Goal: Task Accomplishment & Management: Manage account settings

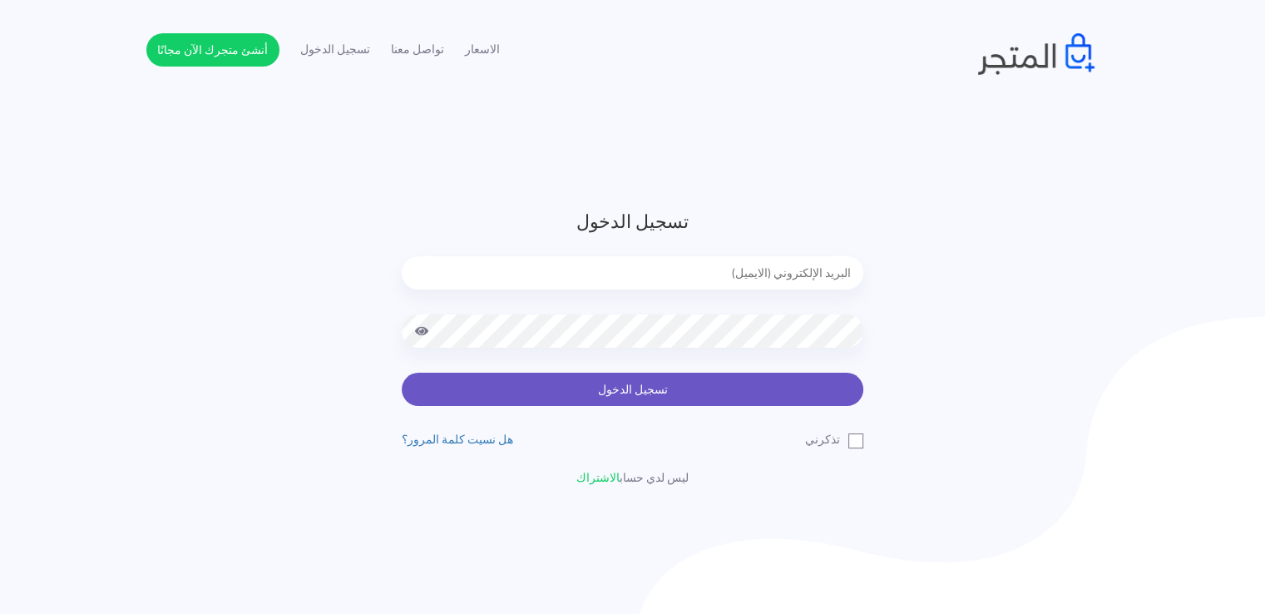
type input "[EMAIL_ADDRESS][DOMAIN_NAME]"
click at [783, 394] on button "تسجيل الدخول" at bounding box center [633, 389] width 462 height 33
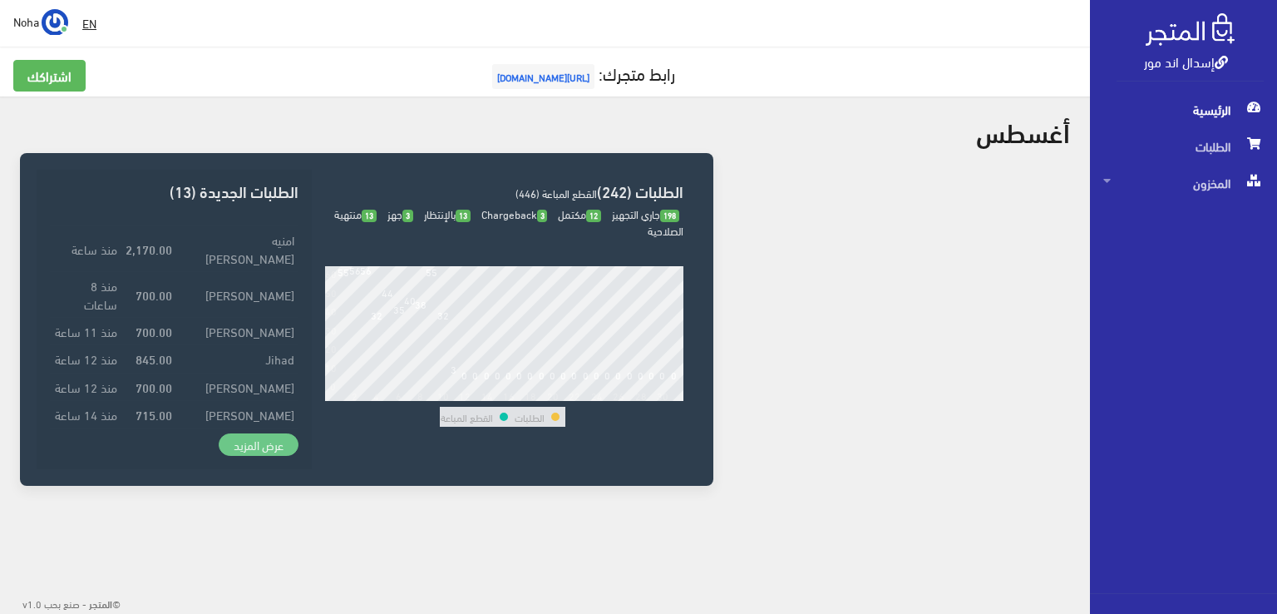
click at [269, 439] on link "عرض المزيد" at bounding box center [259, 444] width 80 height 23
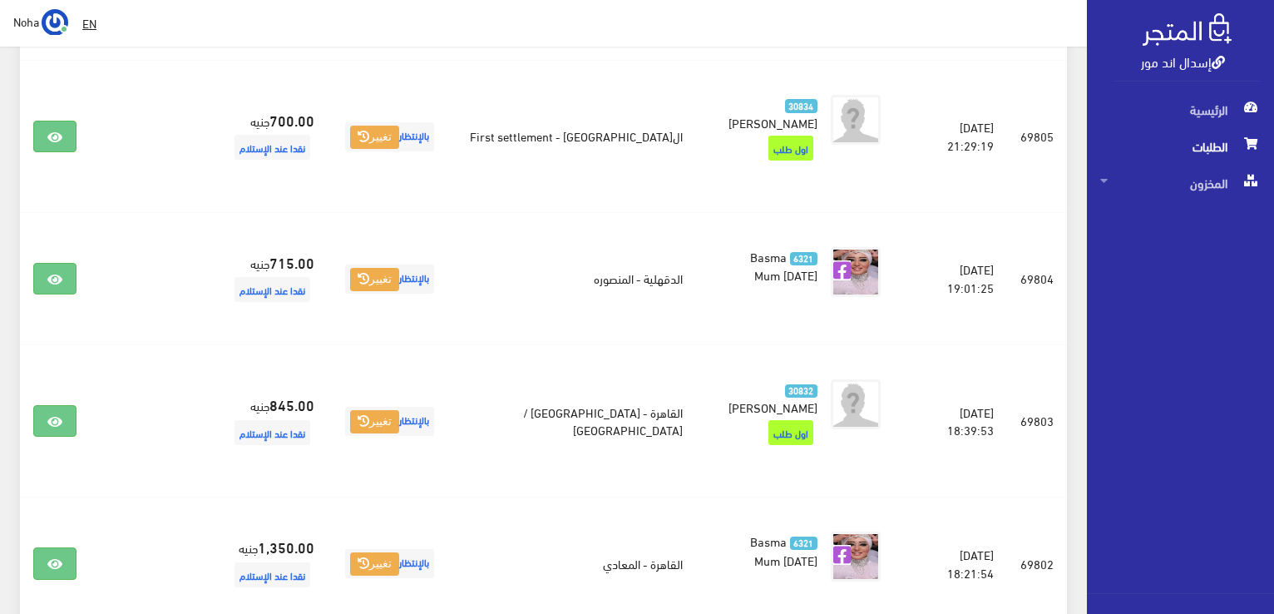
scroll to position [748, 0]
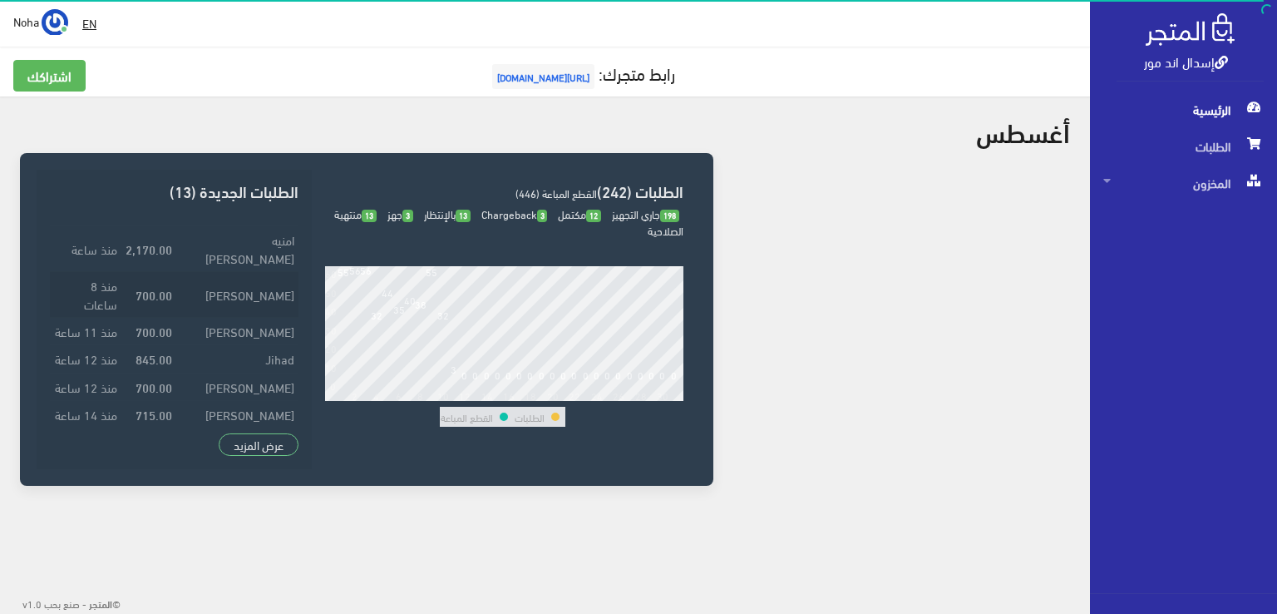
click at [287, 297] on td "رانيا رضوان محمود" at bounding box center [237, 294] width 122 height 46
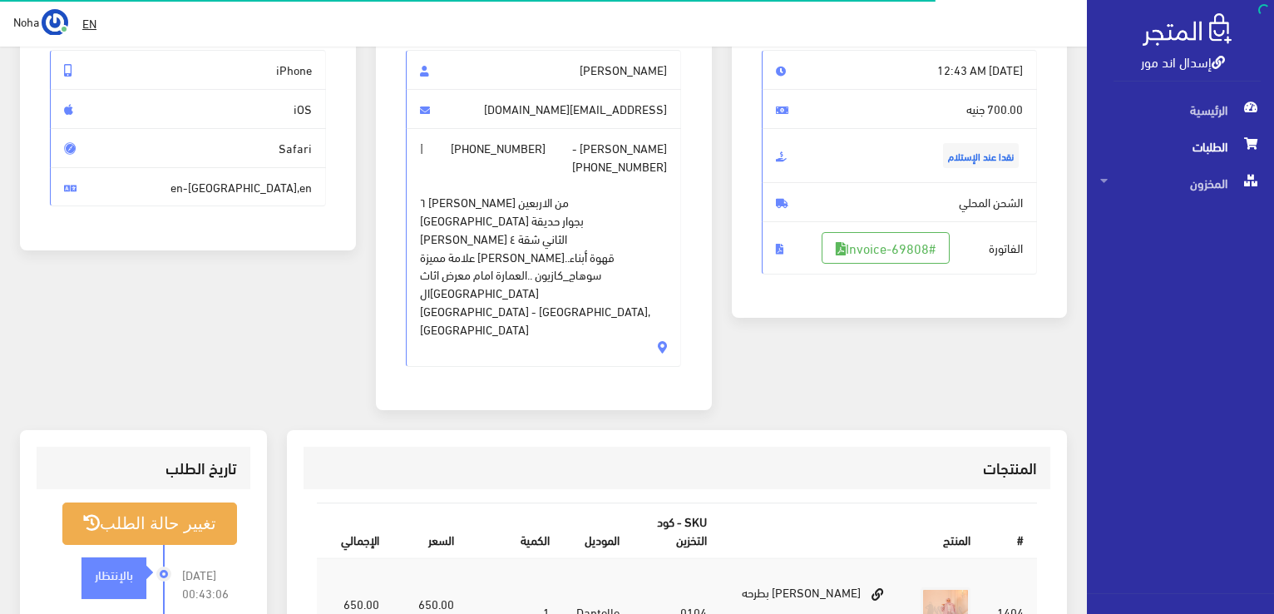
scroll to position [333, 0]
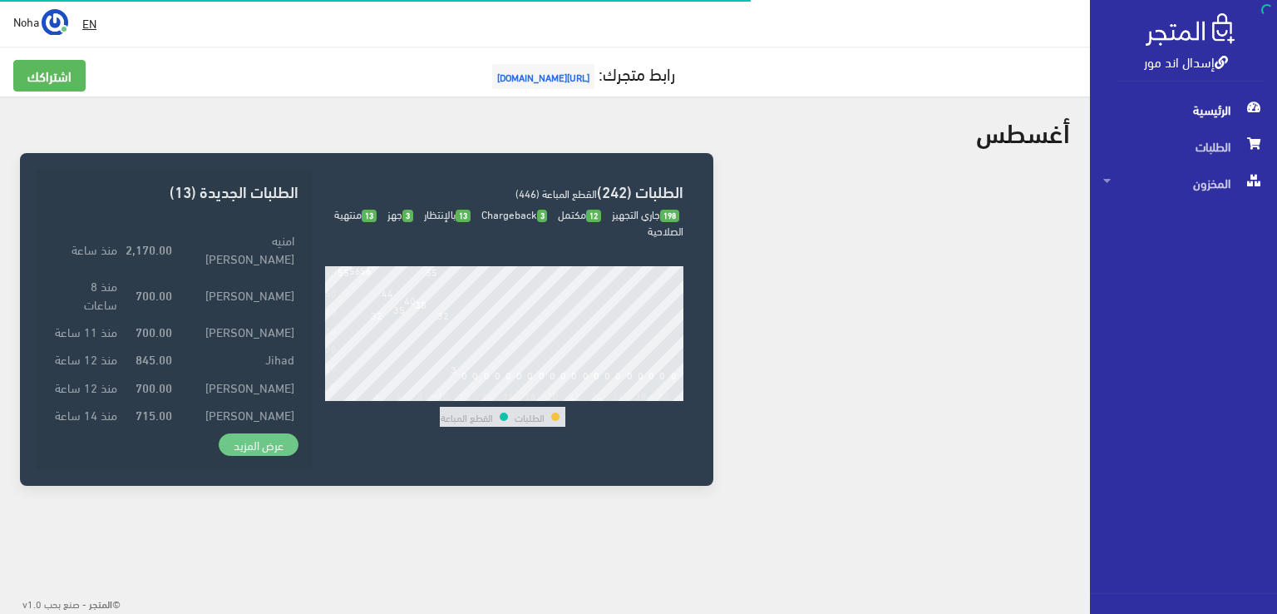
click at [272, 442] on link "عرض المزيد" at bounding box center [259, 444] width 80 height 23
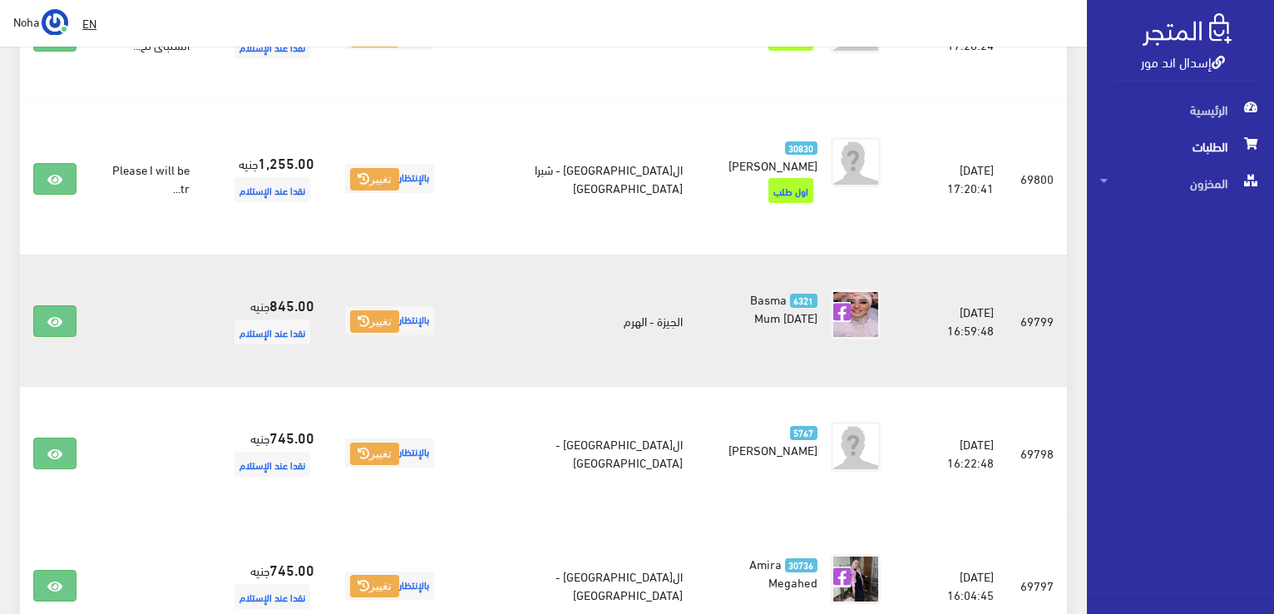
scroll to position [1580, 0]
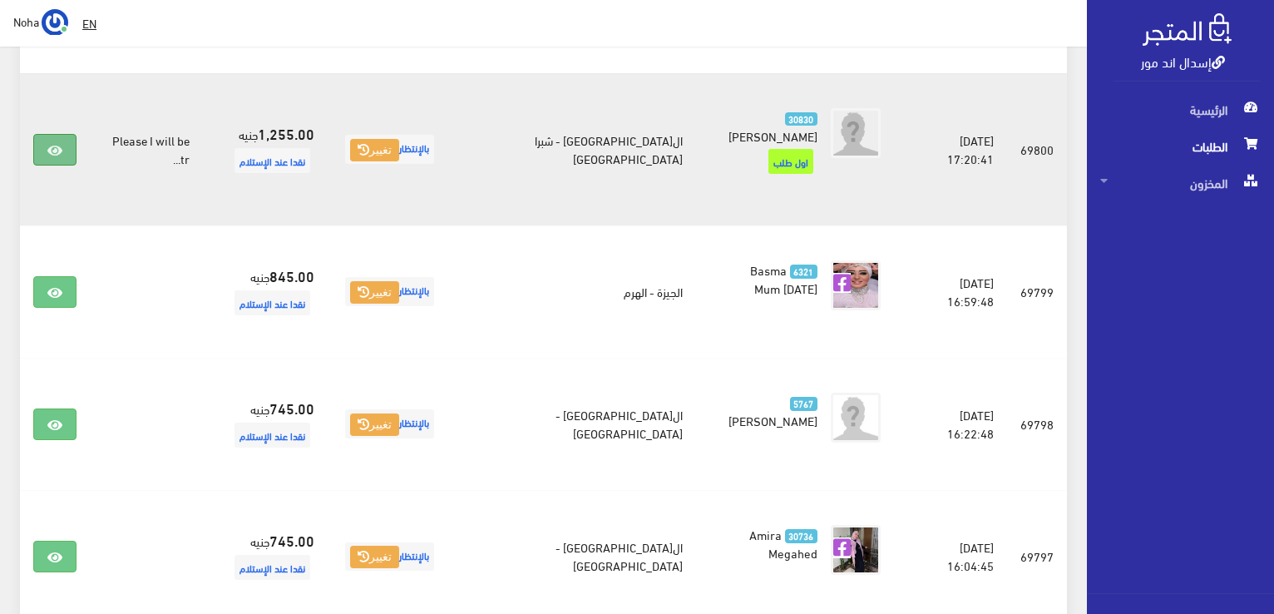
click at [58, 144] on icon at bounding box center [54, 150] width 15 height 13
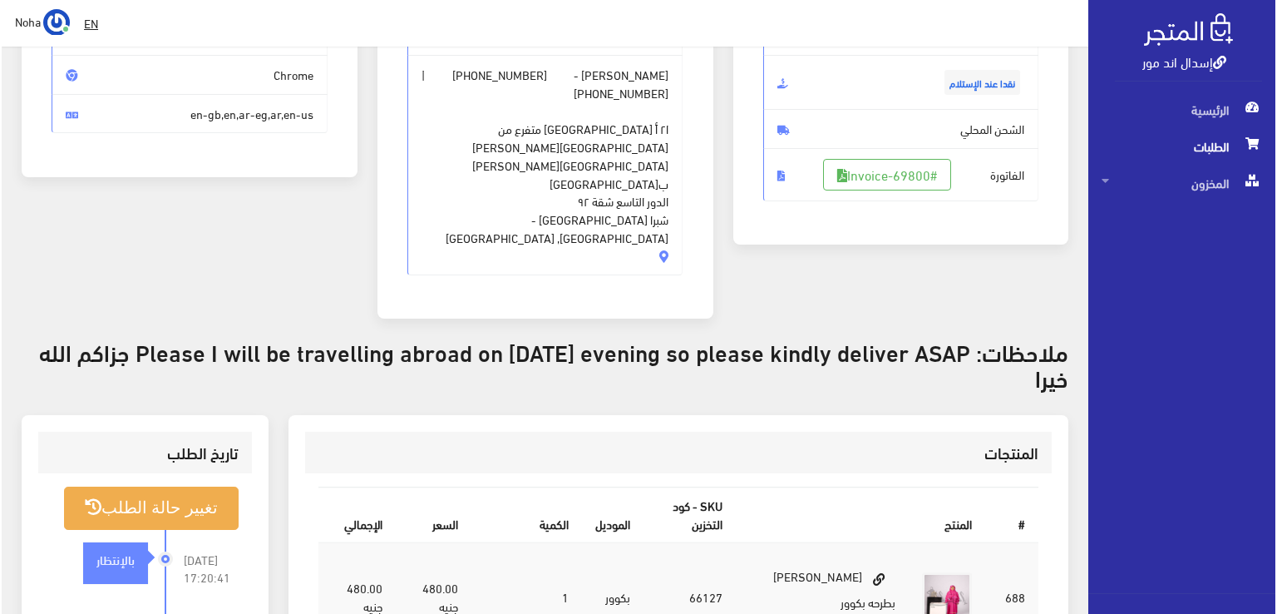
scroll to position [249, 0]
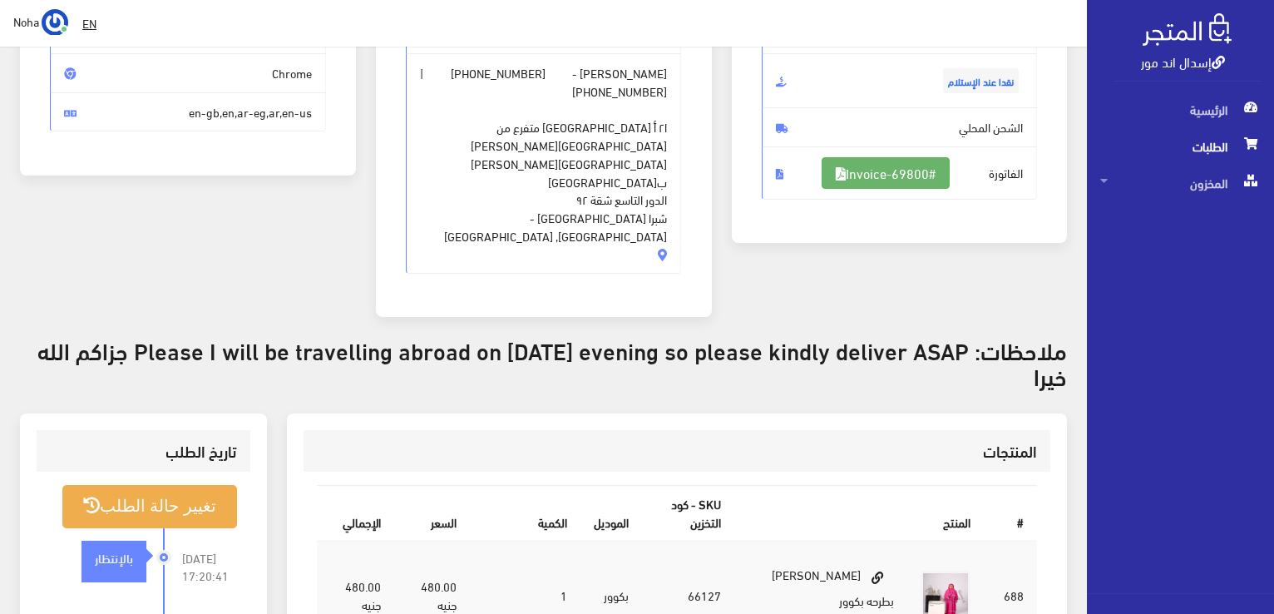
click at [876, 170] on link "#Invoice-69800" at bounding box center [886, 173] width 128 height 32
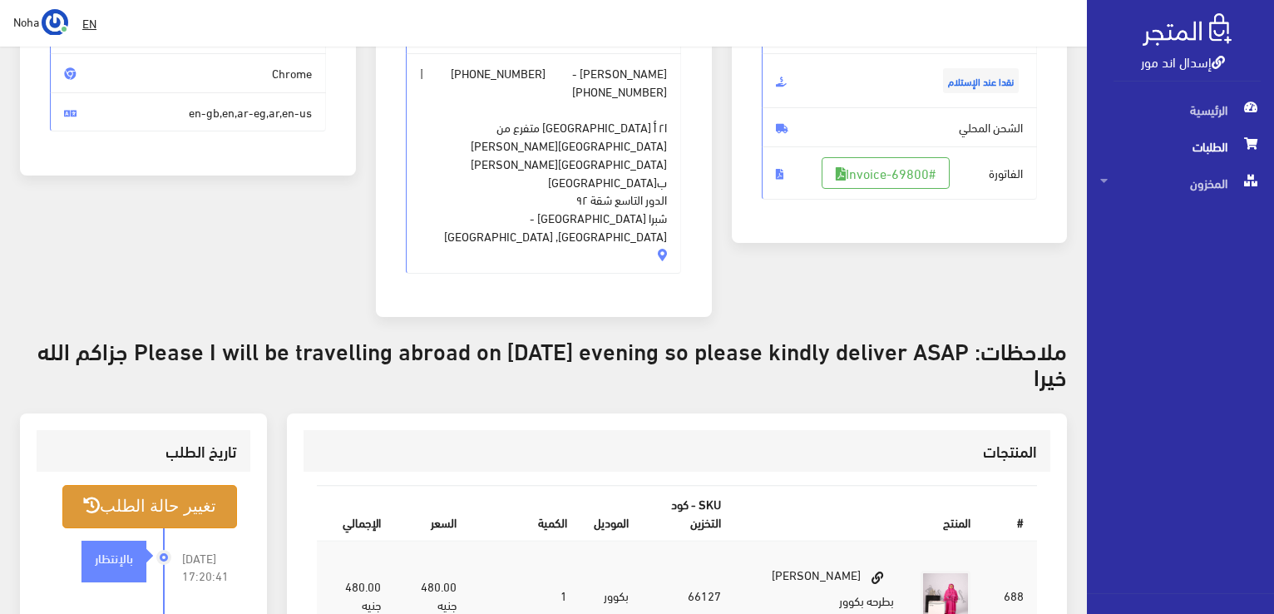
click at [163, 485] on button "تغيير حالة الطلب" at bounding box center [149, 506] width 175 height 42
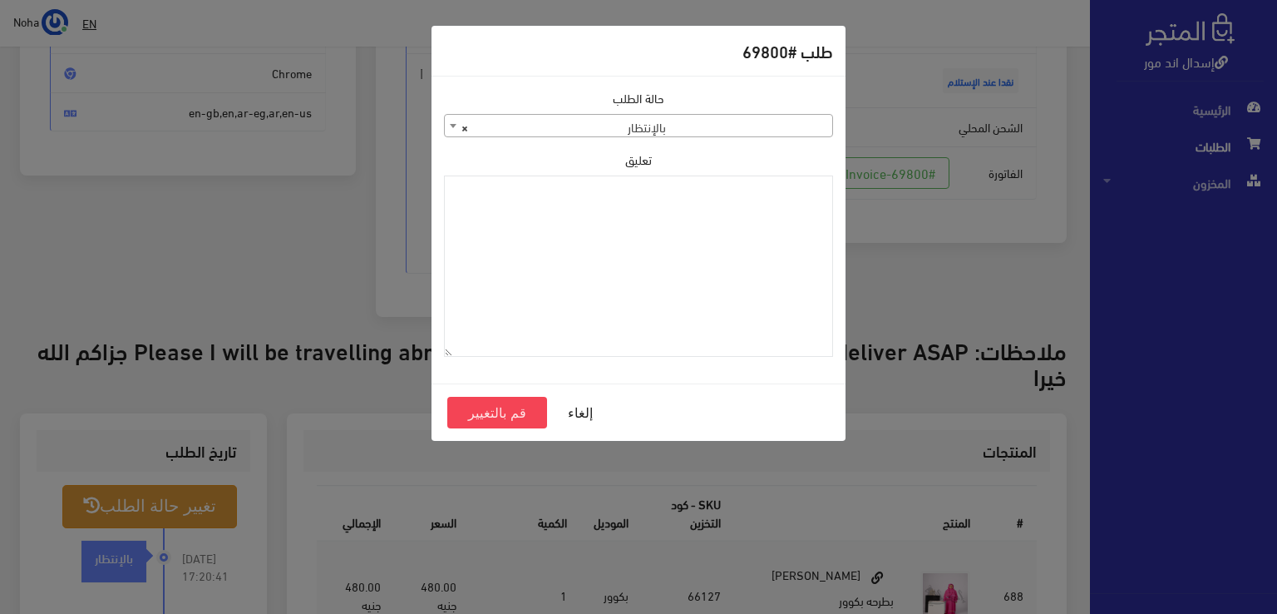
click at [747, 125] on span "× بالإنتظار" at bounding box center [639, 126] width 388 height 23
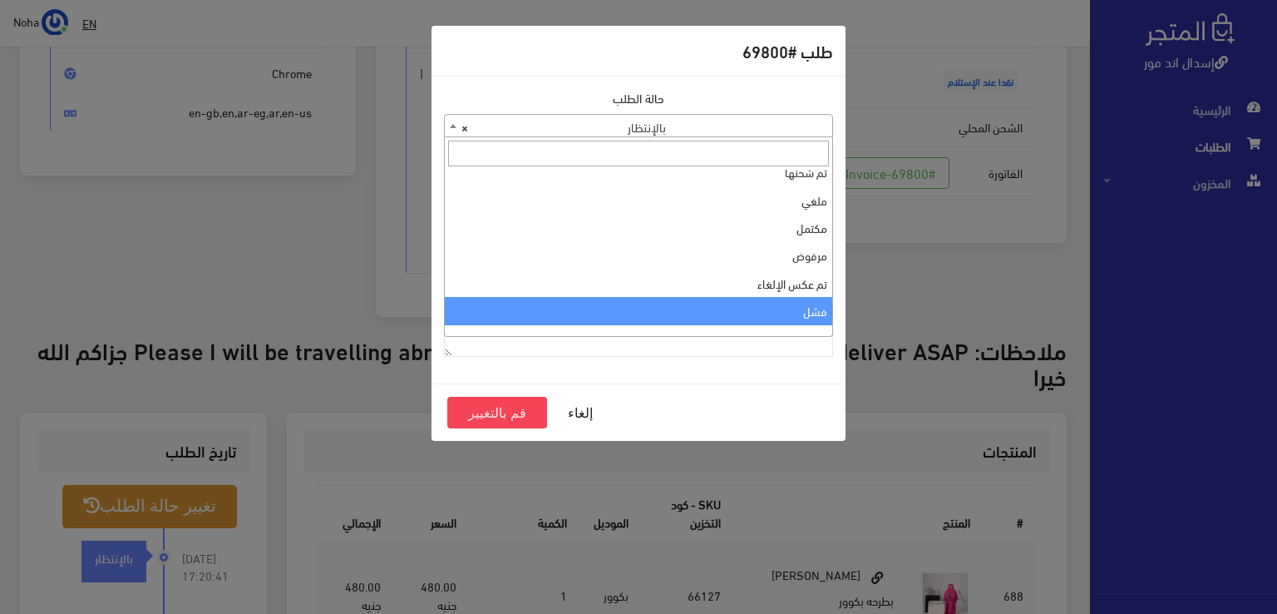
scroll to position [0, 0]
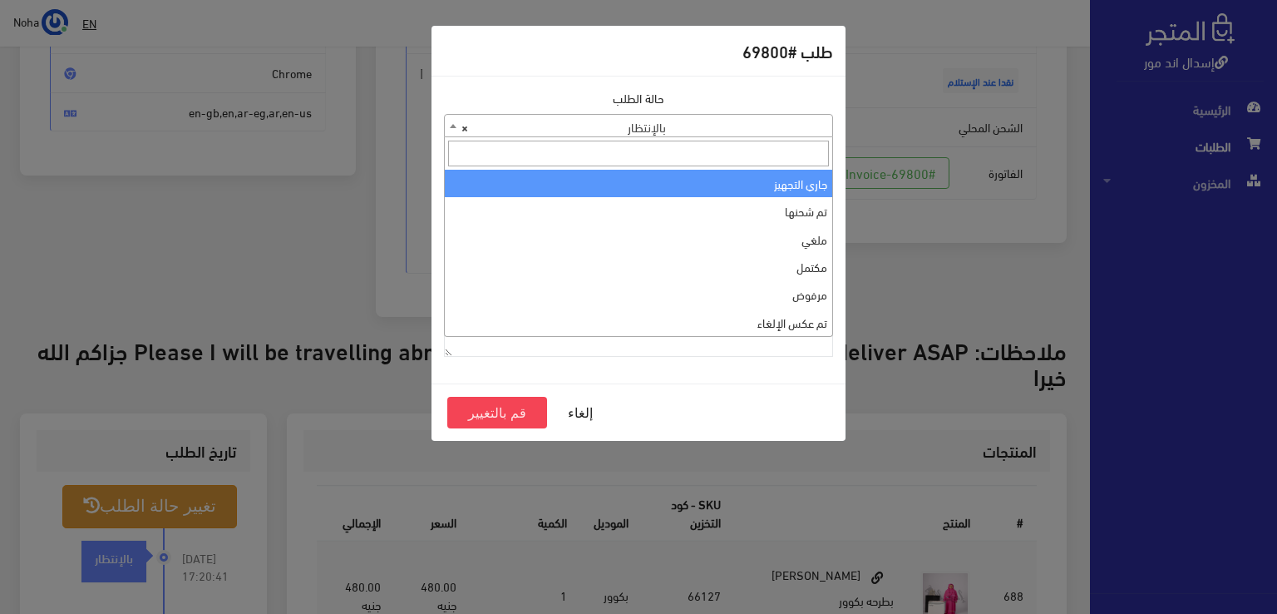
select select "1"
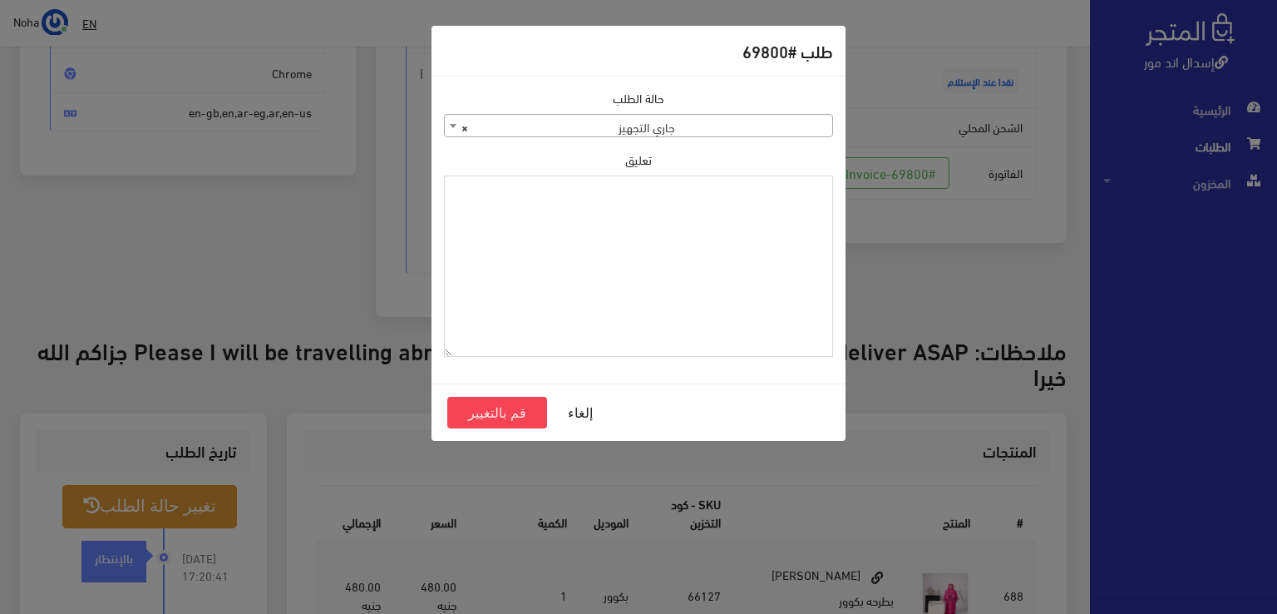
drag, startPoint x: 649, startPoint y: 254, endPoint x: 552, endPoint y: 264, distance: 97.7
click at [552, 264] on textarea "تعليق" at bounding box center [638, 266] width 389 height 182
click at [802, 194] on textarea "1109615" at bounding box center [638, 266] width 389 height 182
type textarea "1109615"
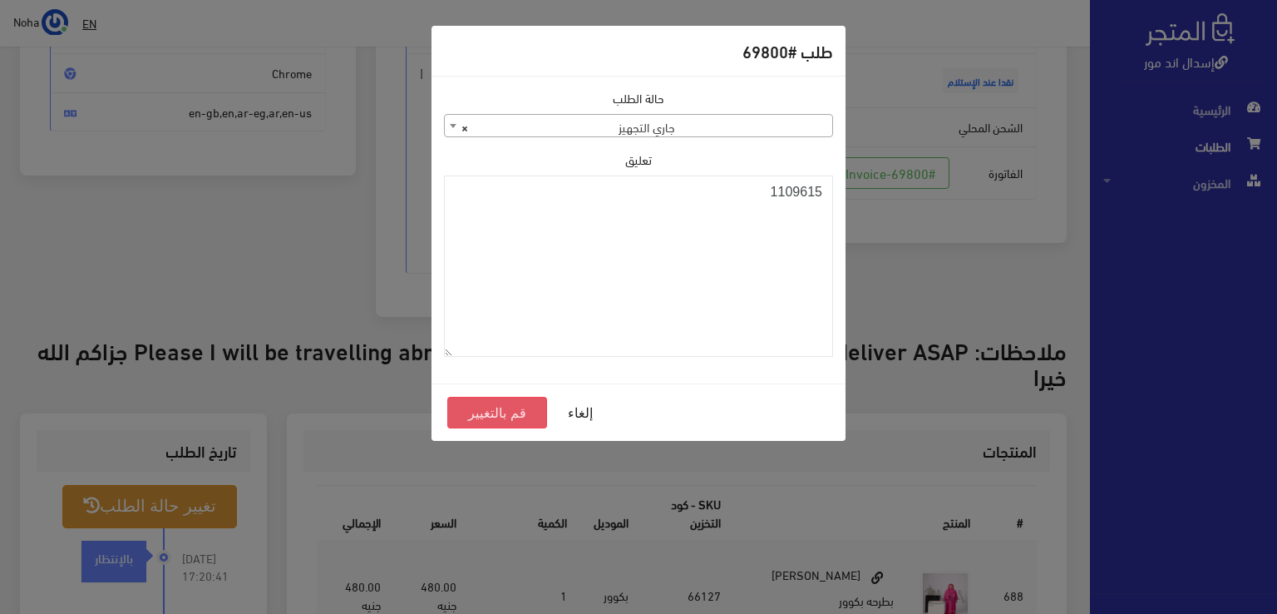
click at [506, 417] on button "قم بالتغيير" at bounding box center [497, 413] width 100 height 32
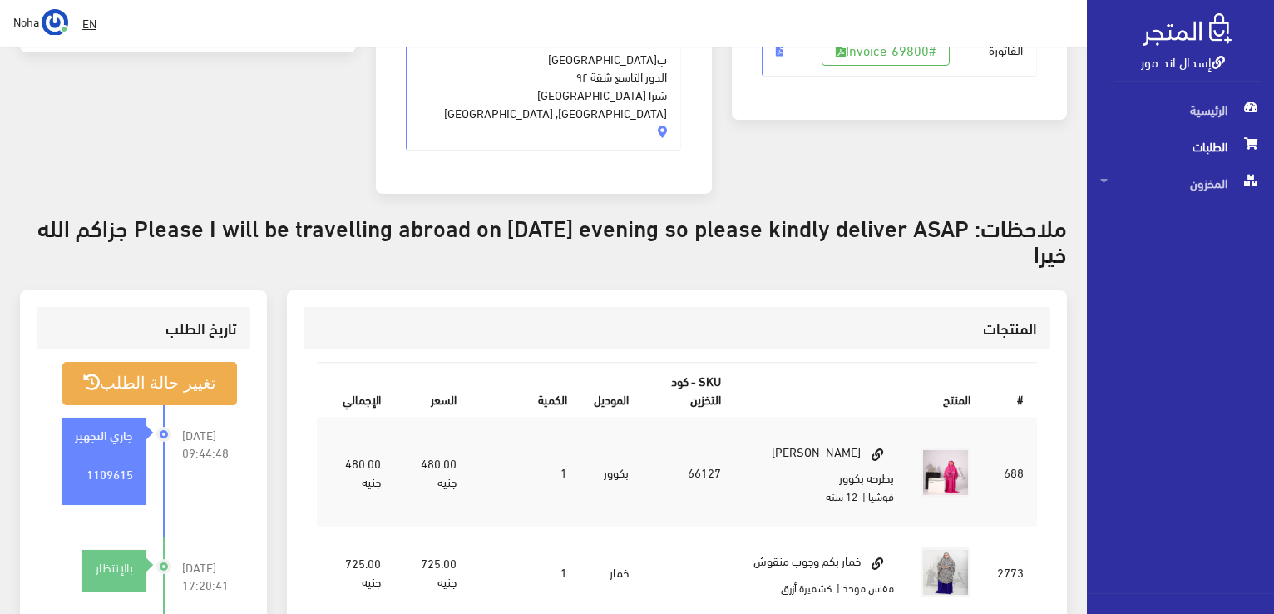
scroll to position [416, 0]
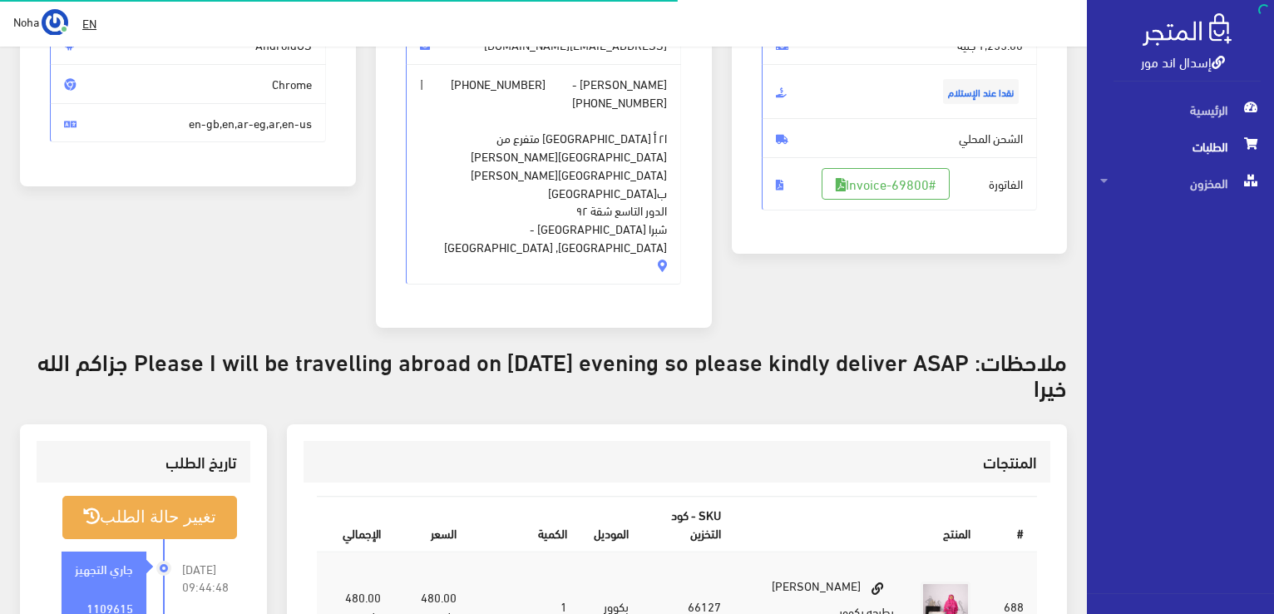
scroll to position [239, 0]
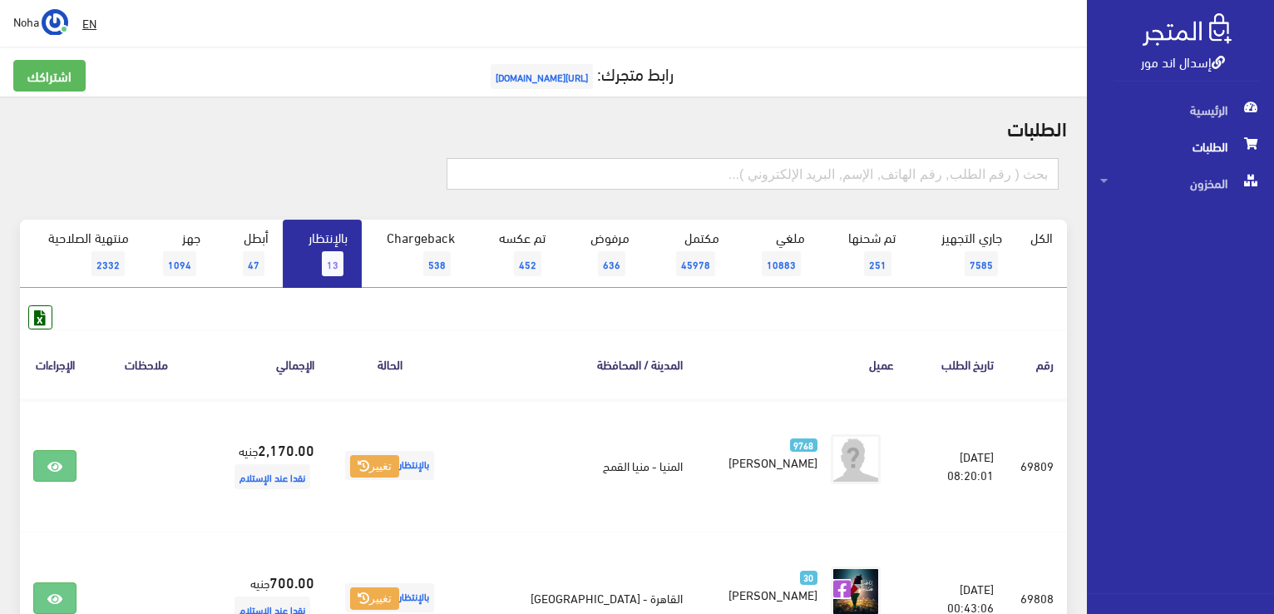
drag, startPoint x: 975, startPoint y: 170, endPoint x: 975, endPoint y: 185, distance: 15.0
click at [975, 170] on input "text" at bounding box center [753, 174] width 612 height 32
type input "69723"
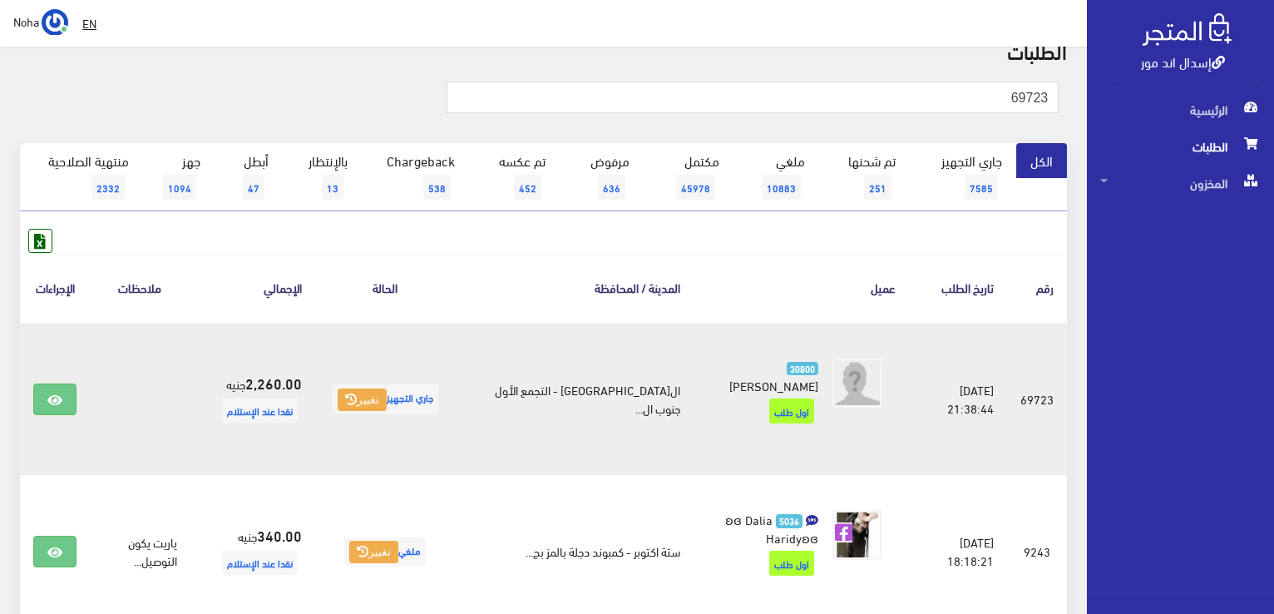
scroll to position [166, 0]
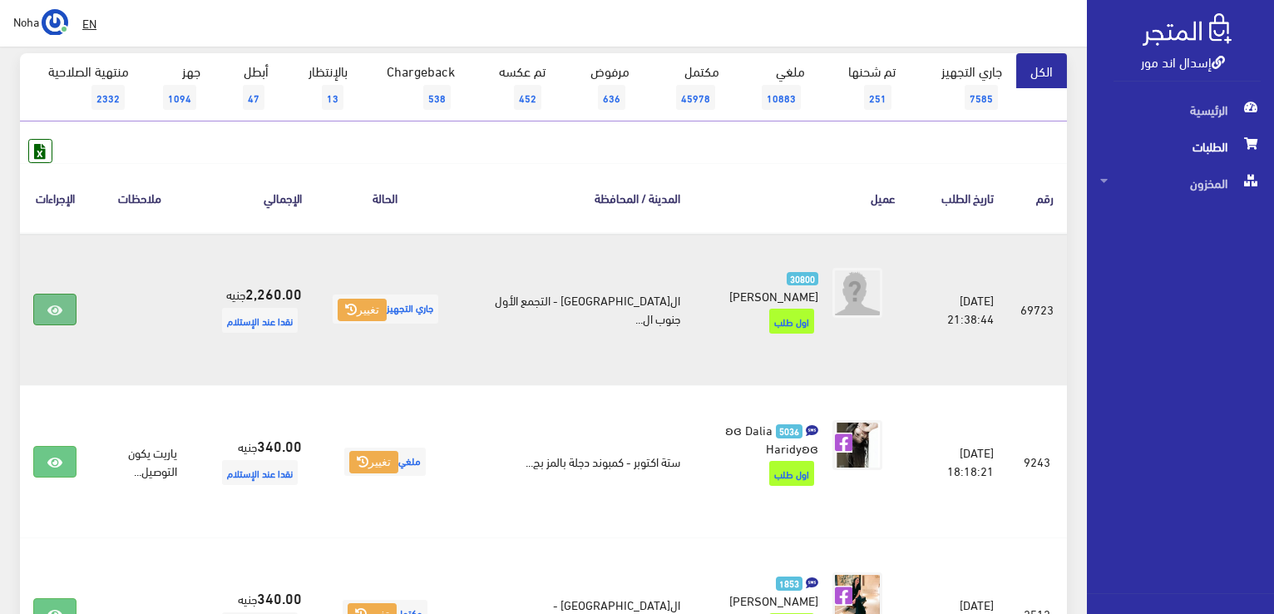
click at [57, 304] on icon at bounding box center [54, 310] width 15 height 13
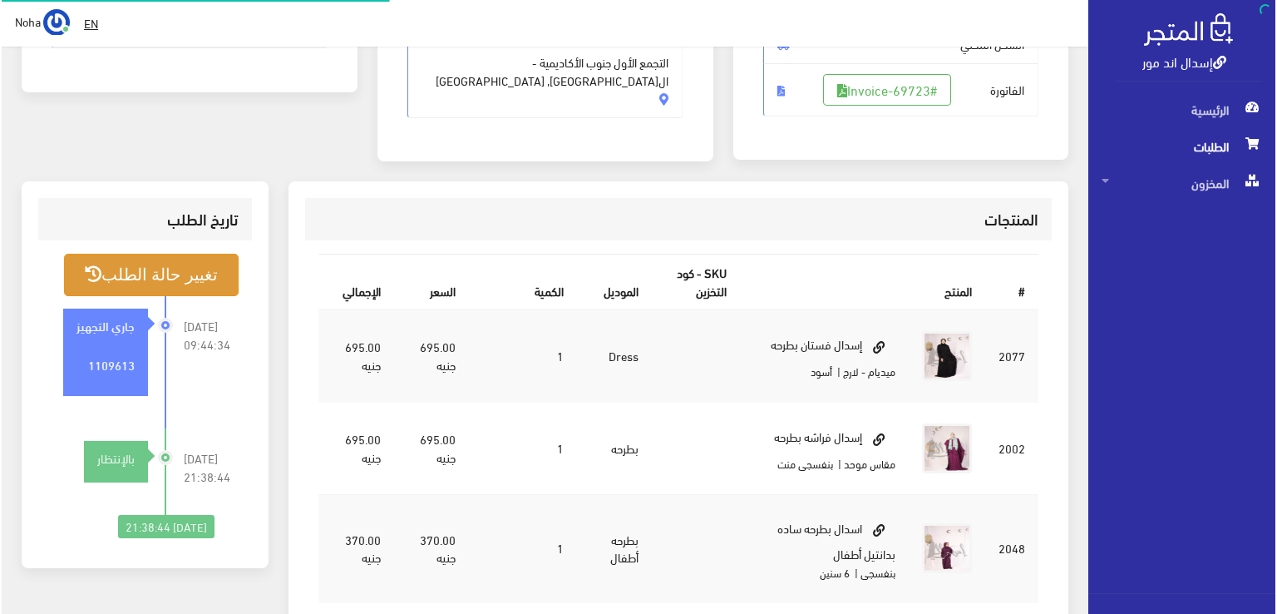
scroll to position [333, 0]
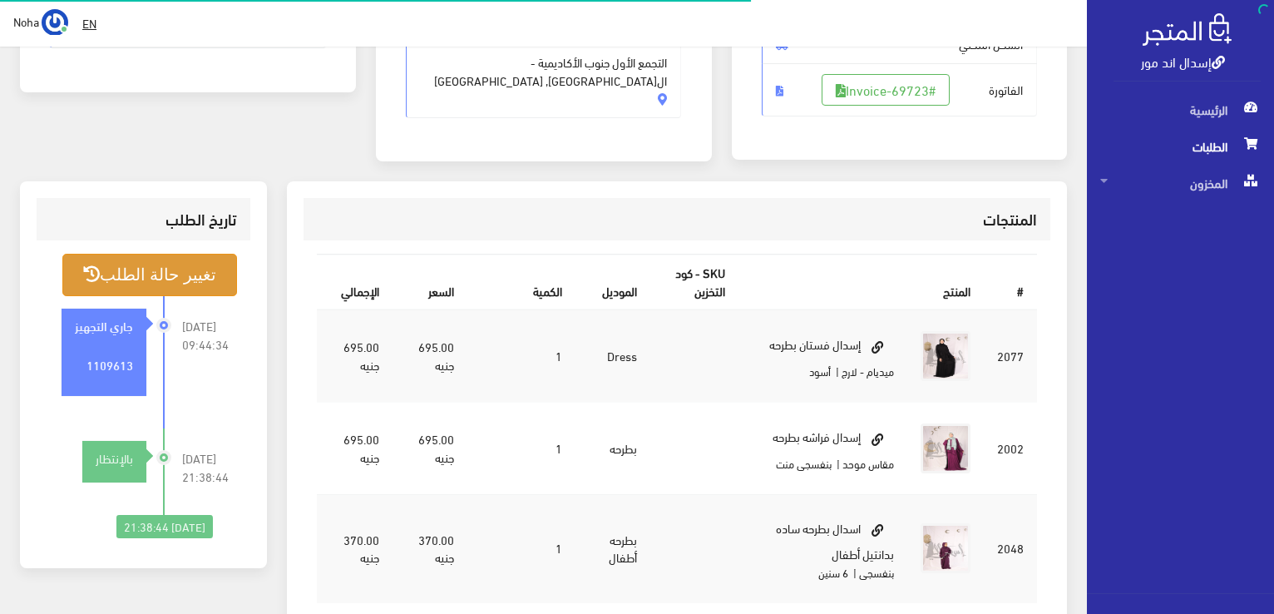
click at [111, 283] on button "تغيير حالة الطلب" at bounding box center [149, 275] width 175 height 42
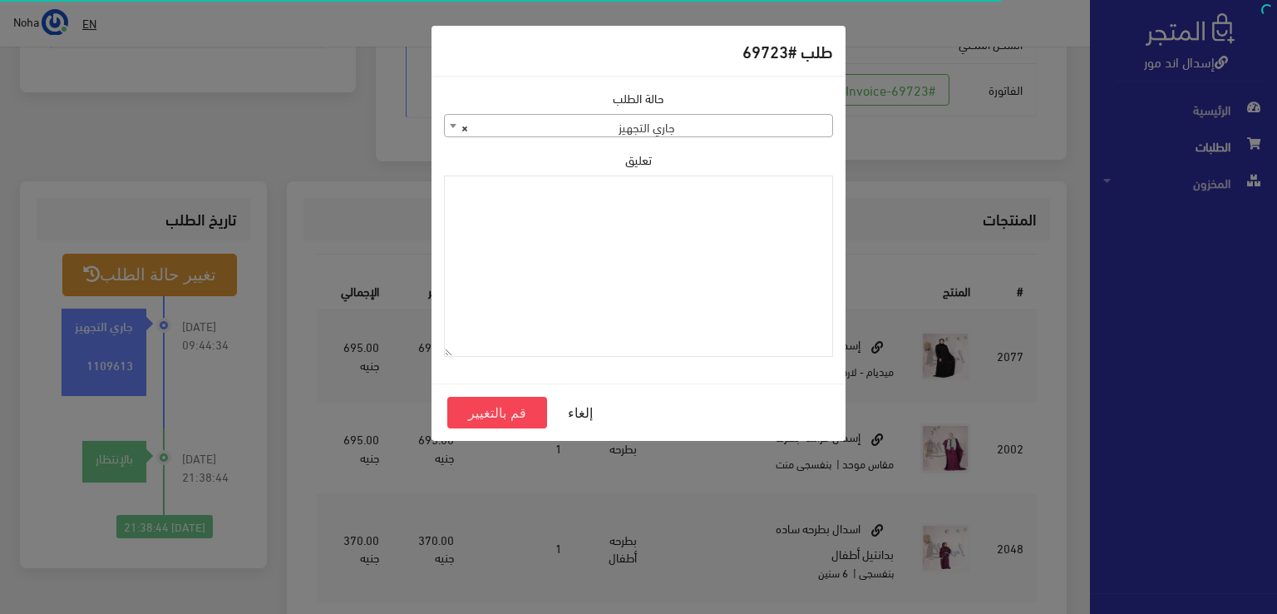
click at [686, 121] on span "× جاري التجهيز" at bounding box center [639, 126] width 388 height 23
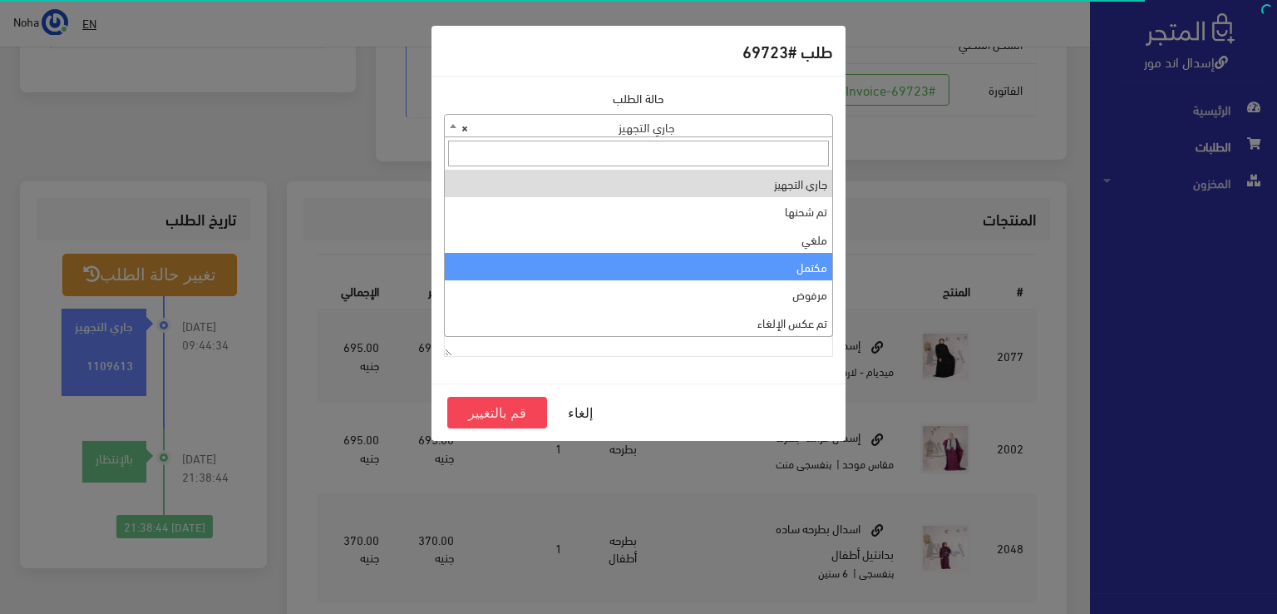
select select "4"
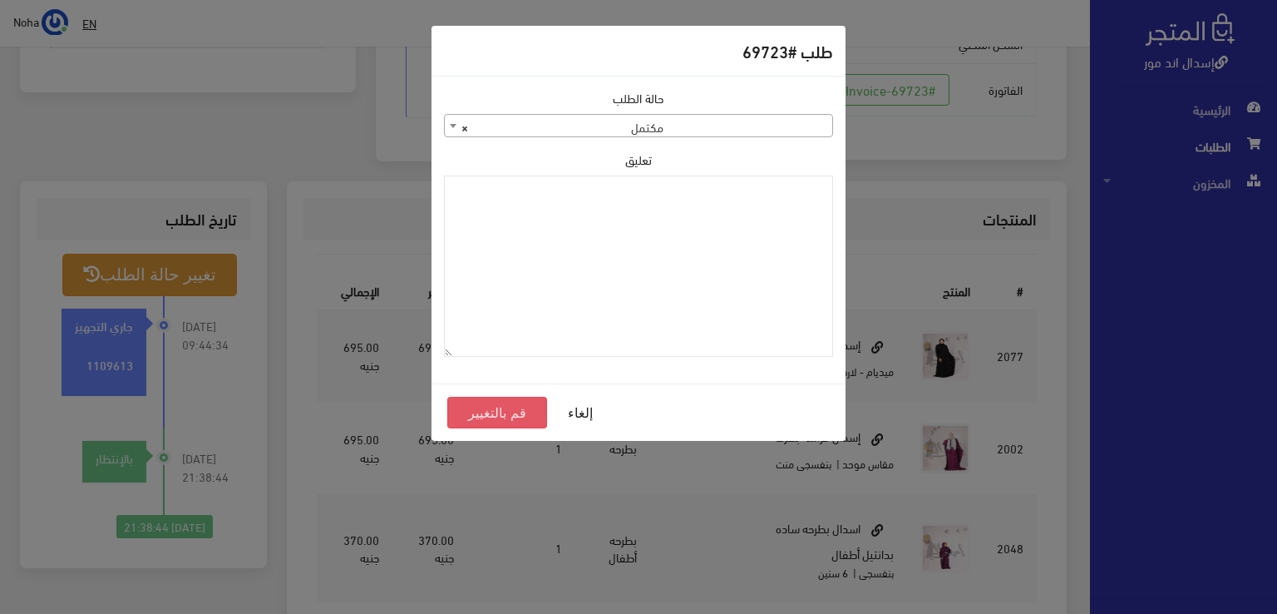
click at [526, 406] on button "قم بالتغيير" at bounding box center [497, 413] width 100 height 32
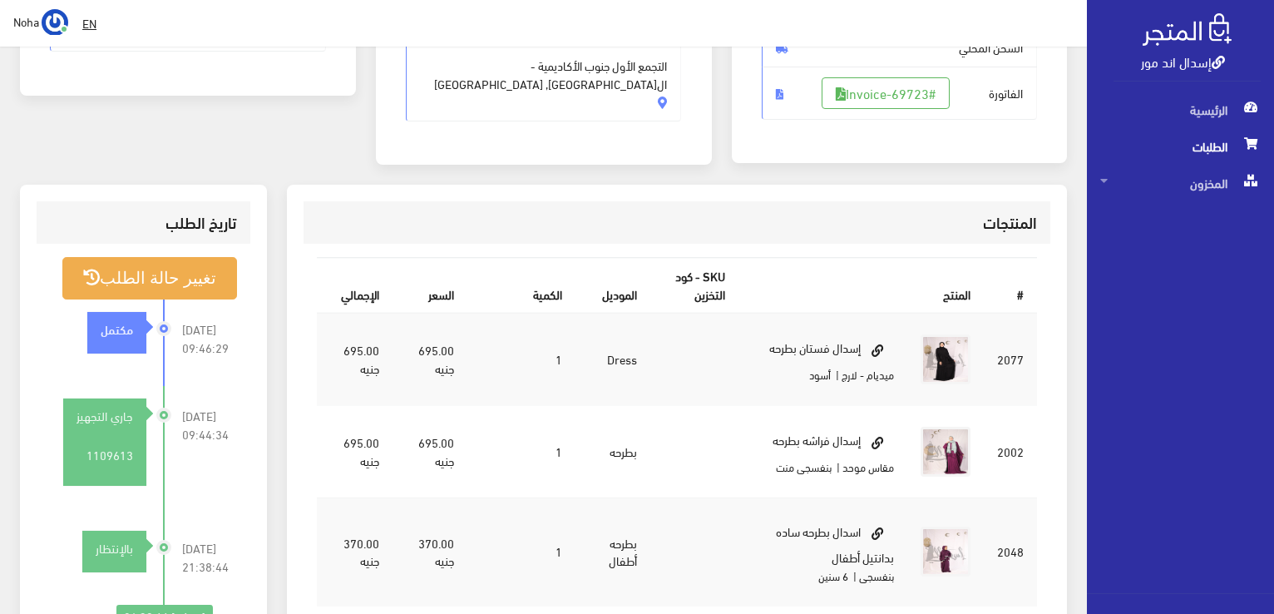
scroll to position [333, 0]
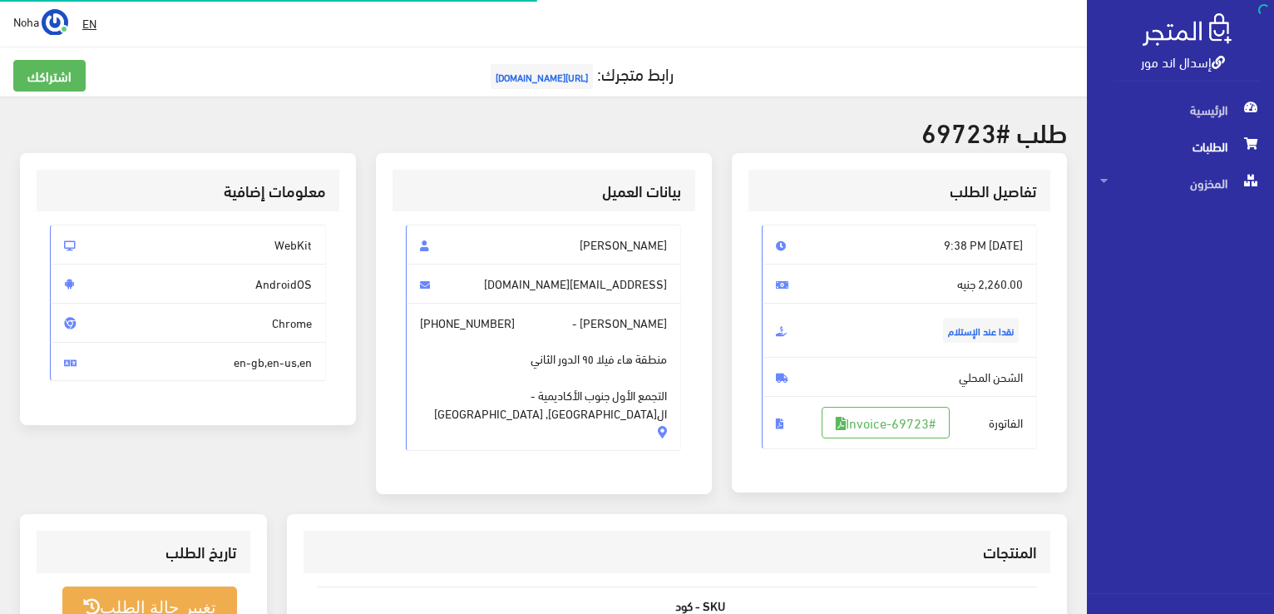
scroll to position [327, 0]
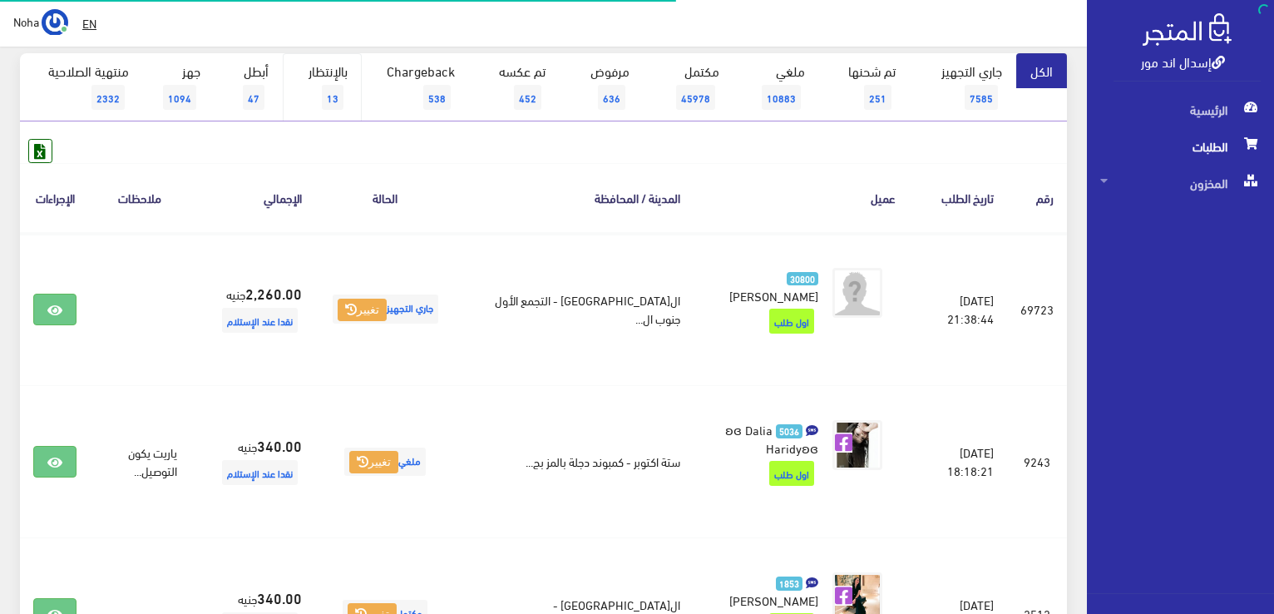
scroll to position [166, 0]
click at [326, 84] on link "بالإنتظار 13" at bounding box center [322, 87] width 79 height 68
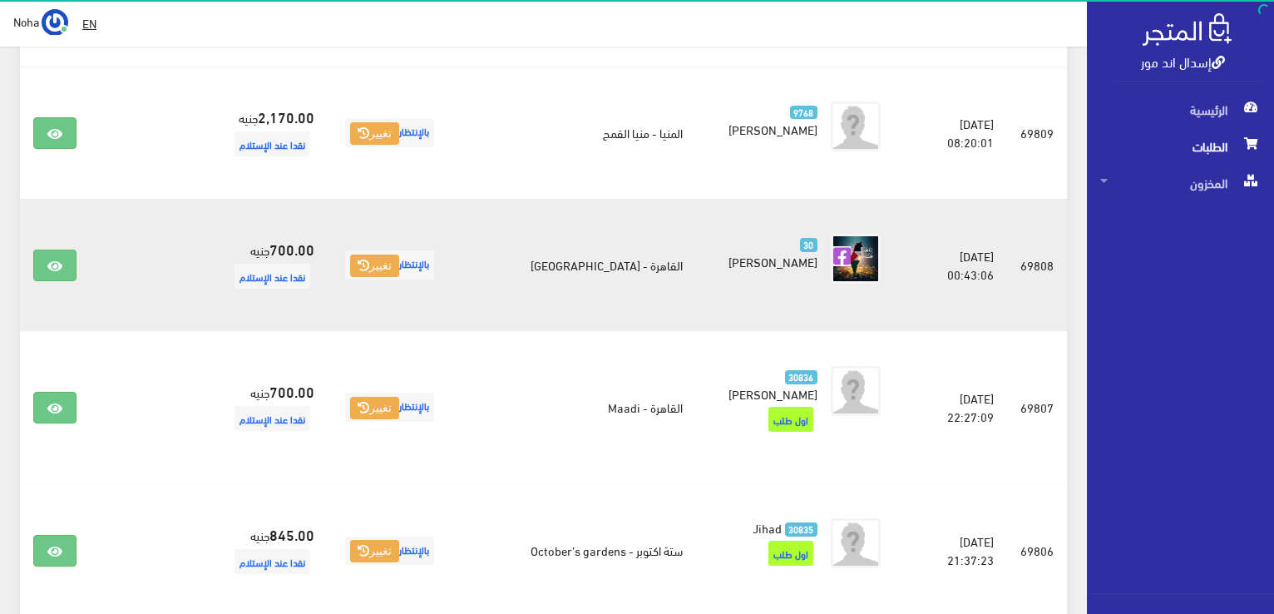
scroll to position [249, 0]
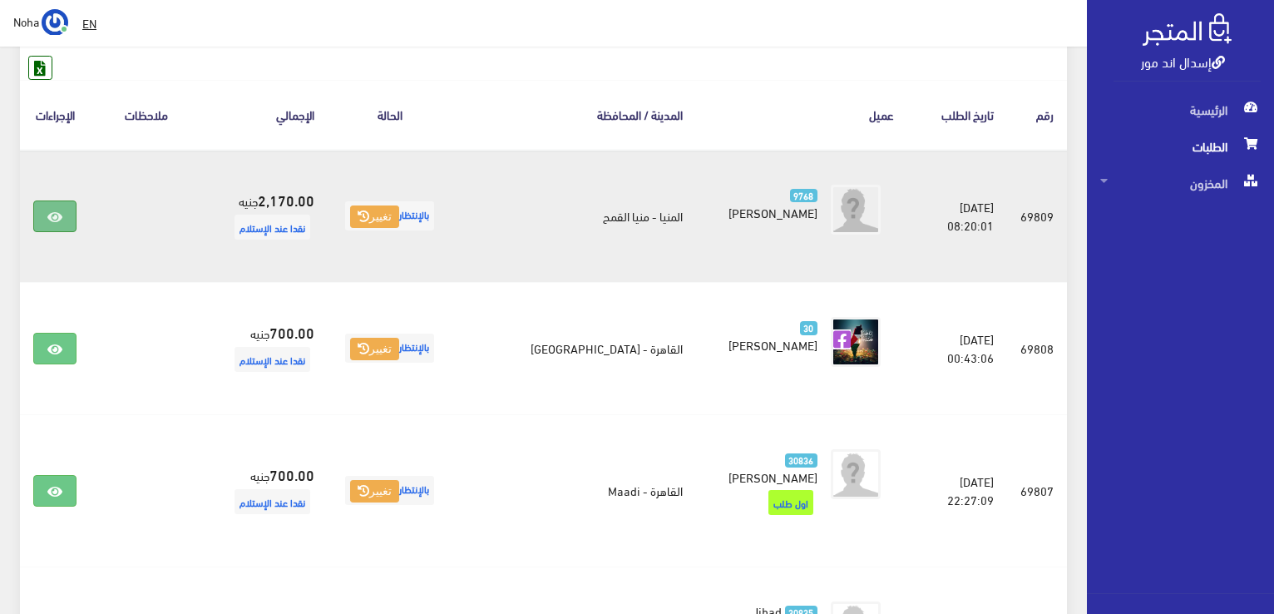
click at [72, 215] on link at bounding box center [54, 216] width 43 height 32
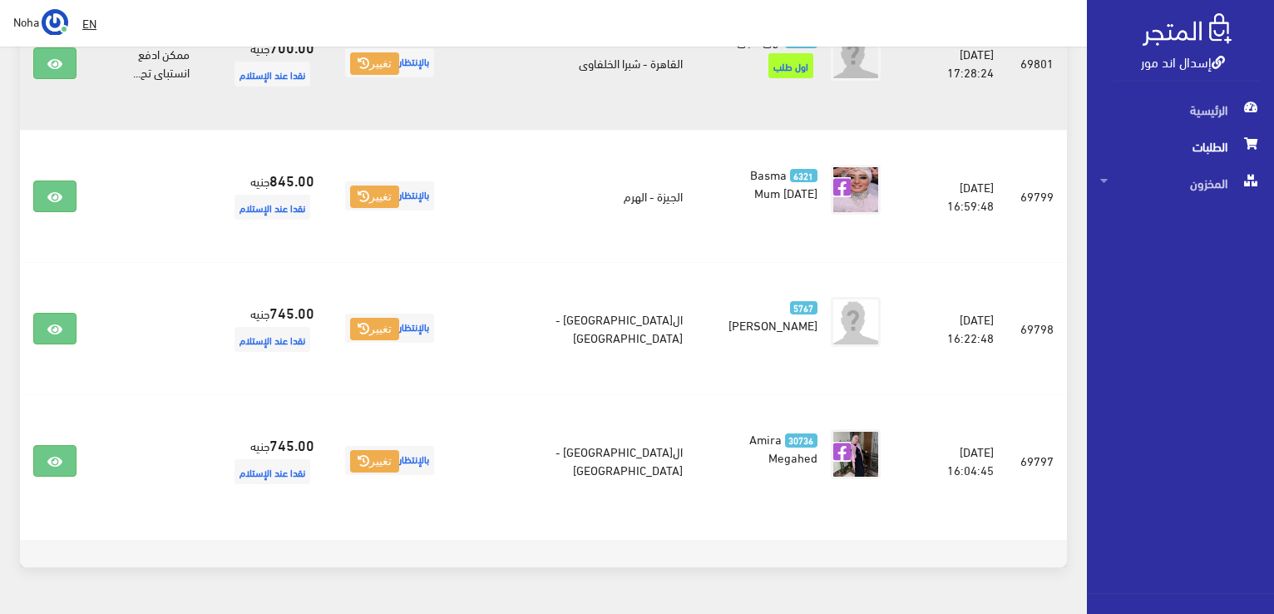
scroll to position [1530, 0]
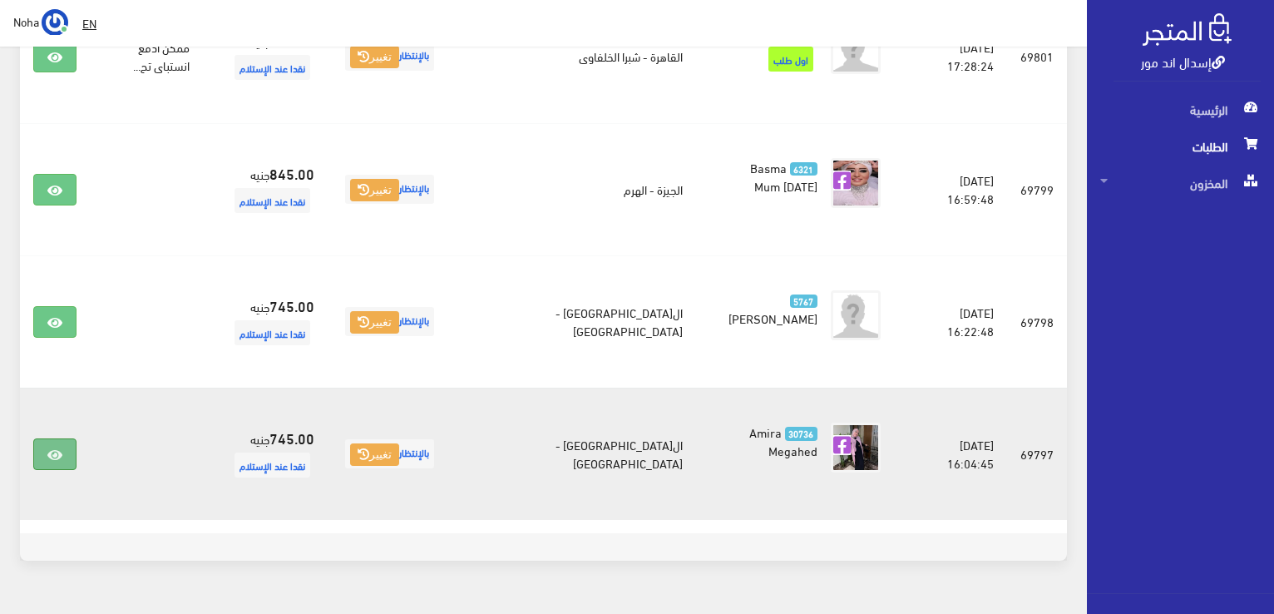
click at [54, 438] on link at bounding box center [54, 454] width 43 height 32
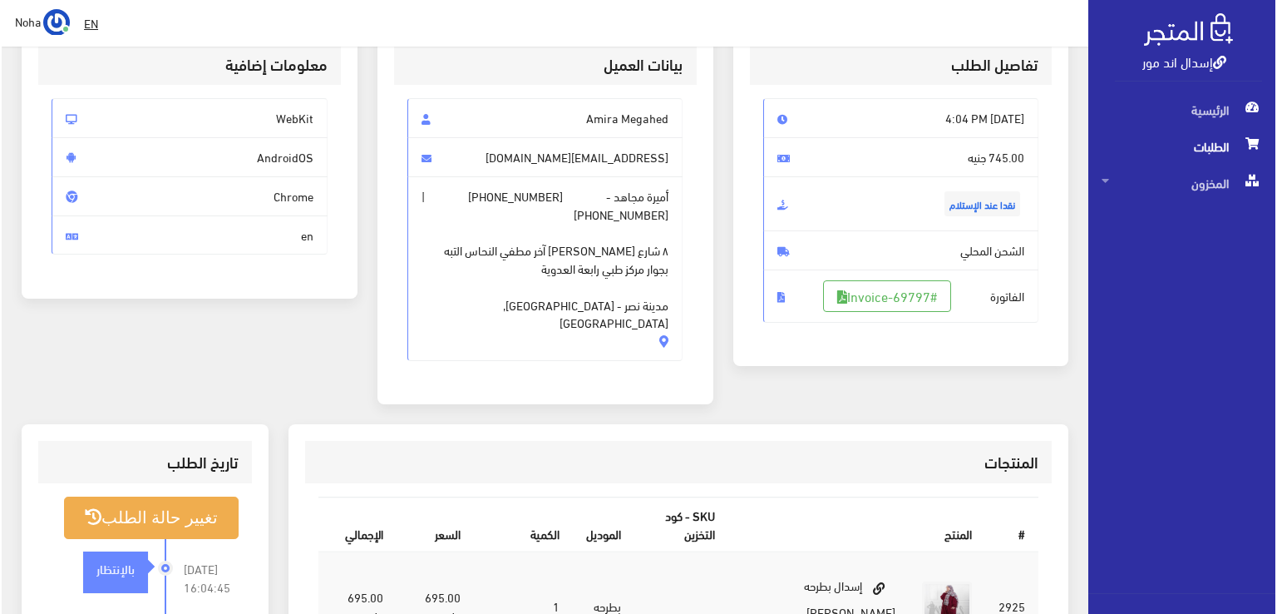
scroll to position [249, 0]
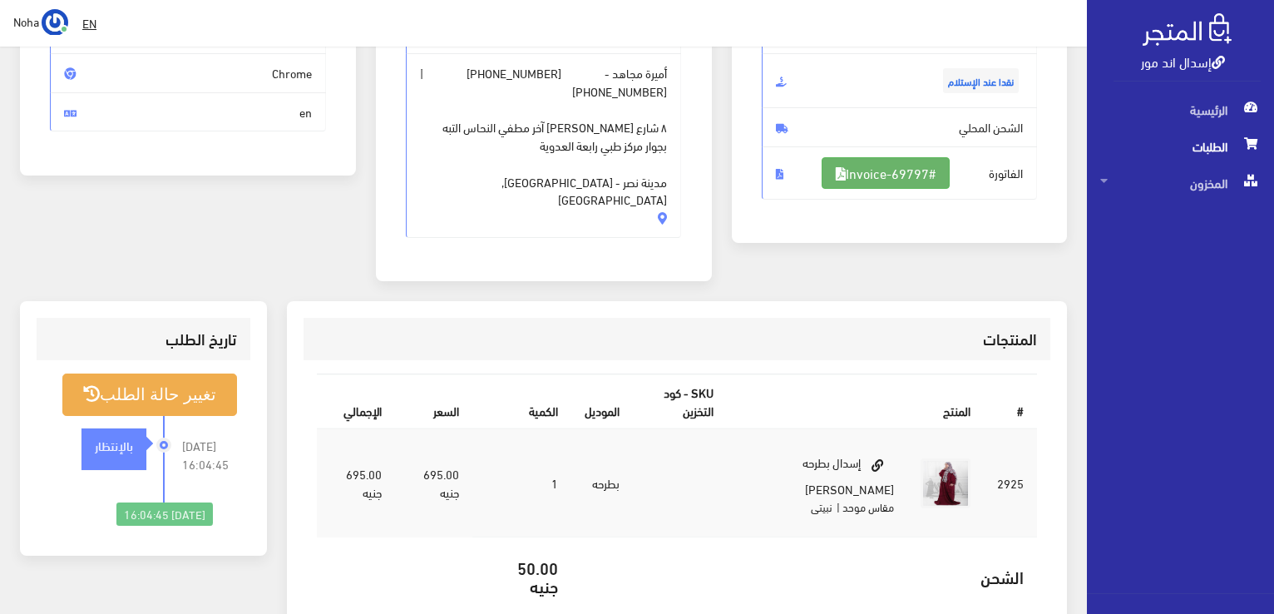
click at [906, 165] on link "#Invoice-69797" at bounding box center [886, 173] width 128 height 32
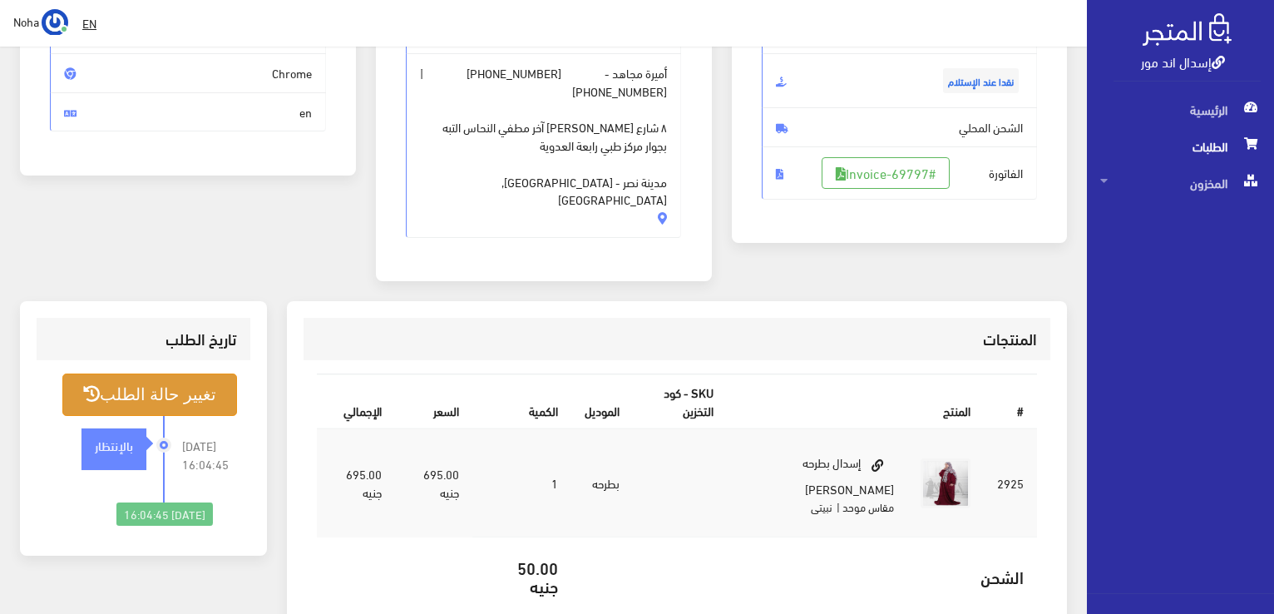
click at [190, 373] on button "تغيير حالة الطلب" at bounding box center [149, 394] width 175 height 42
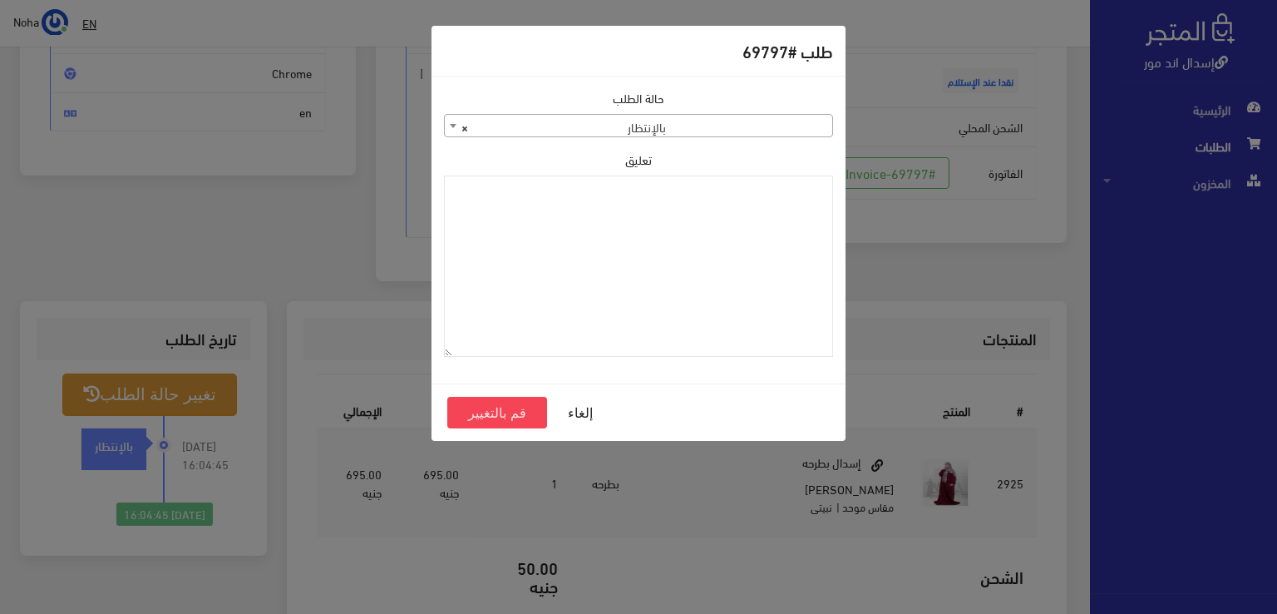
click at [685, 131] on span "× بالإنتظار" at bounding box center [639, 126] width 388 height 23
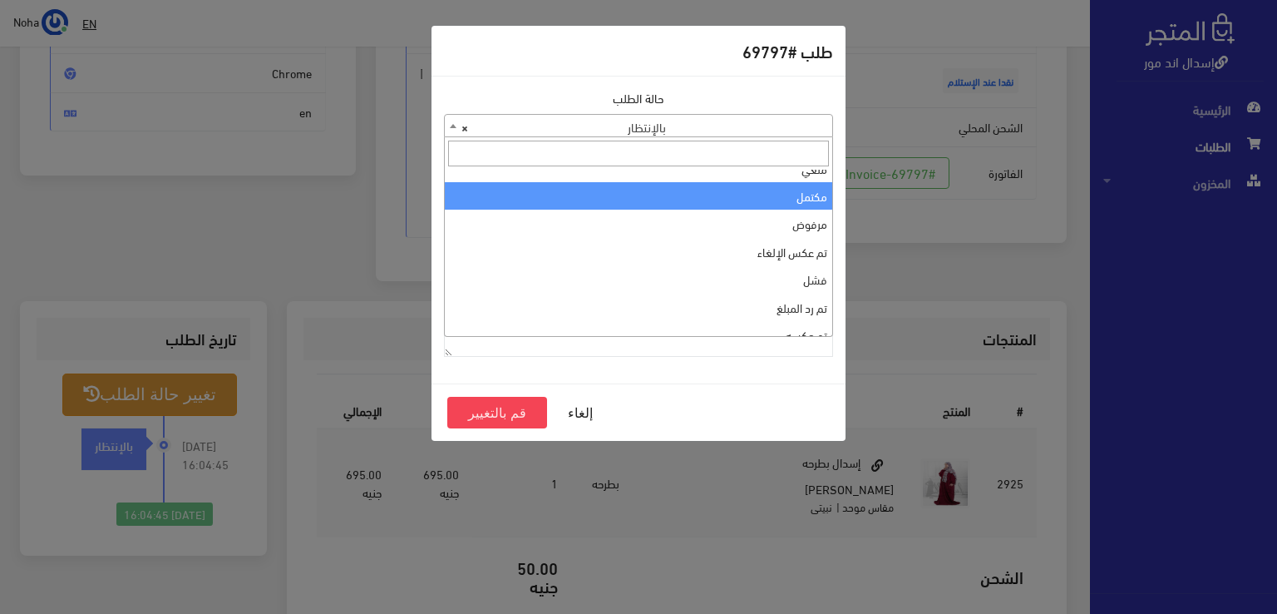
scroll to position [0, 0]
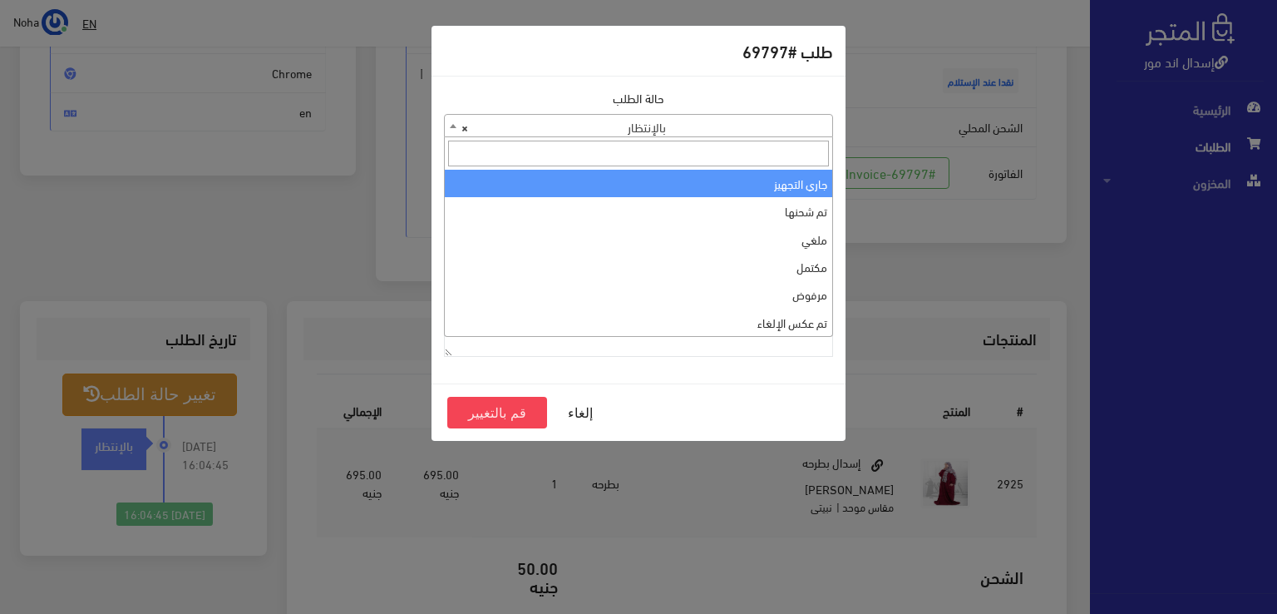
select select "1"
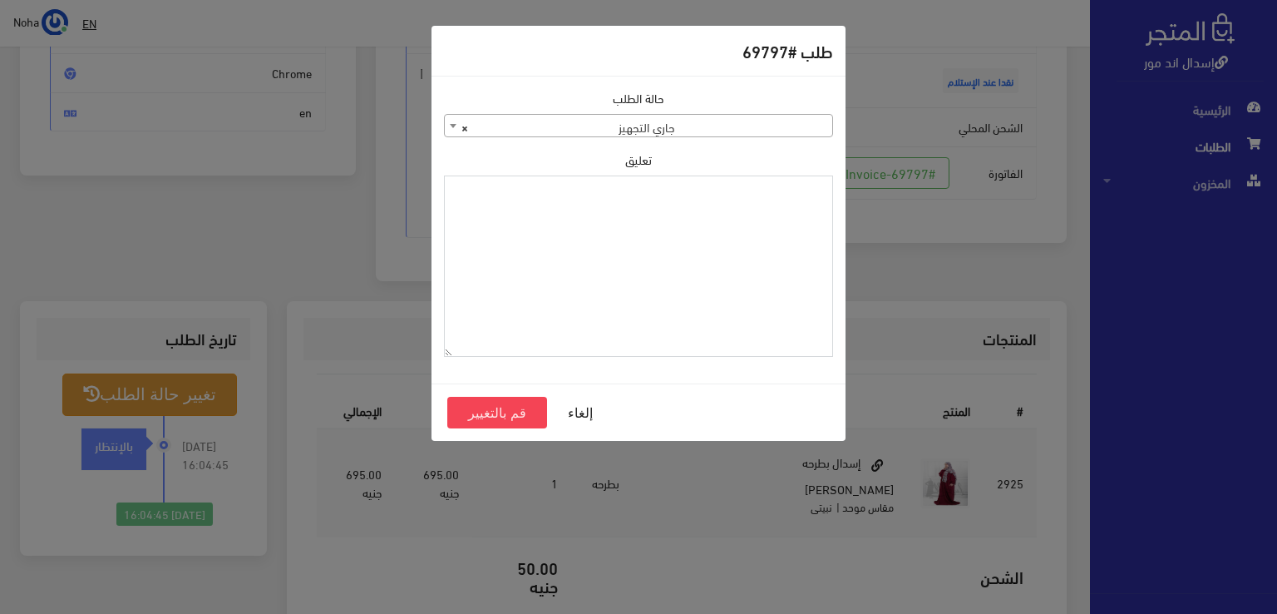
paste textarea "1109615"
type textarea "1109615"
click at [521, 410] on button "قم بالتغيير" at bounding box center [497, 413] width 100 height 32
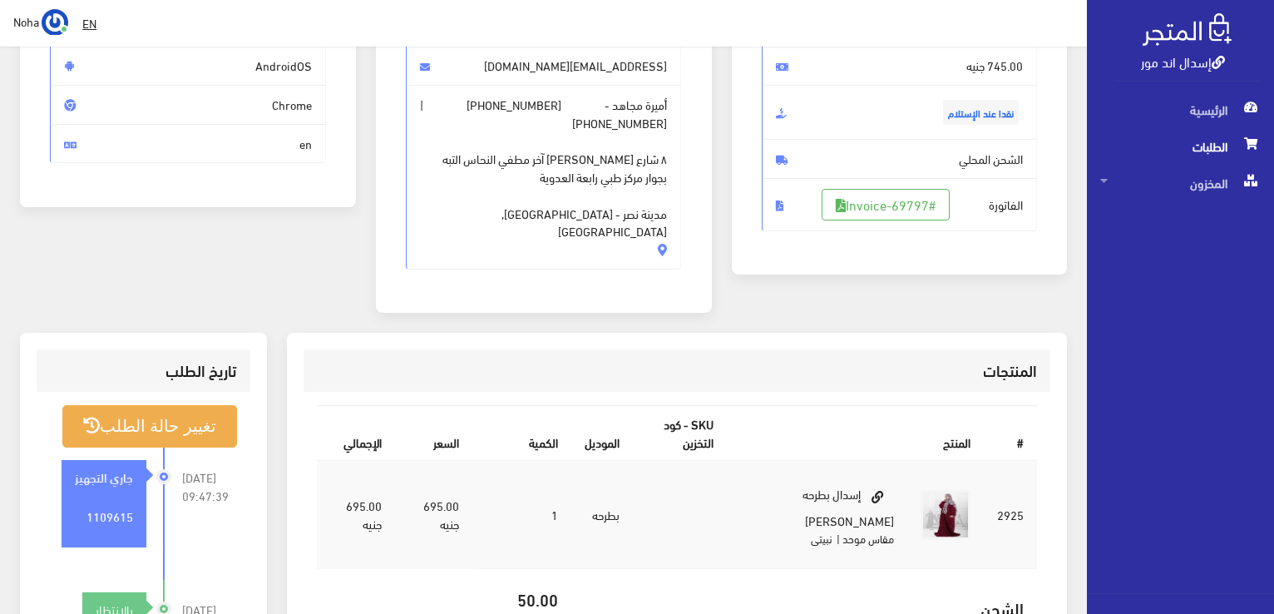
scroll to position [249, 0]
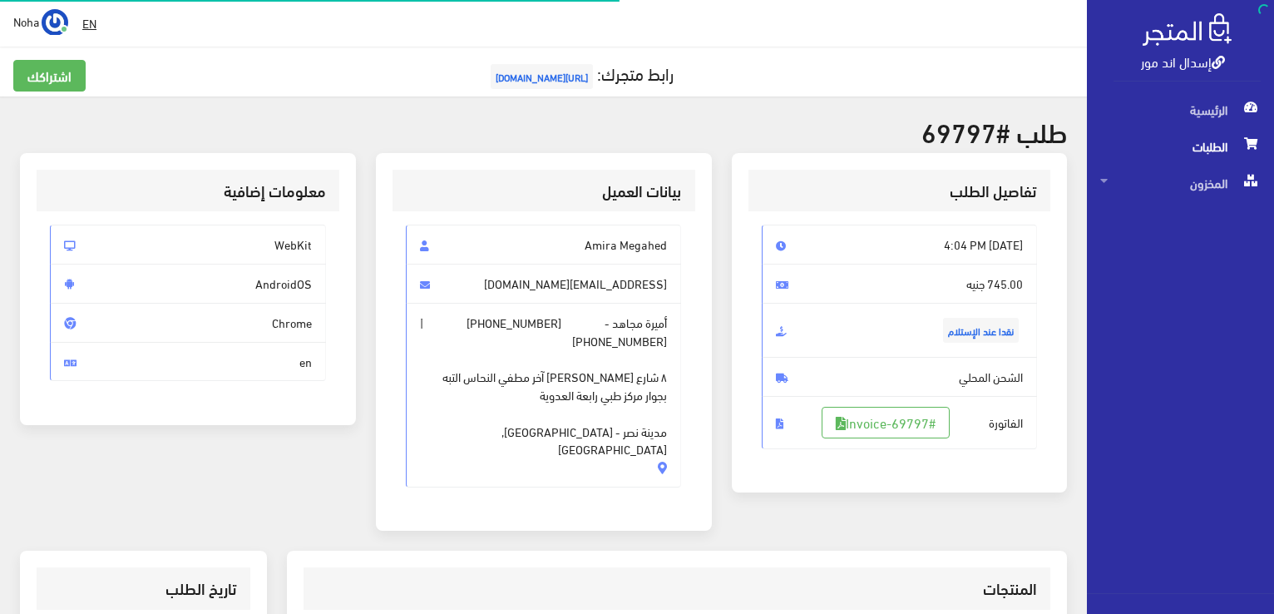
scroll to position [239, 0]
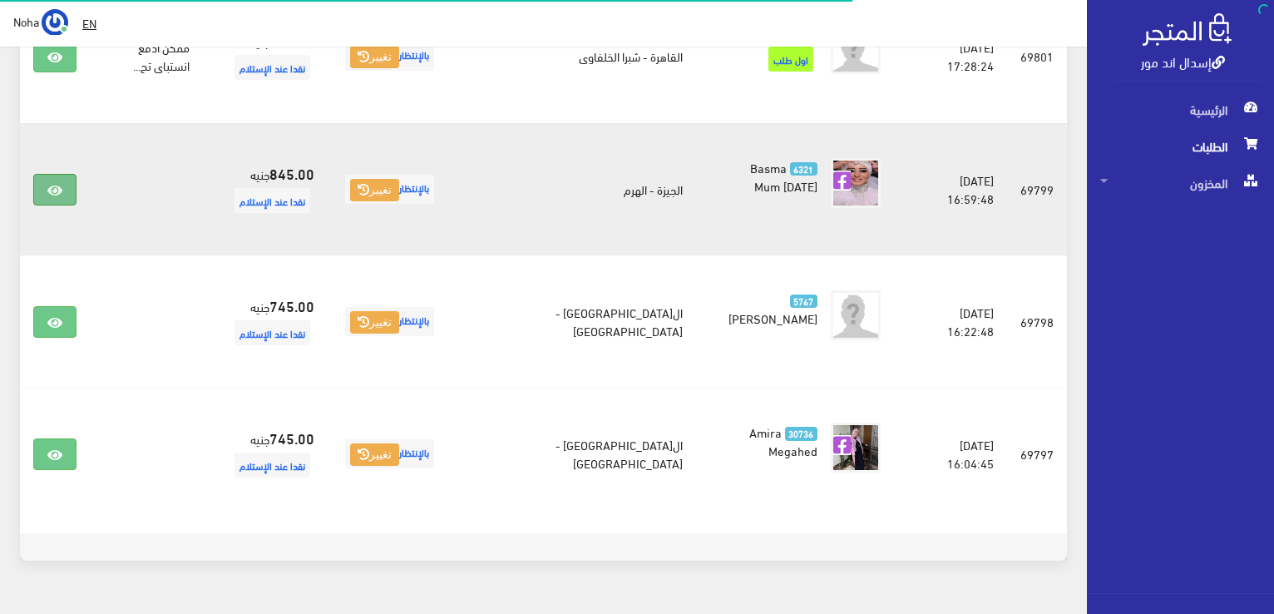
scroll to position [1530, 0]
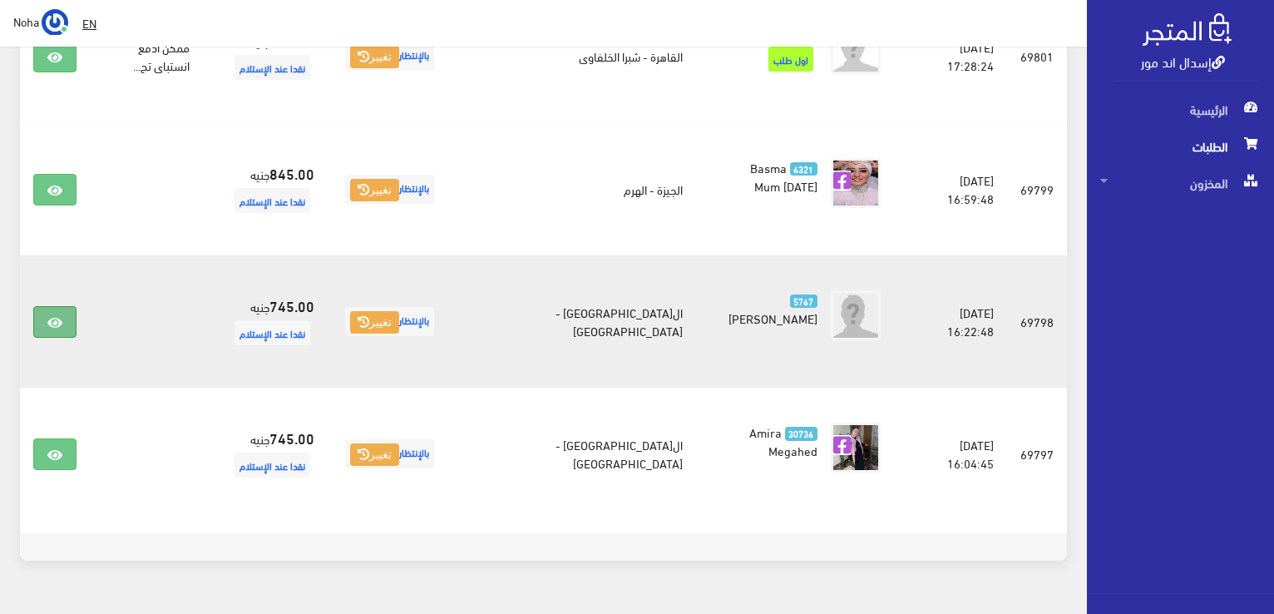
click at [51, 306] on link at bounding box center [54, 322] width 43 height 32
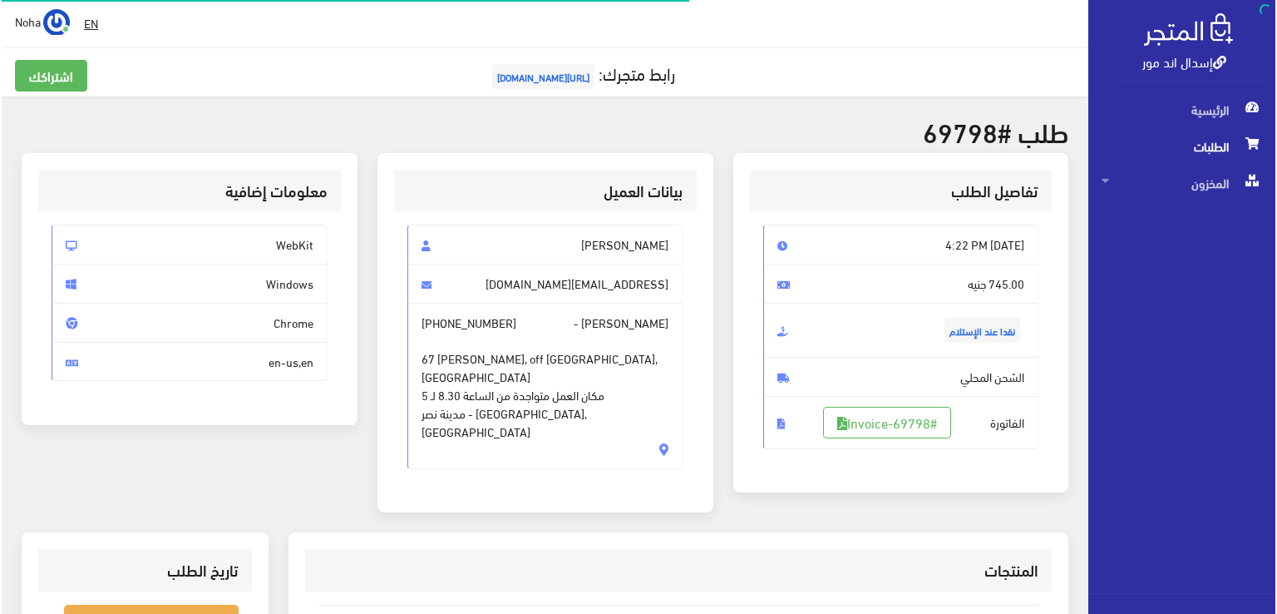
scroll to position [249, 0]
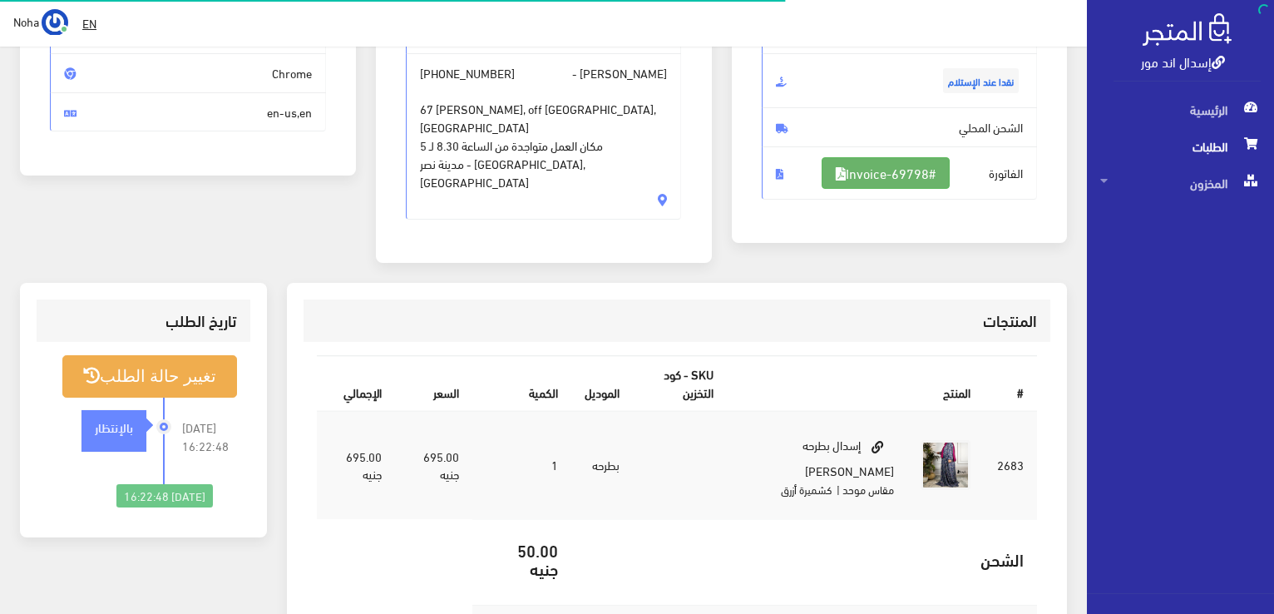
click at [939, 163] on link "#Invoice-69798" at bounding box center [886, 173] width 128 height 32
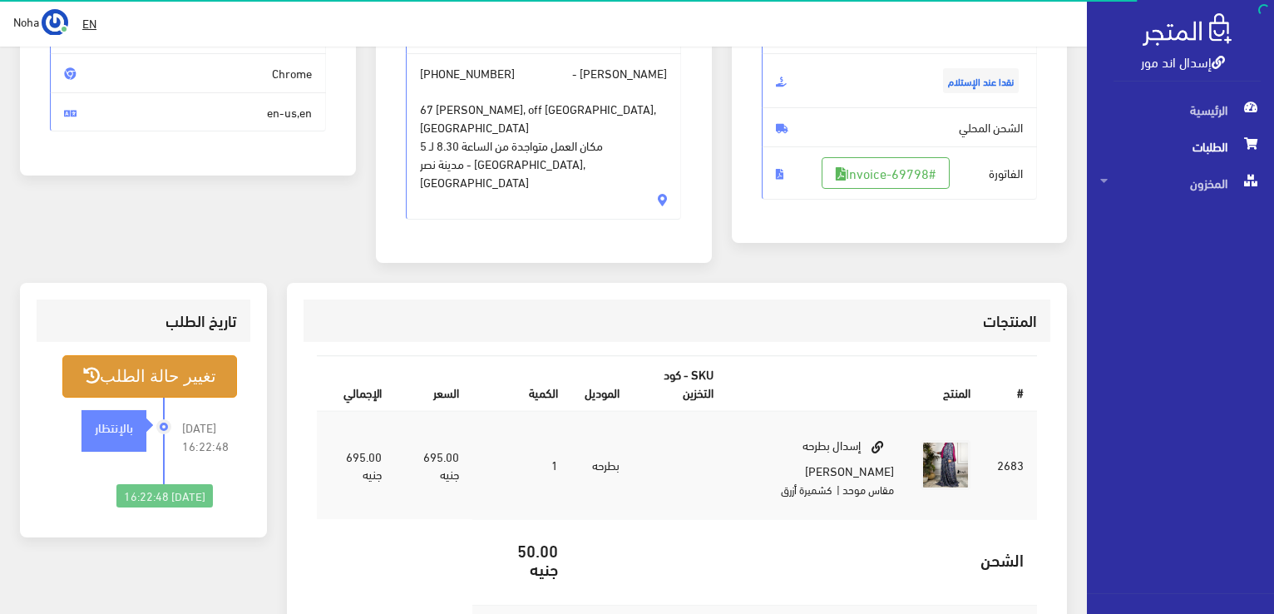
drag, startPoint x: 218, startPoint y: 363, endPoint x: 227, endPoint y: 364, distance: 9.2
click at [227, 364] on button "تغيير حالة الطلب" at bounding box center [149, 376] width 175 height 42
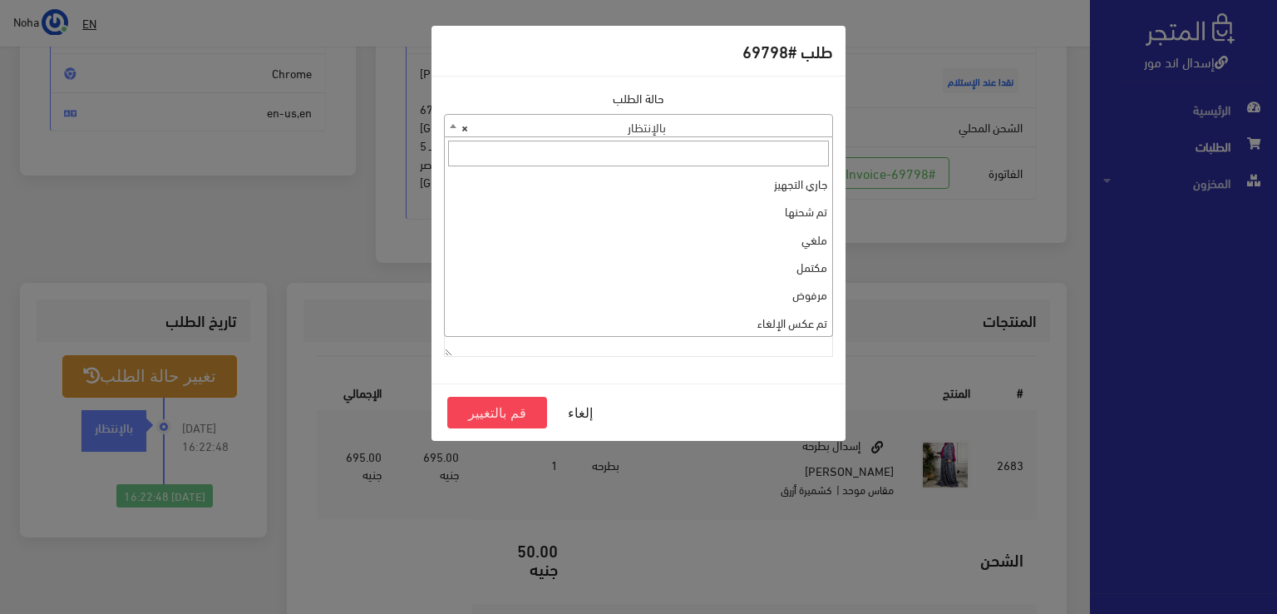
click at [748, 122] on span "× بالإنتظار" at bounding box center [639, 126] width 388 height 23
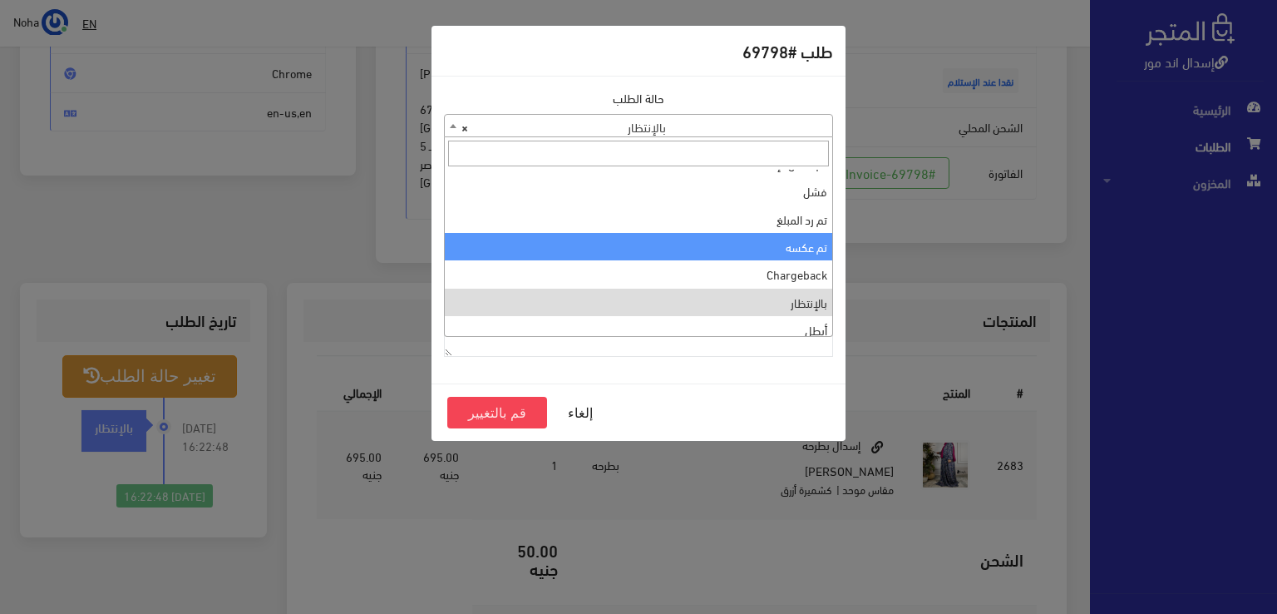
scroll to position [0, 0]
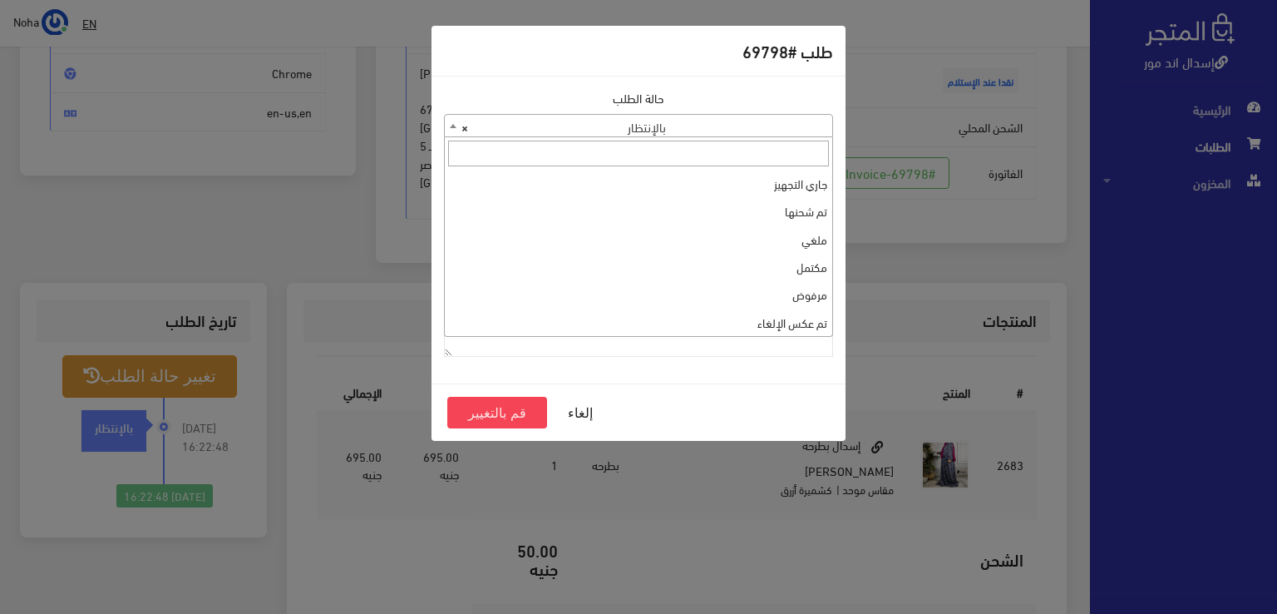
select select "1"
paste textarea "1109615"
type textarea "1109615"
click at [497, 399] on button "قم بالتغيير" at bounding box center [497, 413] width 100 height 32
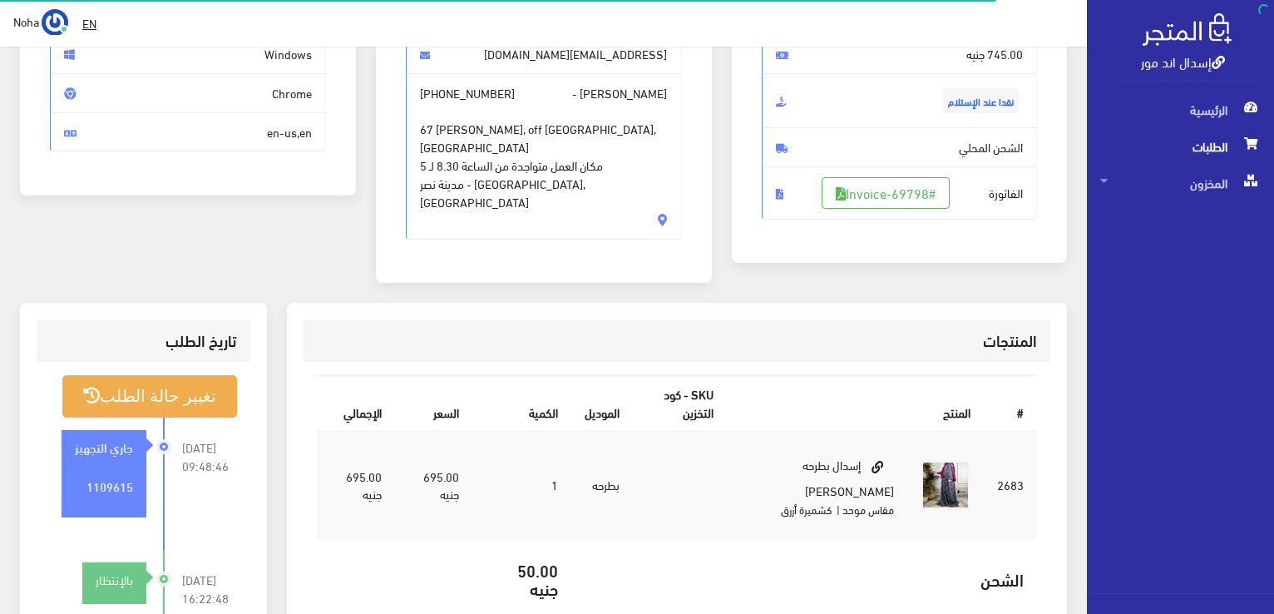
scroll to position [249, 0]
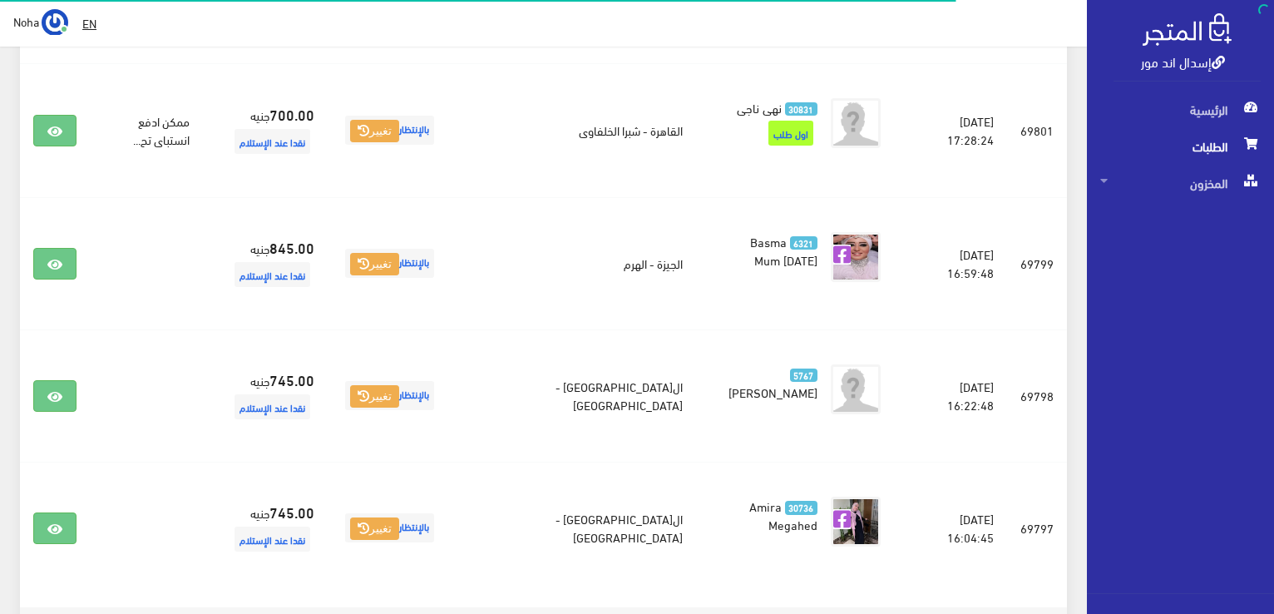
scroll to position [1447, 0]
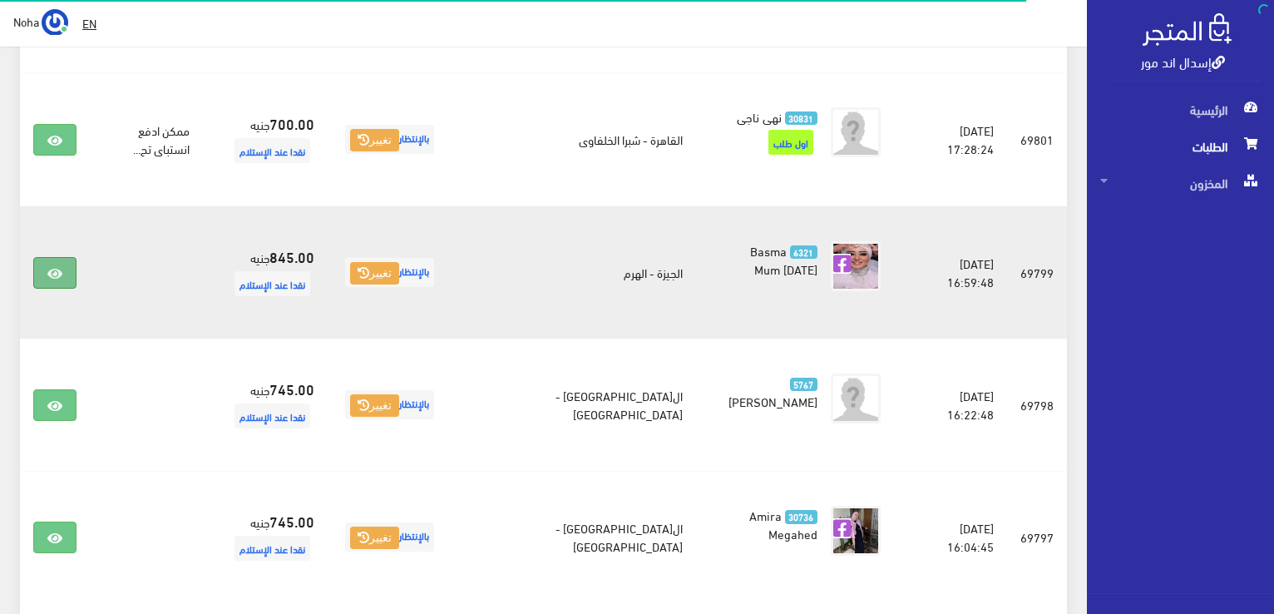
click at [53, 257] on link at bounding box center [54, 273] width 43 height 32
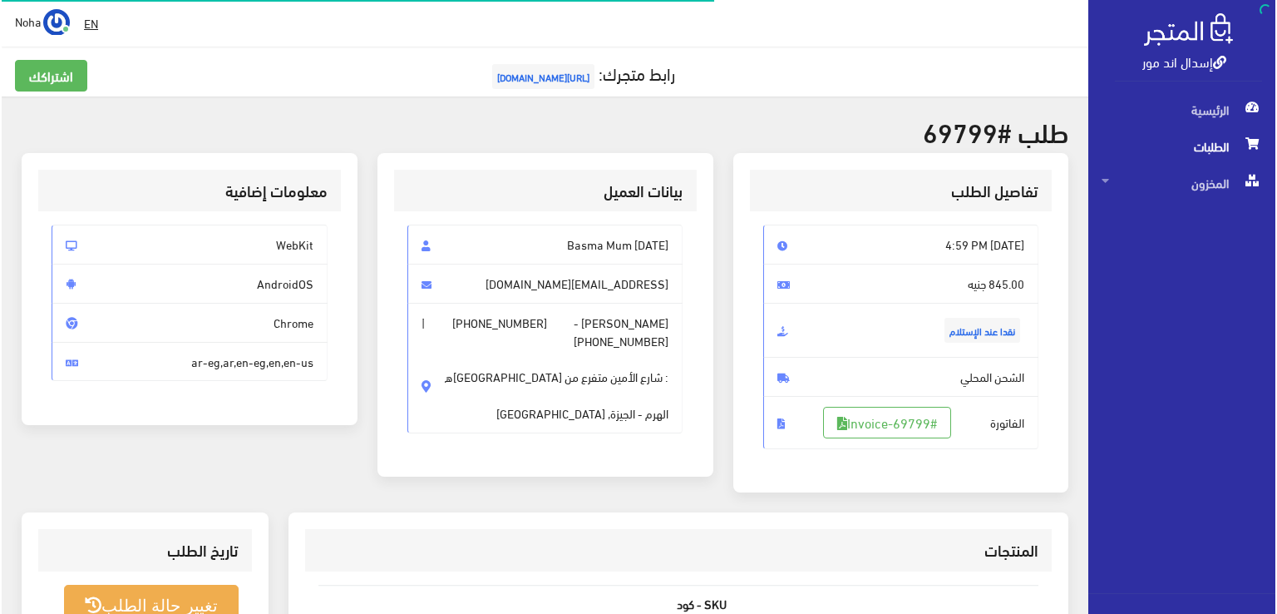
scroll to position [249, 0]
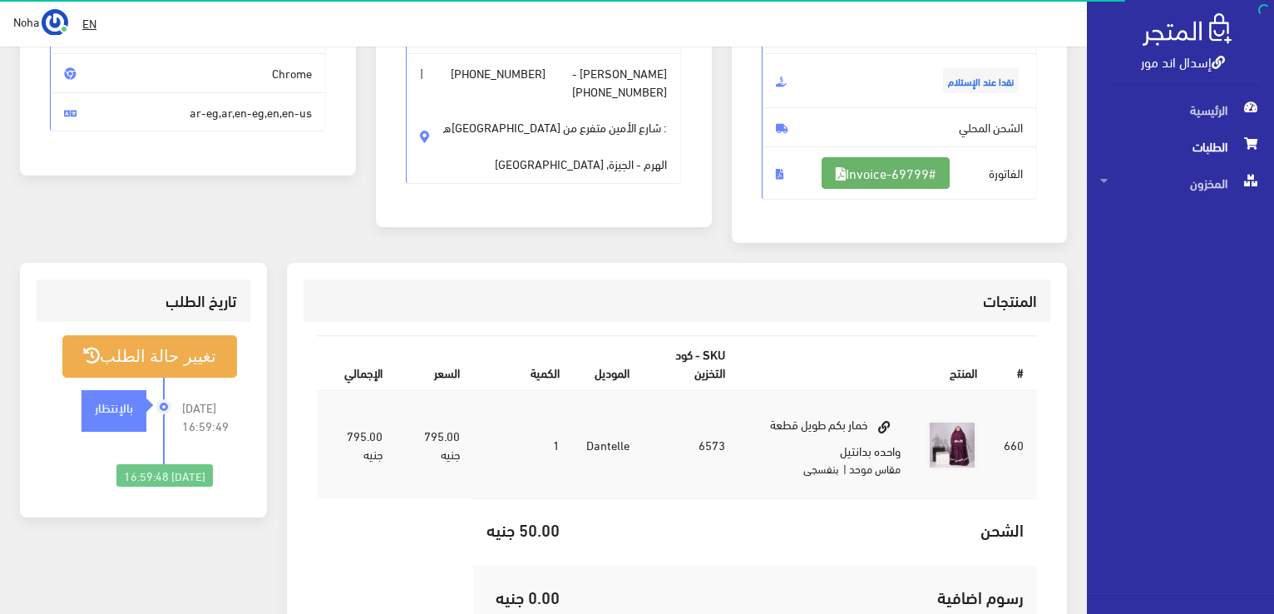
click at [877, 169] on link "#Invoice-69799" at bounding box center [886, 173] width 128 height 32
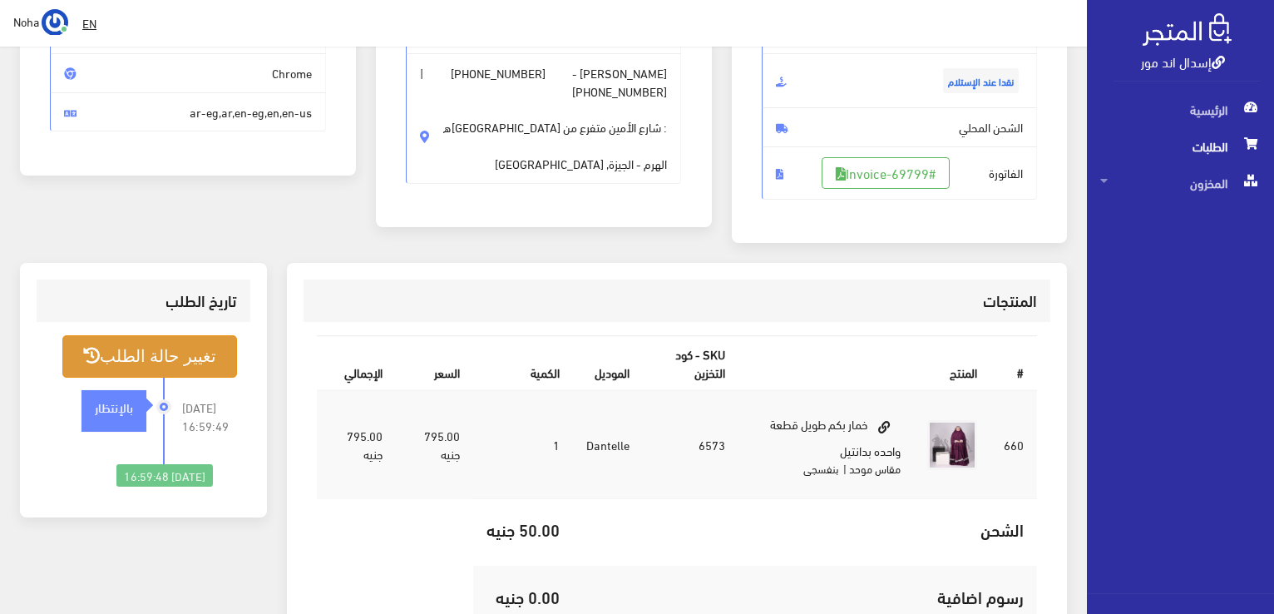
click at [172, 357] on button "تغيير حالة الطلب" at bounding box center [149, 356] width 175 height 42
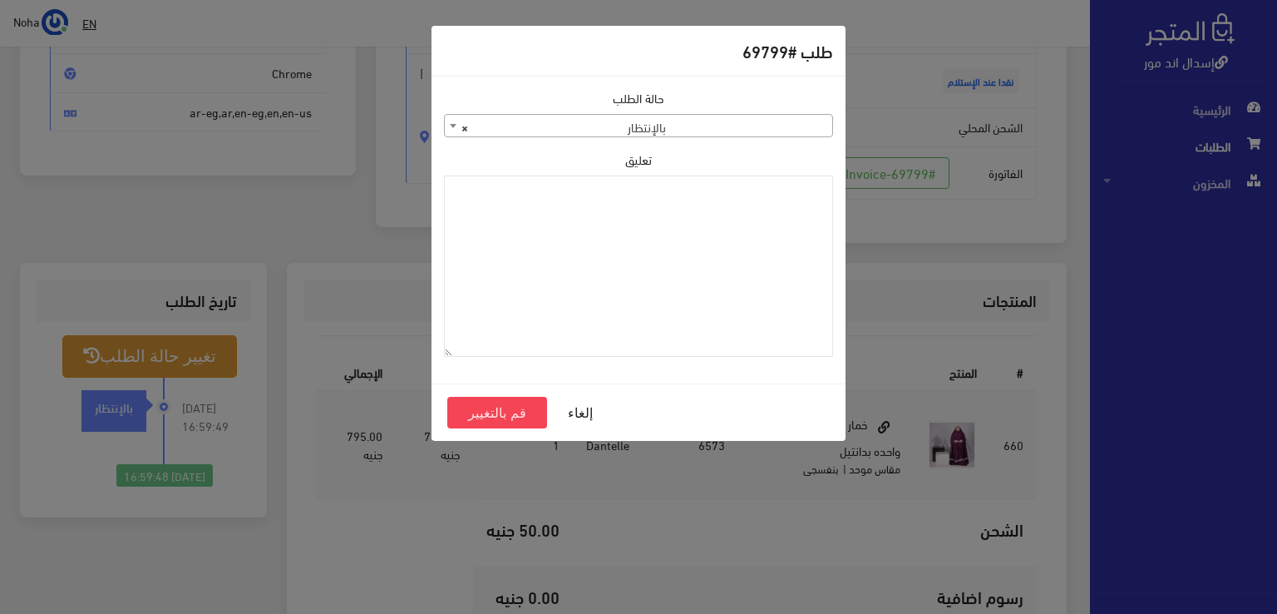
click at [778, 132] on span "× بالإنتظار" at bounding box center [639, 126] width 388 height 23
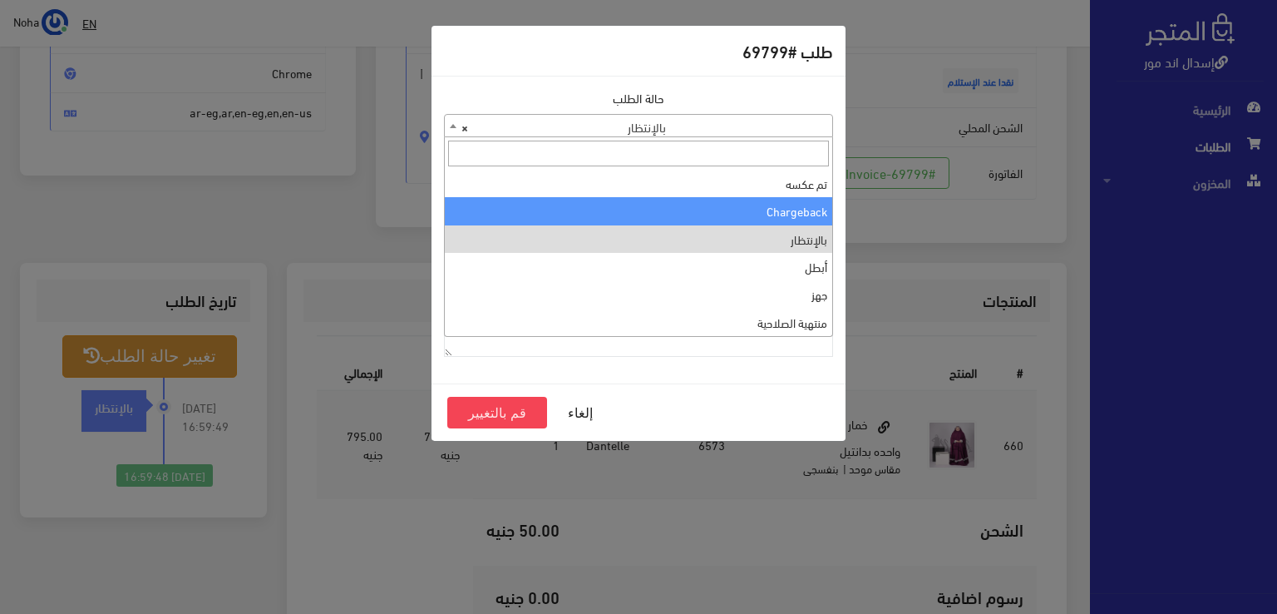
scroll to position [0, 0]
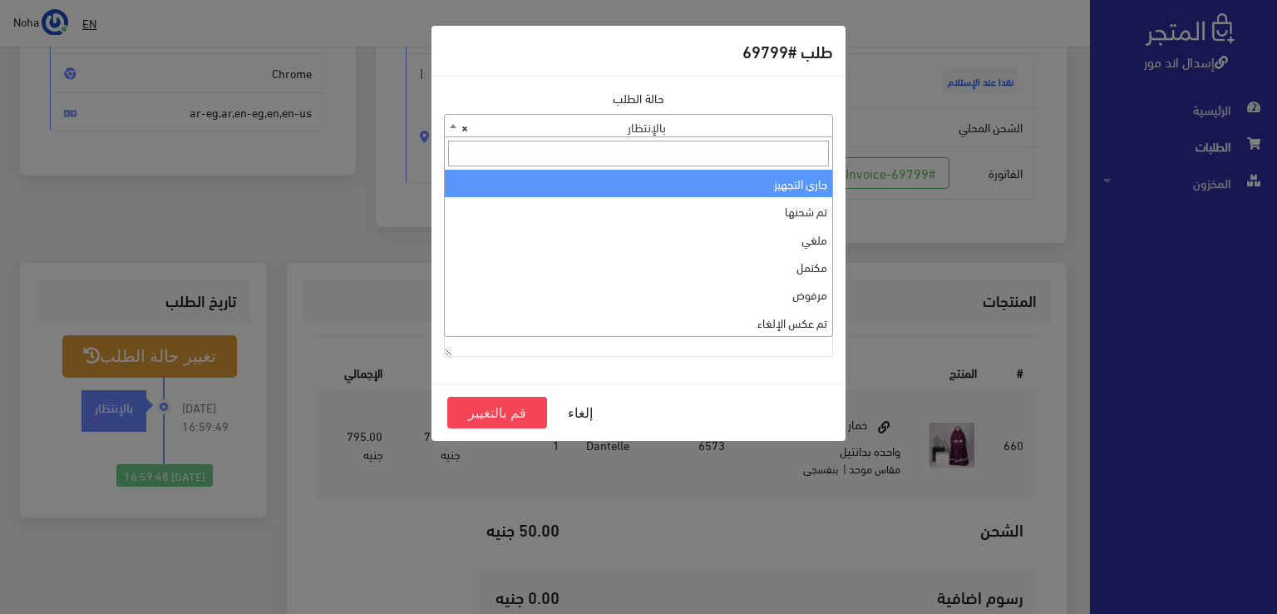
select select "1"
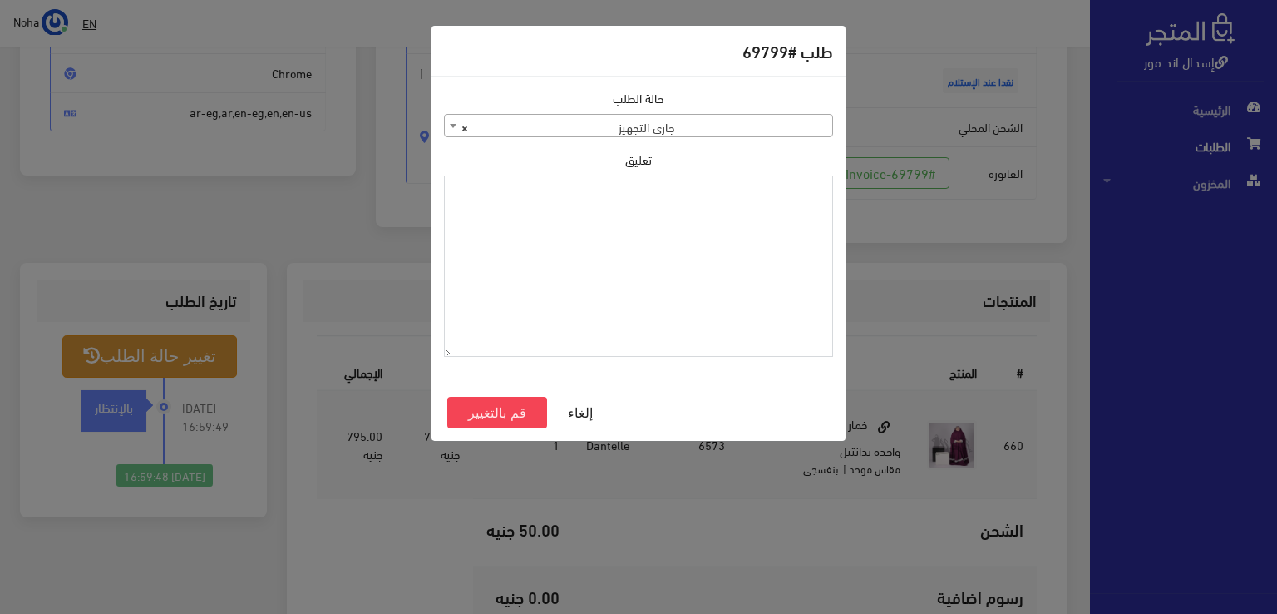
paste textarea "1109615"
type textarea "1109615"
click at [542, 403] on button "قم بالتغيير" at bounding box center [497, 413] width 100 height 32
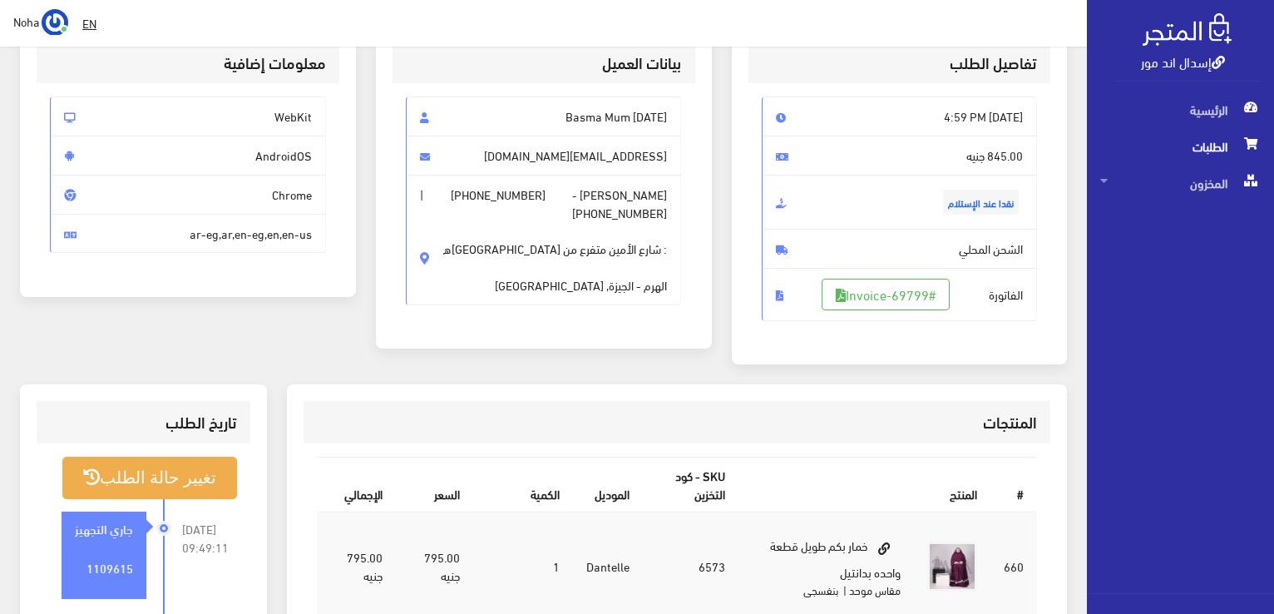
scroll to position [333, 0]
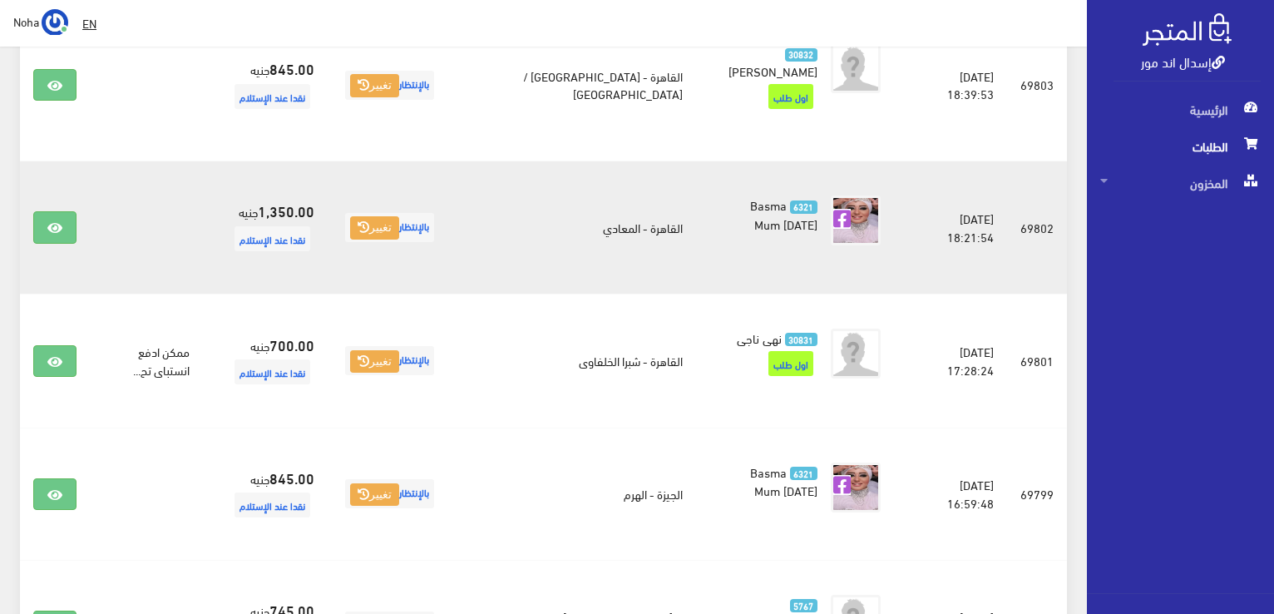
scroll to position [1197, 0]
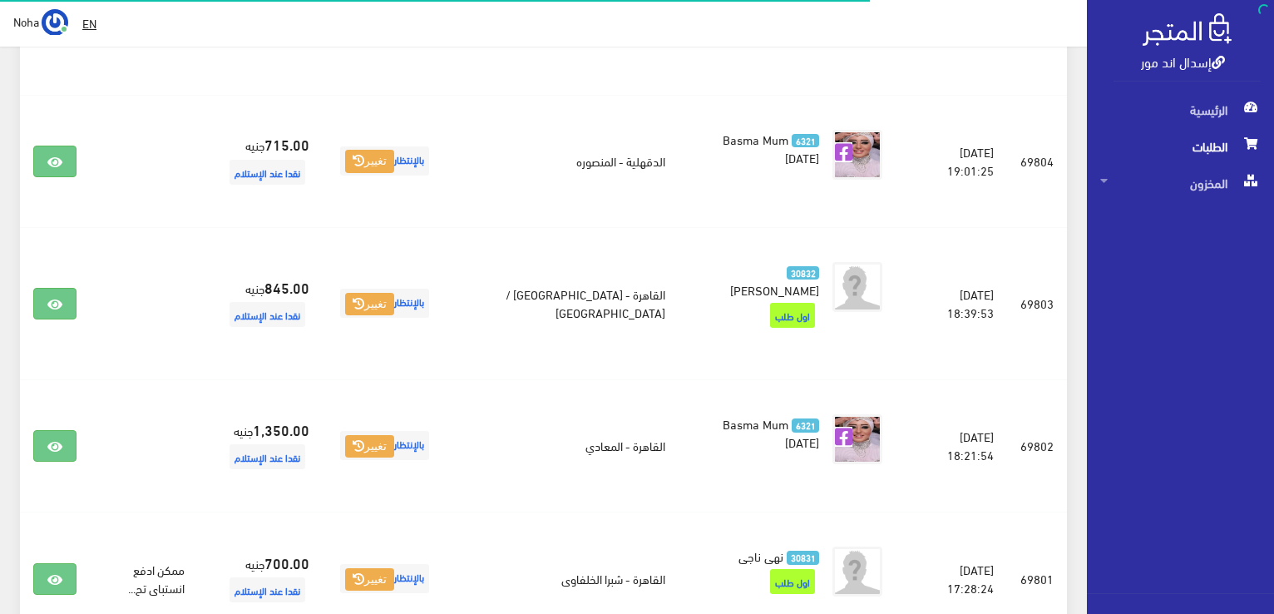
scroll to position [1178, 0]
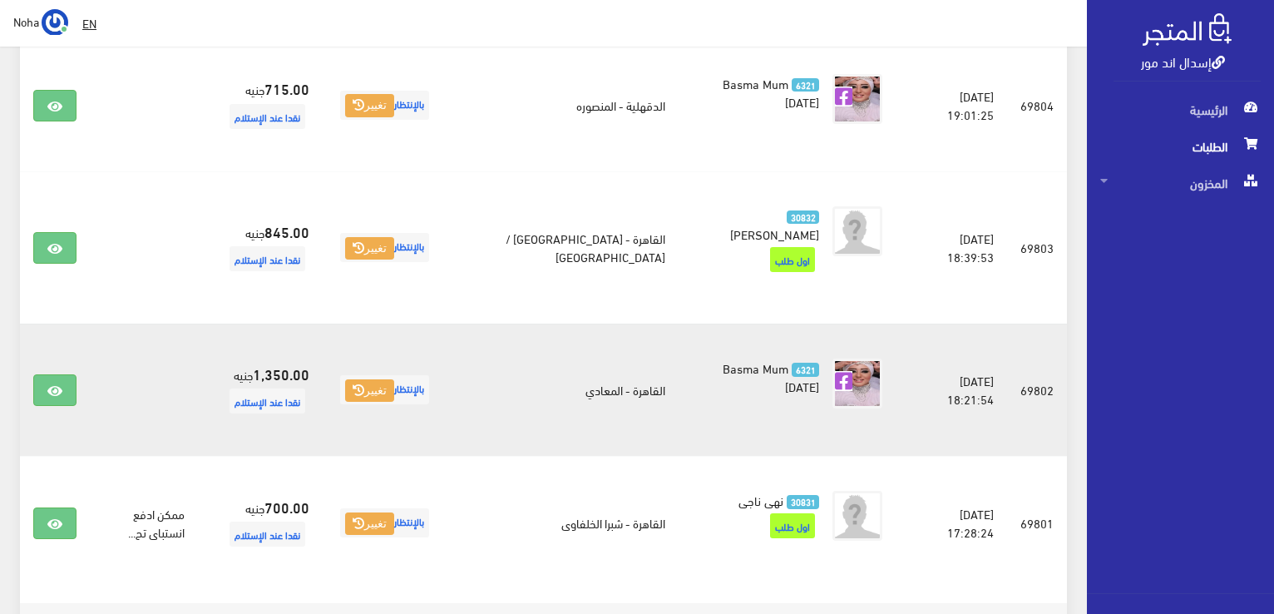
scroll to position [1262, 0]
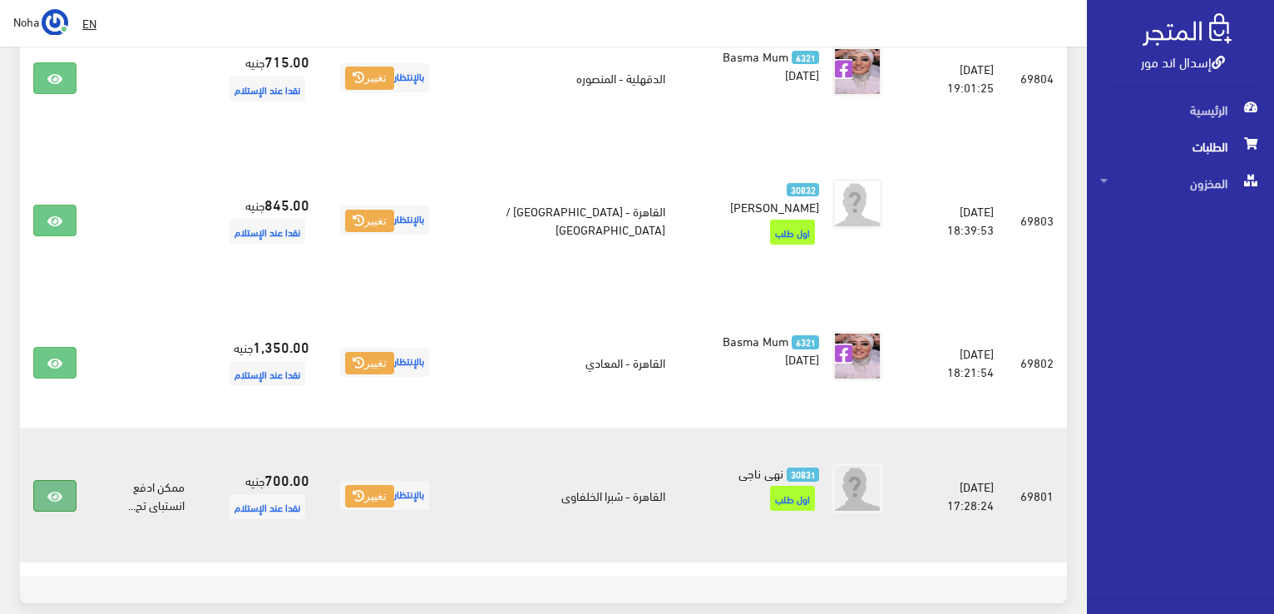
click at [55, 490] on icon at bounding box center [54, 496] width 15 height 13
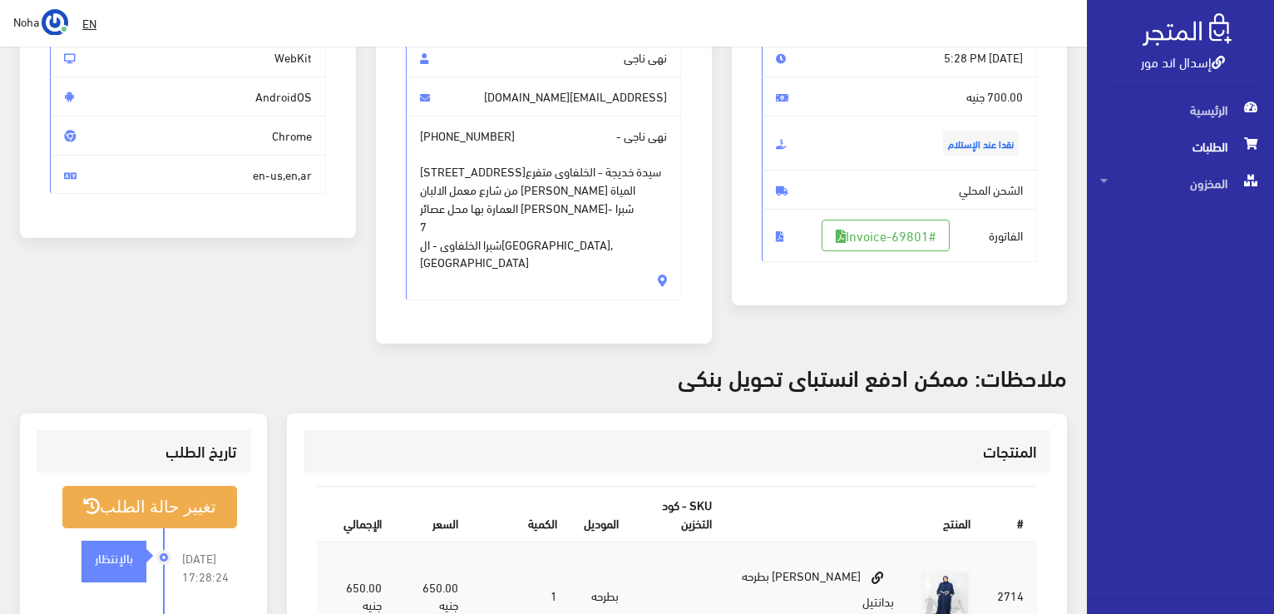
scroll to position [333, 0]
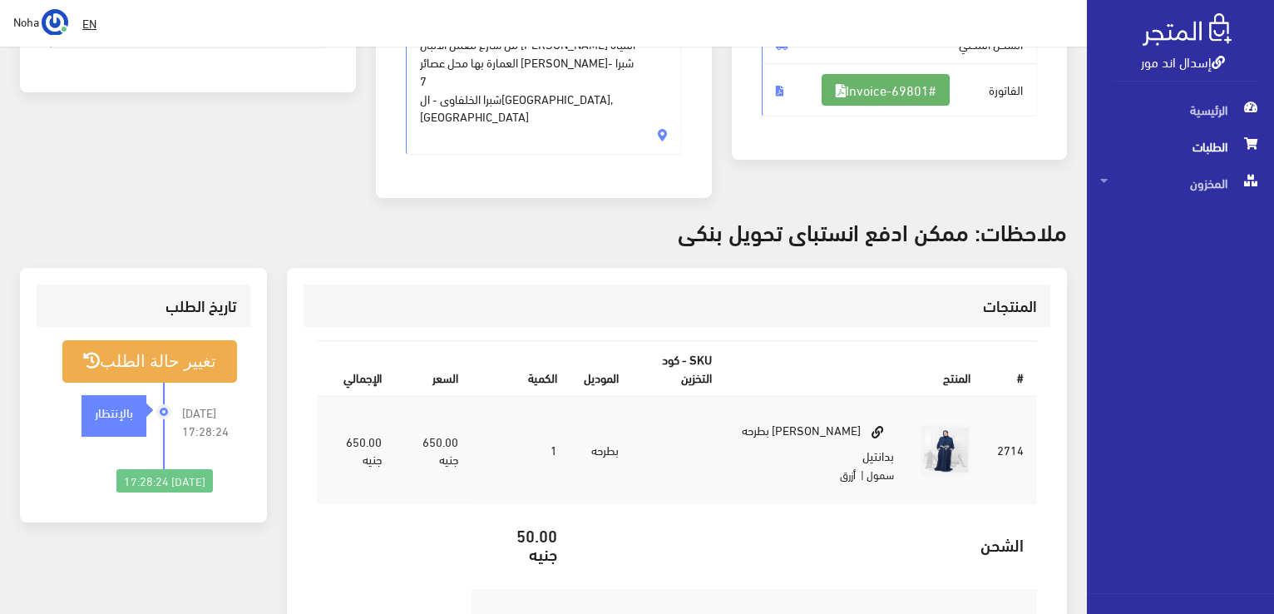
click at [904, 75] on link "#Invoice-69801" at bounding box center [886, 90] width 128 height 32
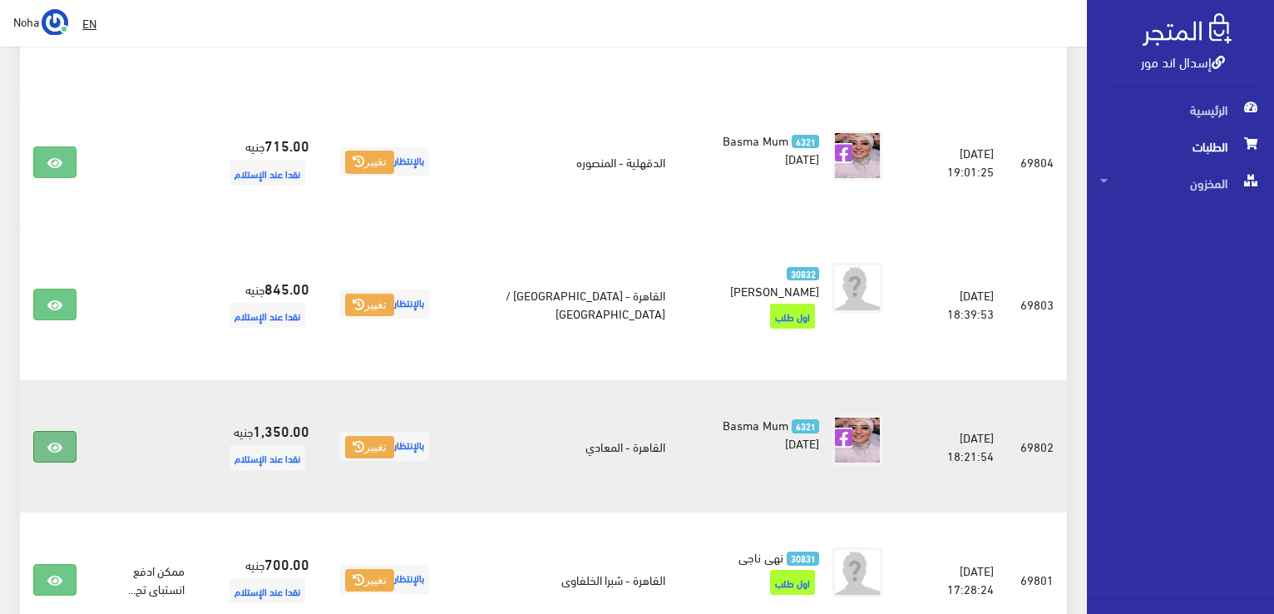
scroll to position [1178, 0]
click at [59, 440] on icon at bounding box center [54, 446] width 15 height 13
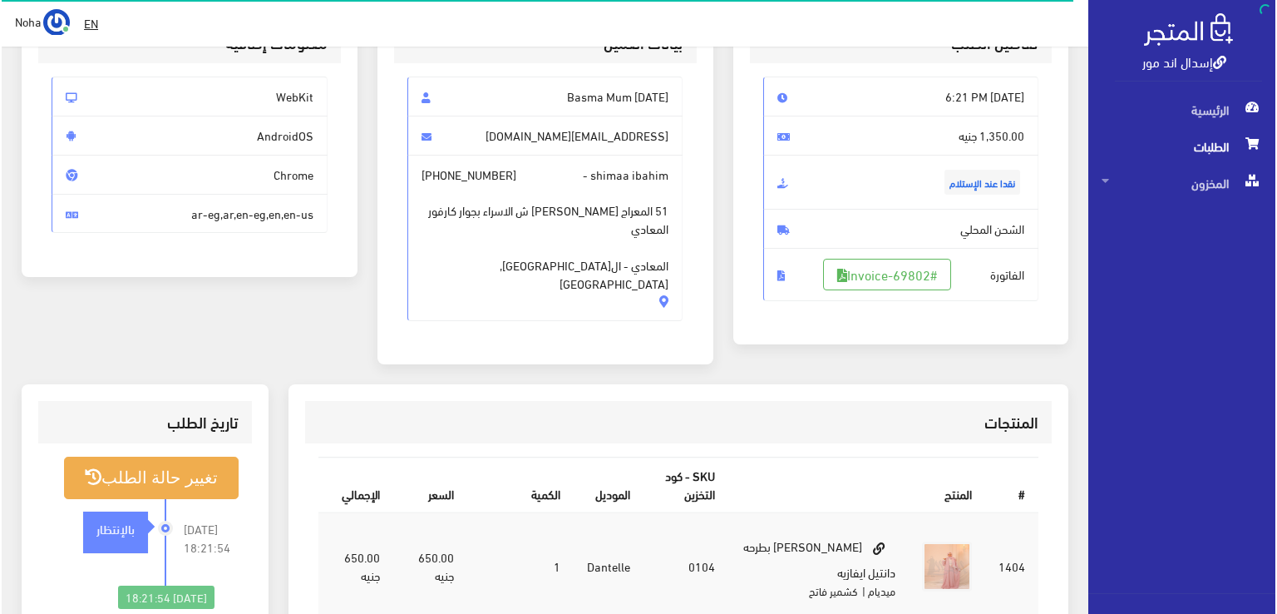
scroll to position [166, 0]
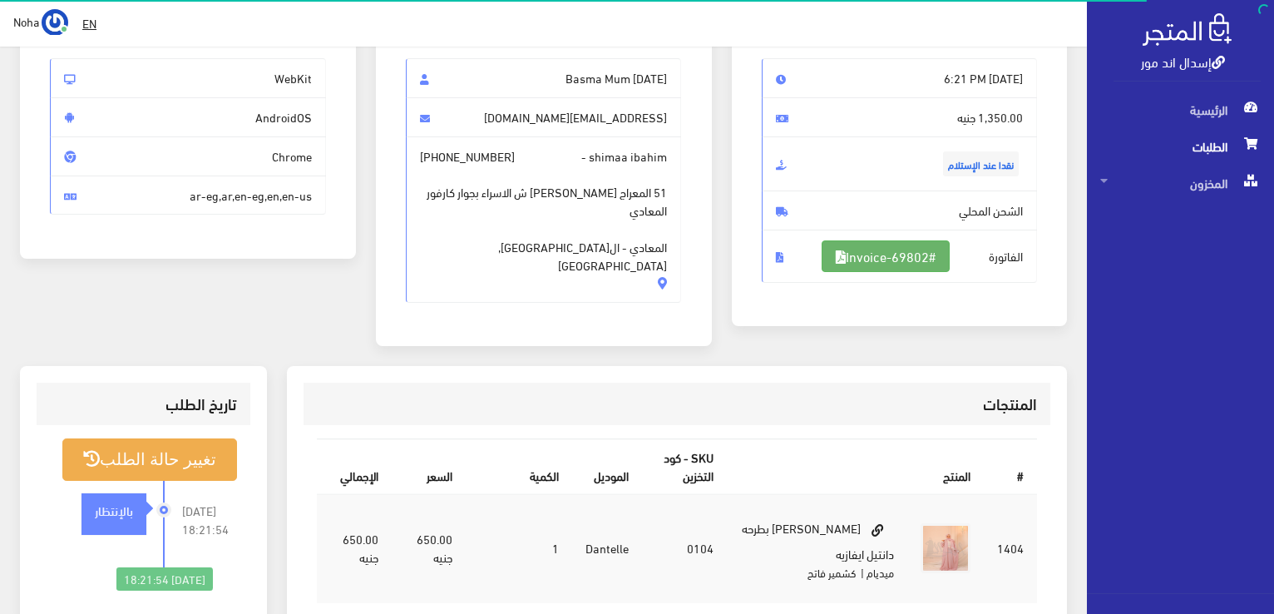
click at [868, 260] on link "#Invoice-69802" at bounding box center [886, 256] width 128 height 32
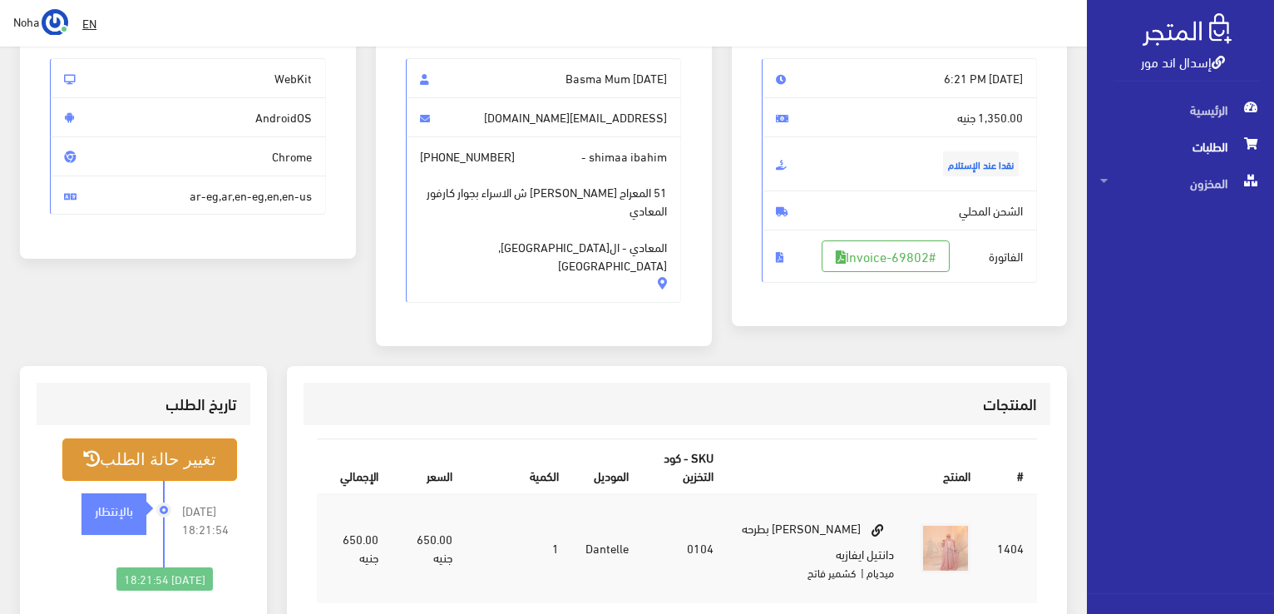
click at [156, 438] on button "تغيير حالة الطلب" at bounding box center [149, 459] width 175 height 42
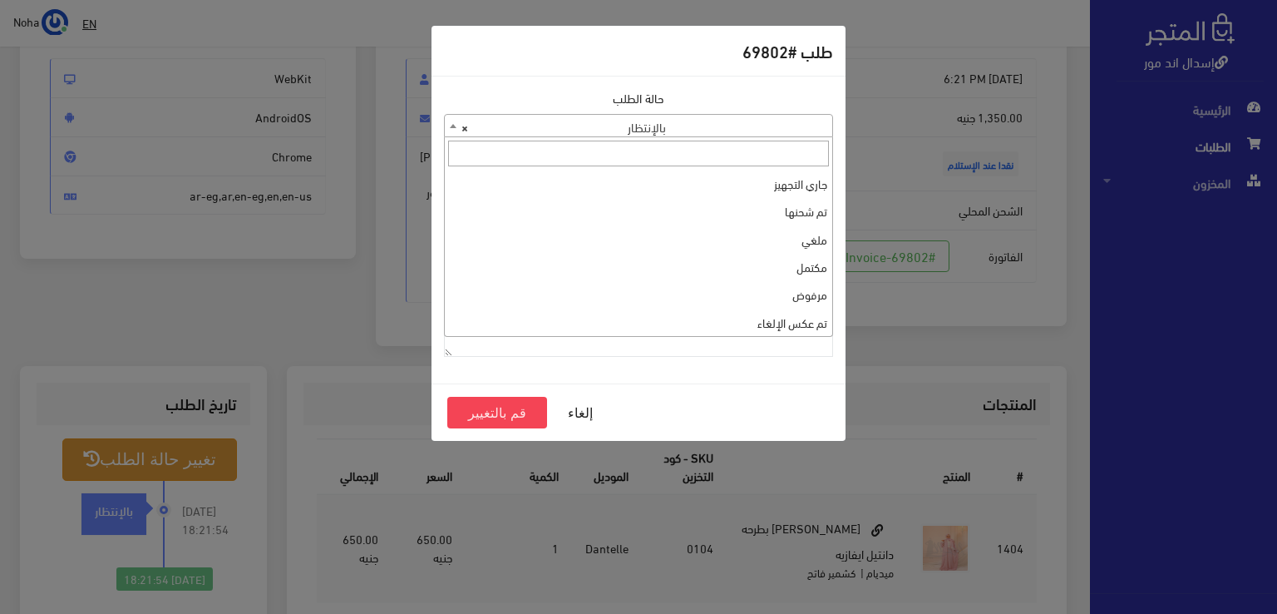
click at [649, 129] on span "× بالإنتظار" at bounding box center [639, 126] width 388 height 23
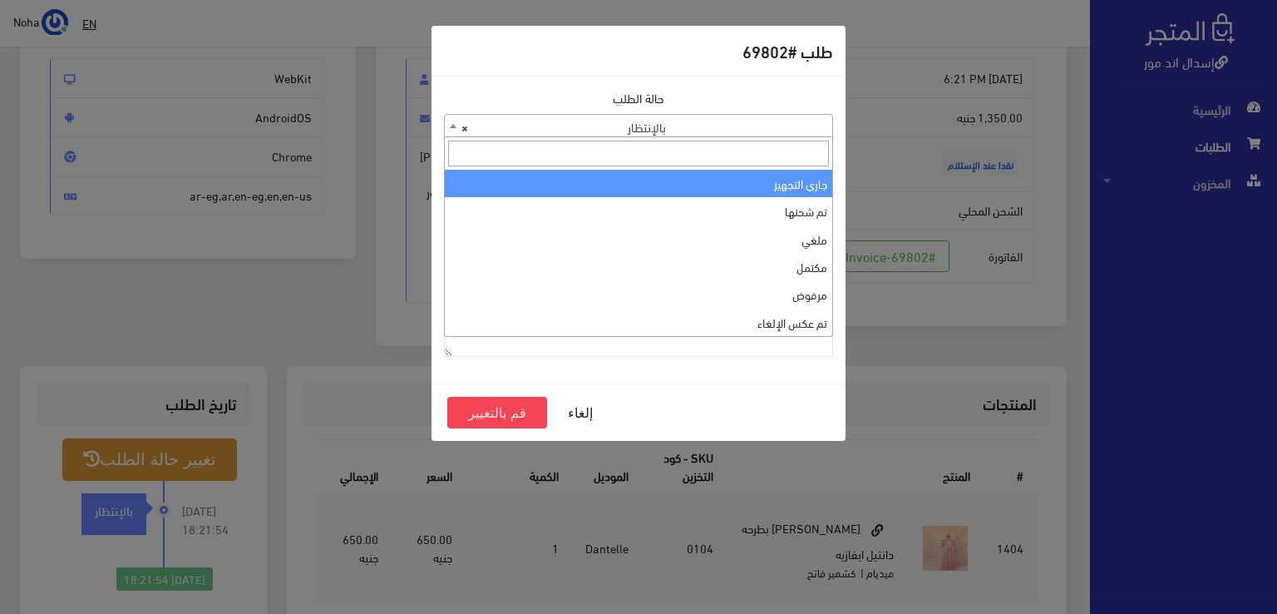
select select "1"
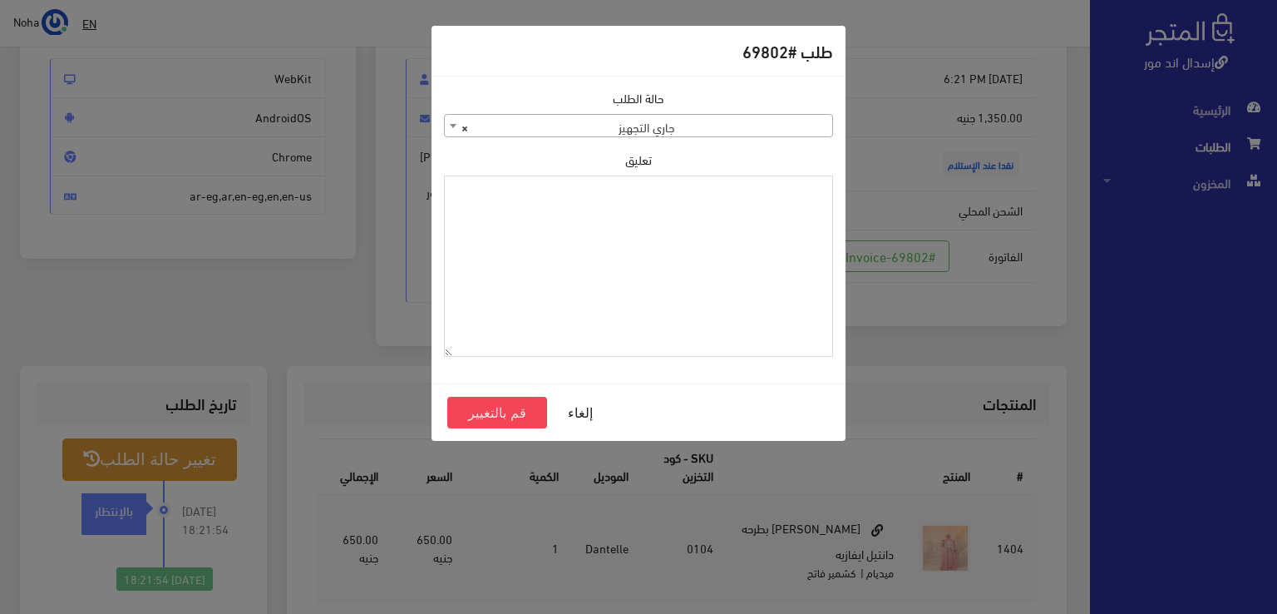
paste textarea "1109615"
type textarea "1109615"
click at [485, 406] on button "قم بالتغيير" at bounding box center [497, 413] width 100 height 32
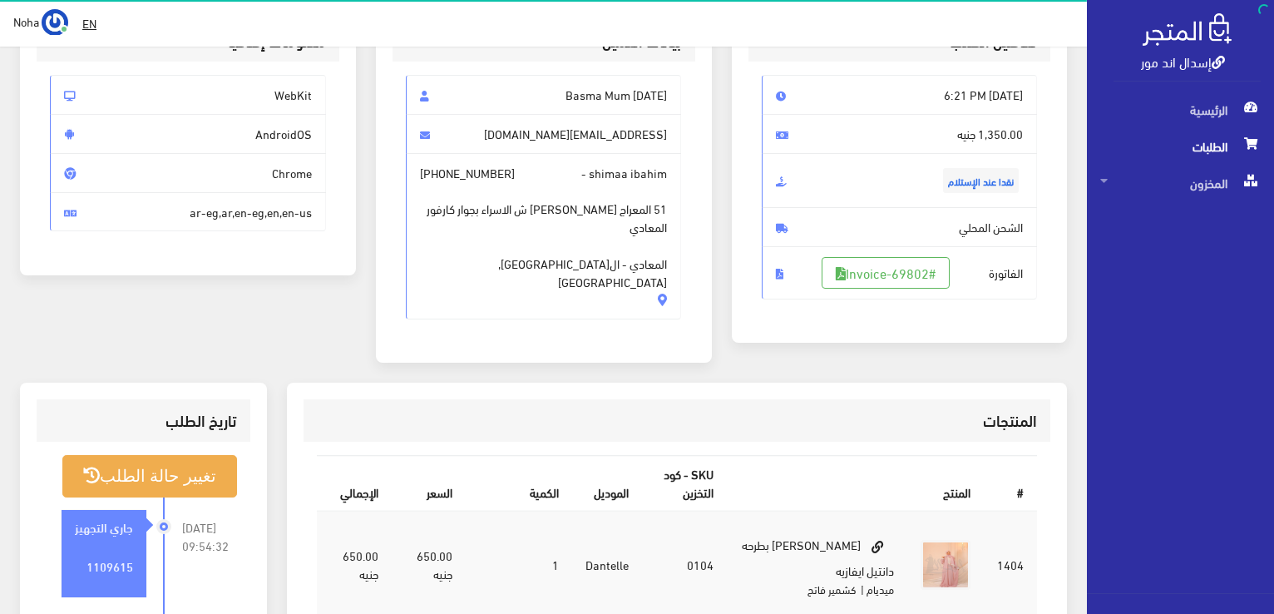
scroll to position [249, 0]
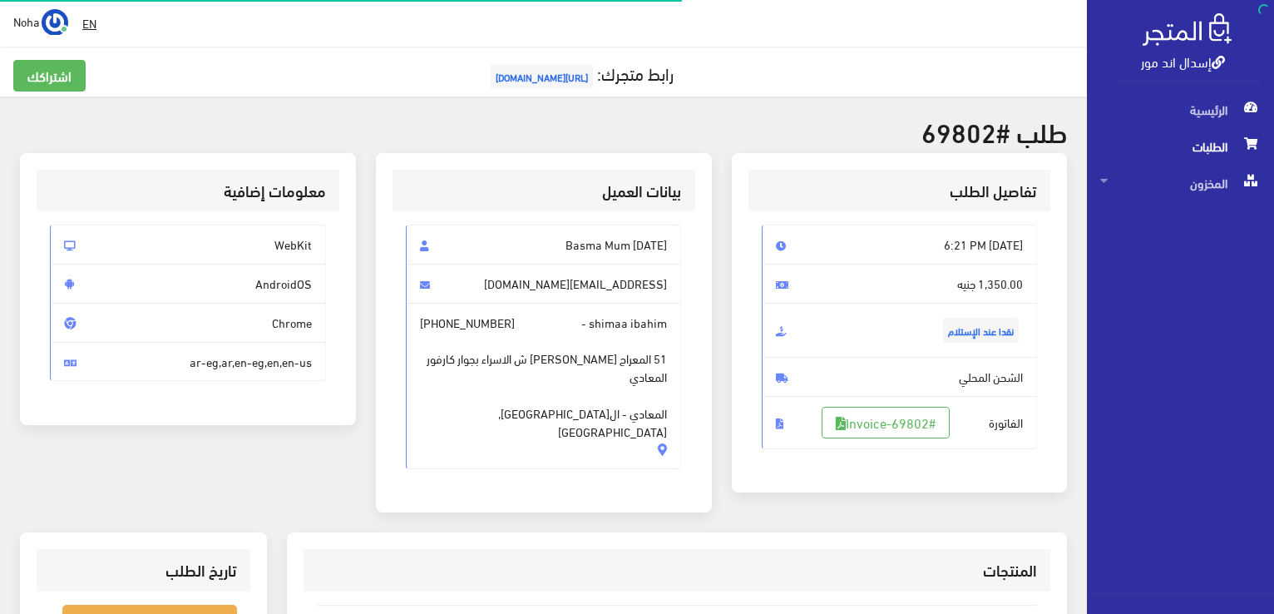
scroll to position [166, 0]
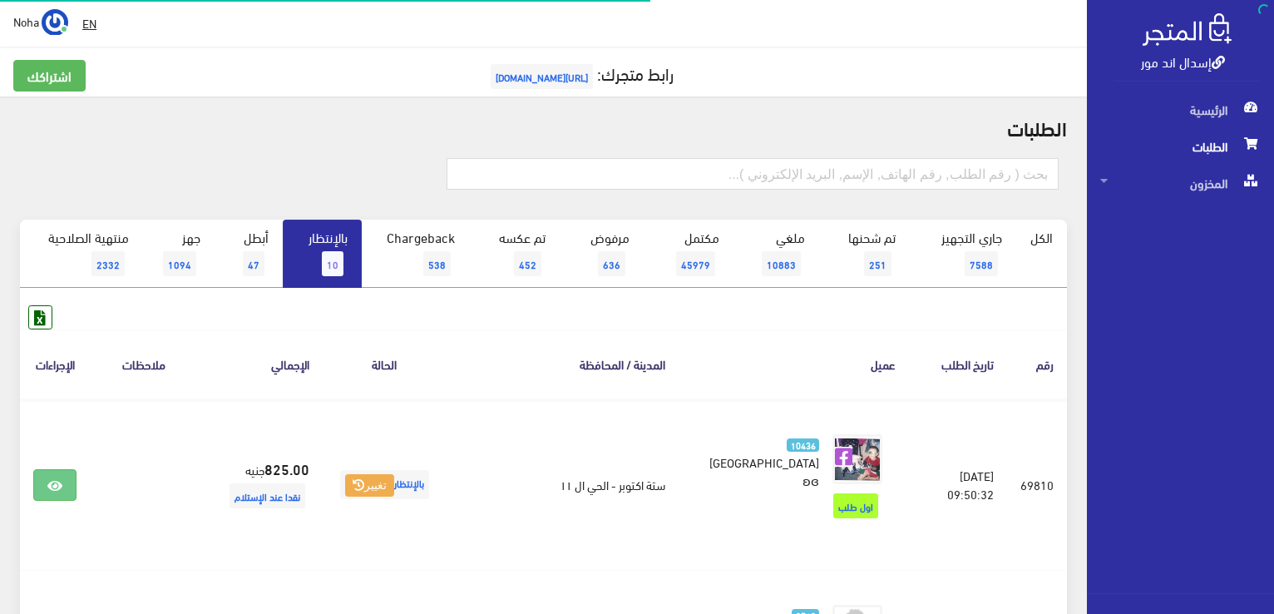
scroll to position [1178, 0]
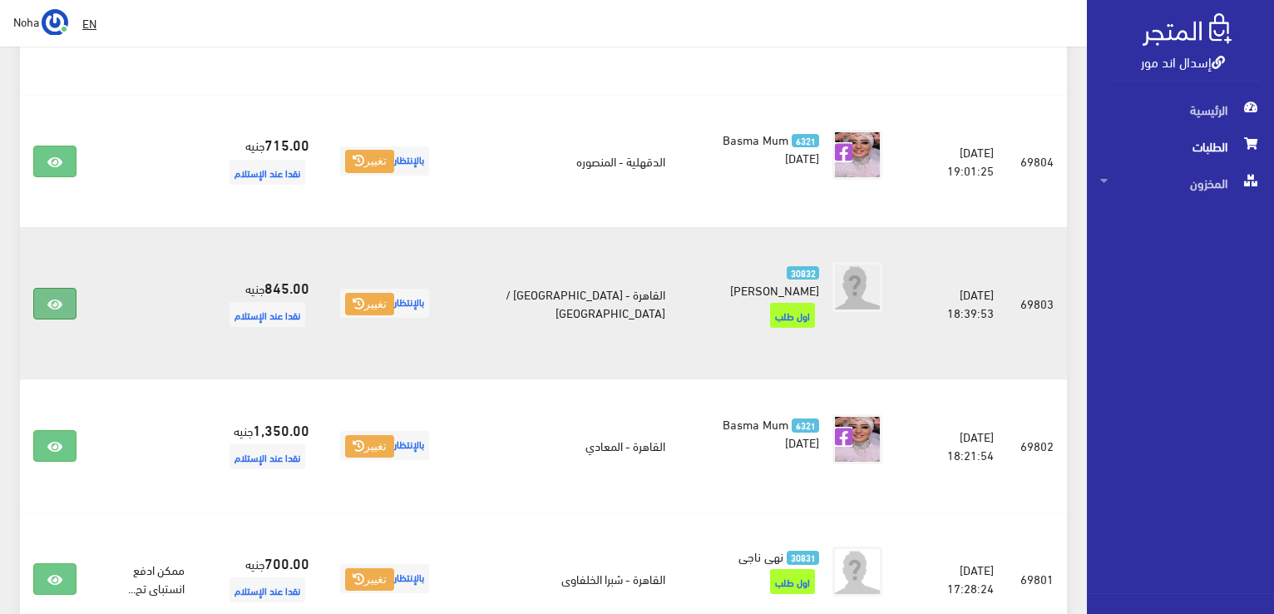
click at [53, 298] on icon at bounding box center [54, 304] width 15 height 13
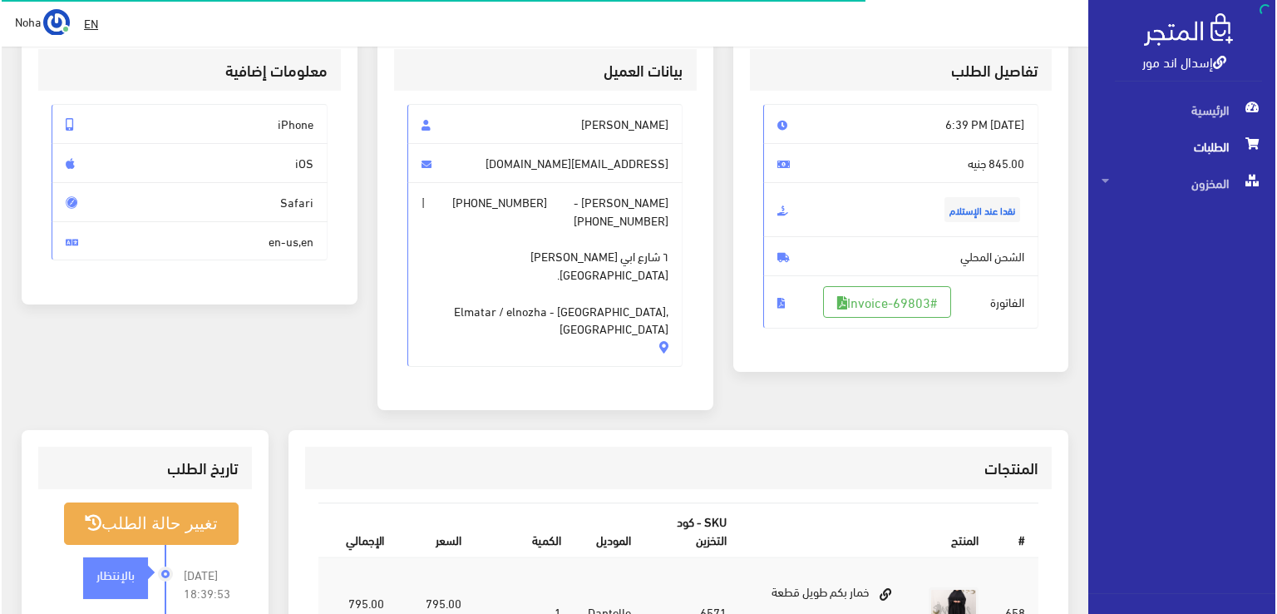
scroll to position [166, 0]
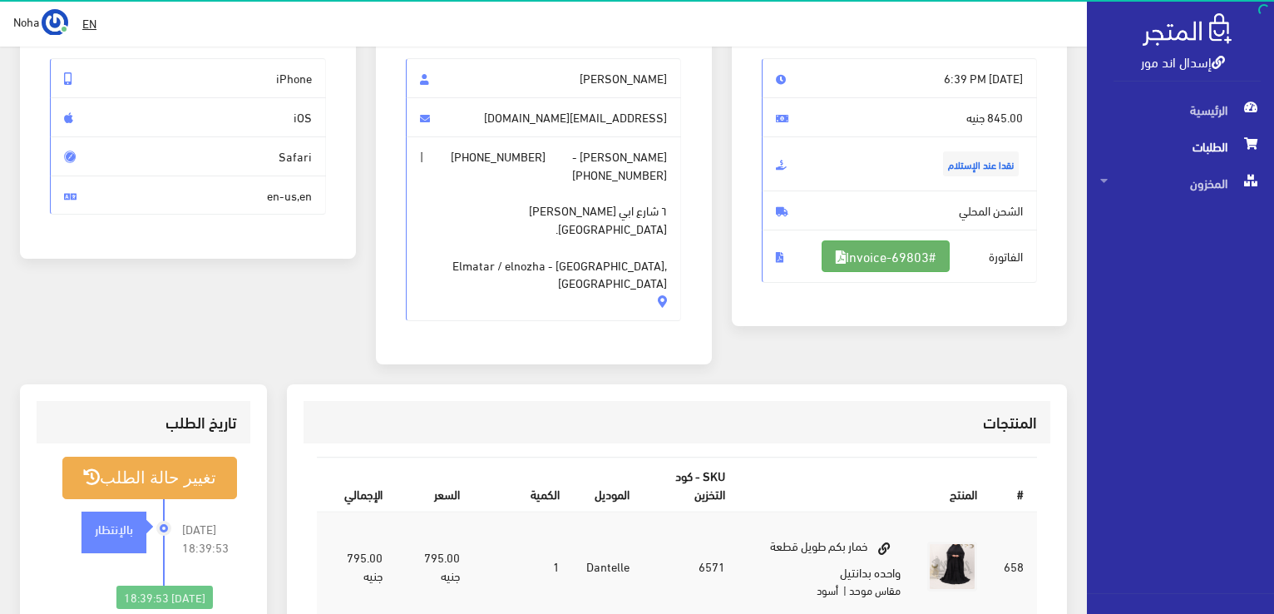
click at [842, 257] on link "#Invoice-69803" at bounding box center [886, 256] width 128 height 32
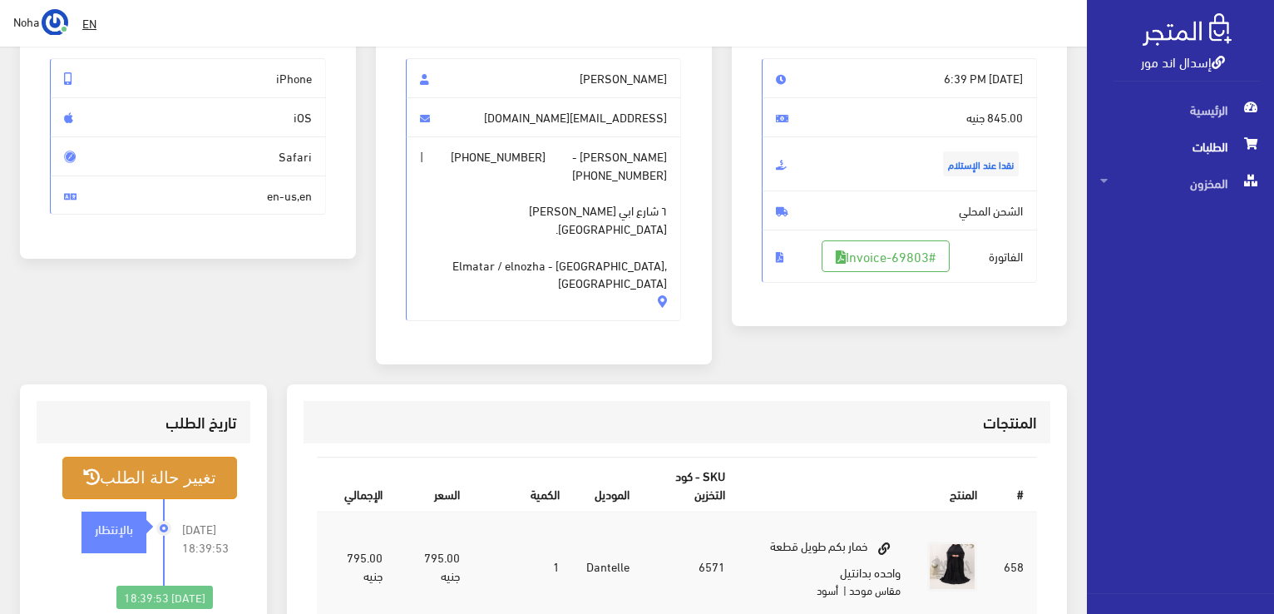
click at [153, 457] on button "تغيير حالة الطلب" at bounding box center [149, 478] width 175 height 42
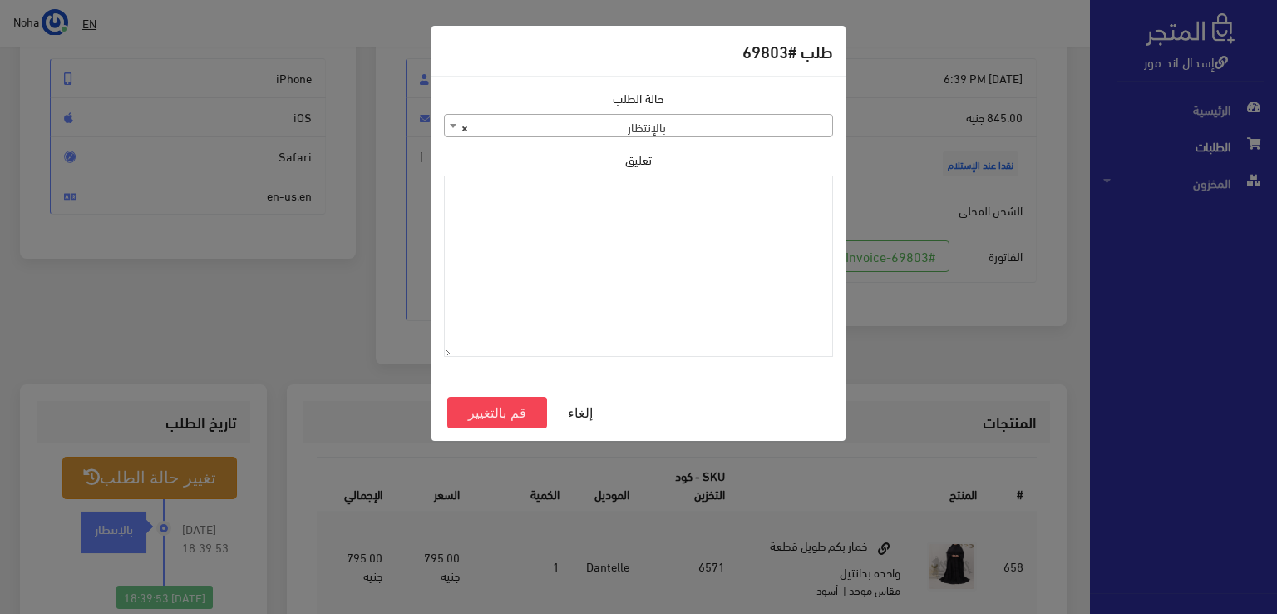
click at [635, 127] on span "× بالإنتظار" at bounding box center [639, 126] width 388 height 23
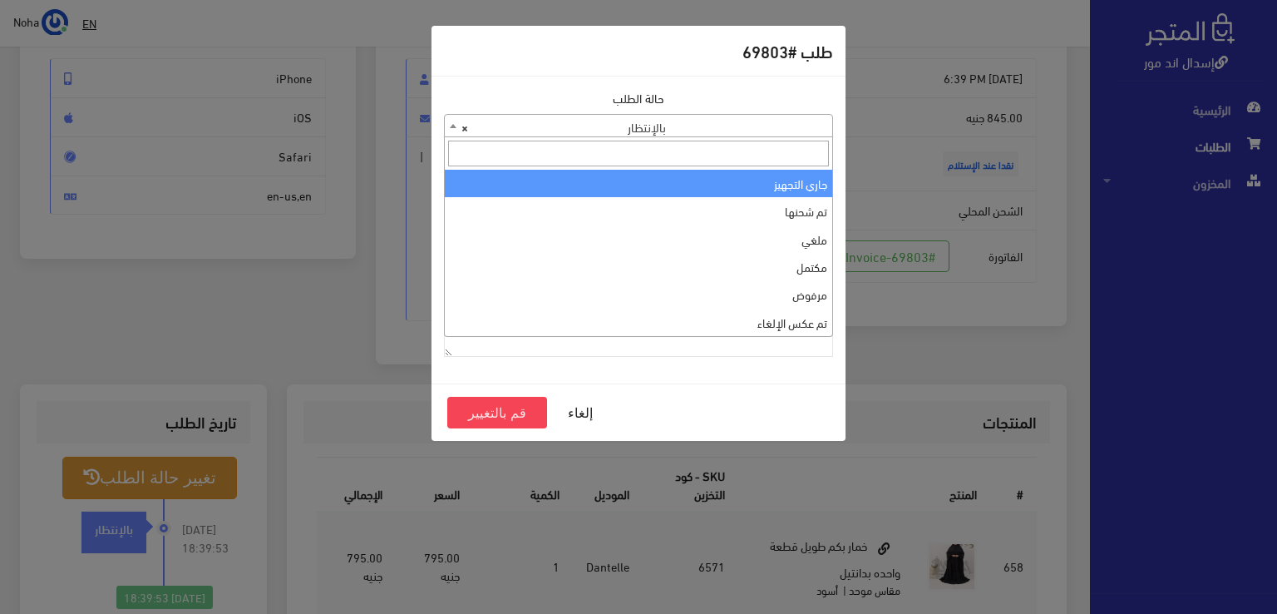
select select "1"
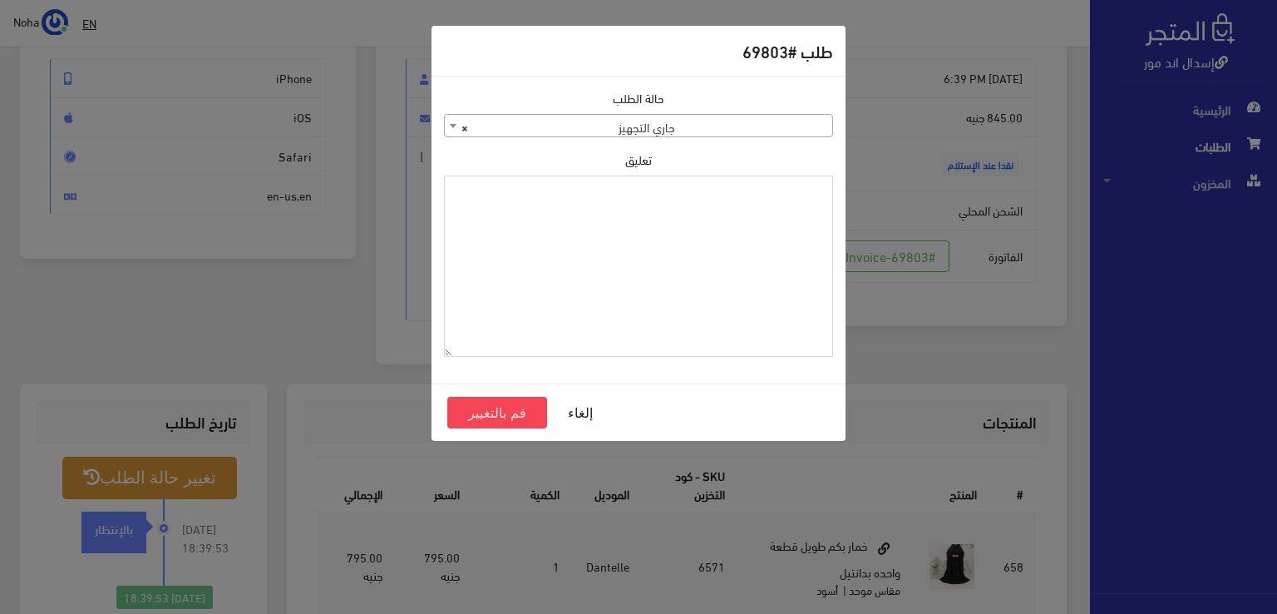
paste textarea "1109615"
type textarea "1109615"
click at [512, 416] on button "قم بالتغيير" at bounding box center [497, 413] width 100 height 32
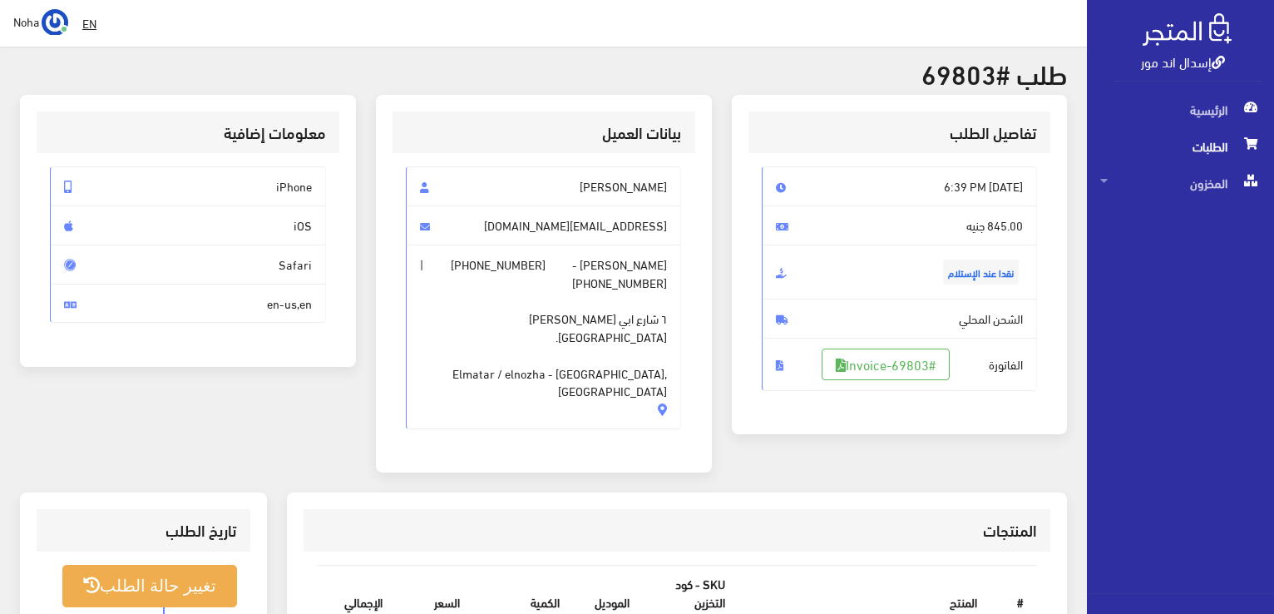
scroll to position [83, 0]
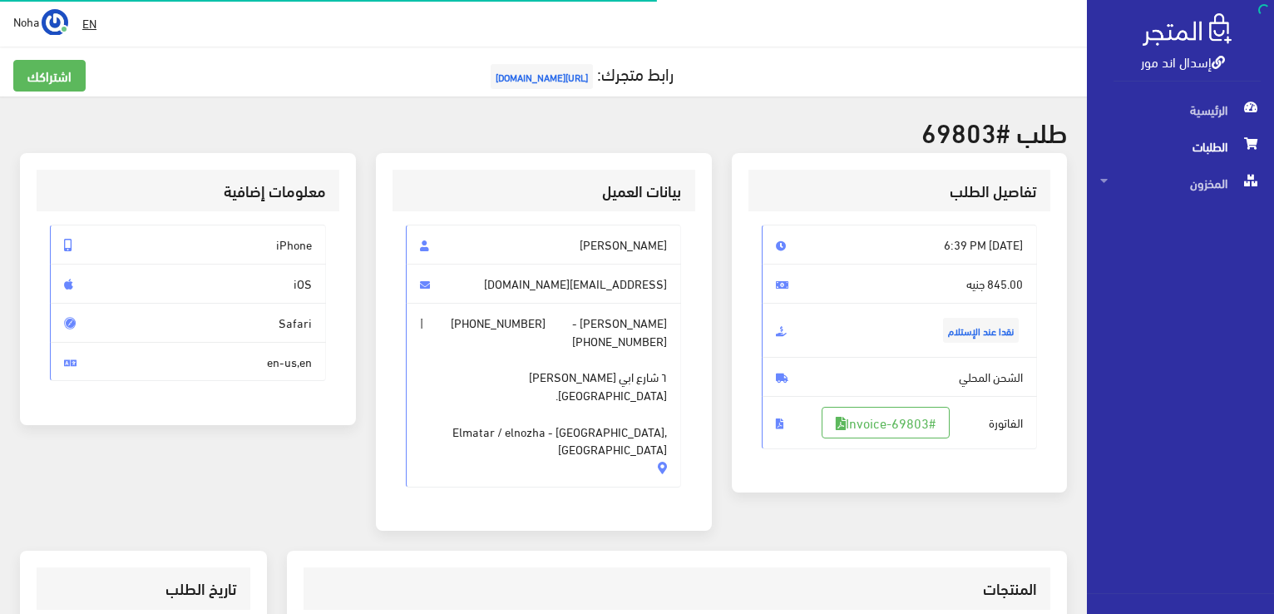
scroll to position [166, 0]
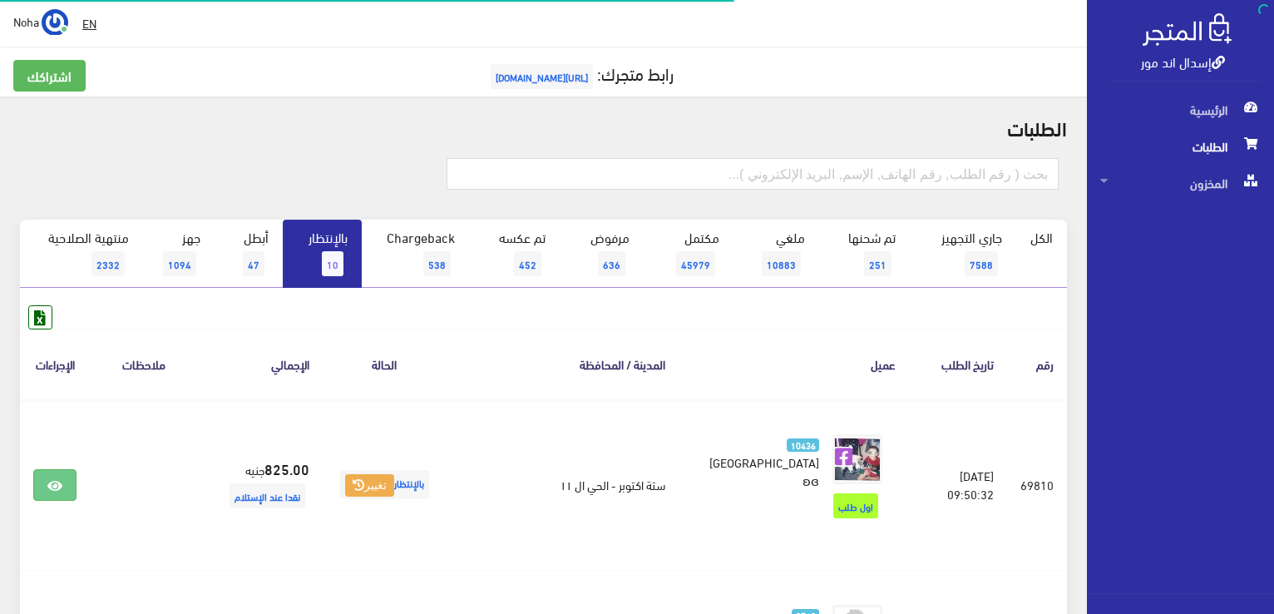
scroll to position [1178, 0]
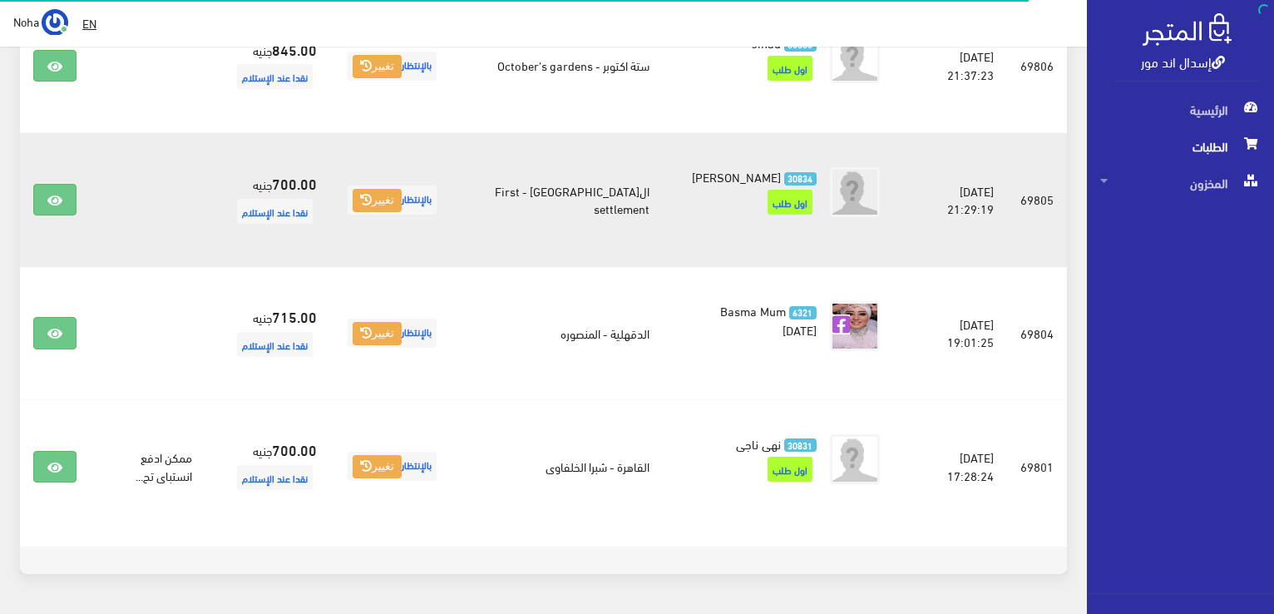
scroll to position [1001, 0]
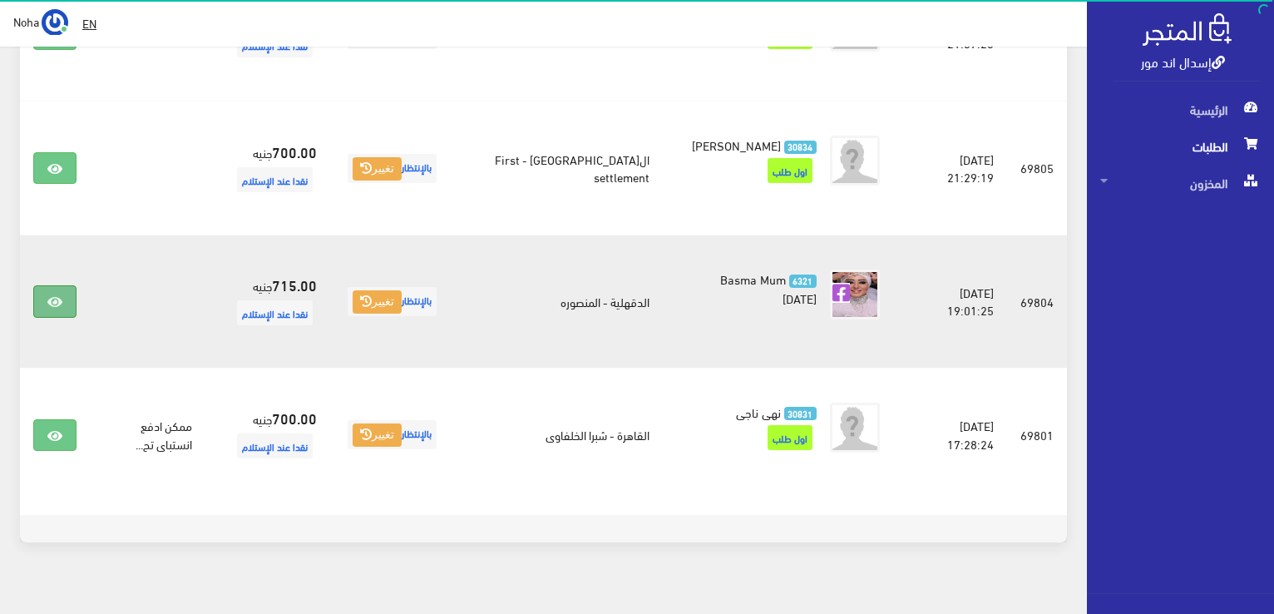
click at [59, 295] on icon at bounding box center [54, 301] width 15 height 13
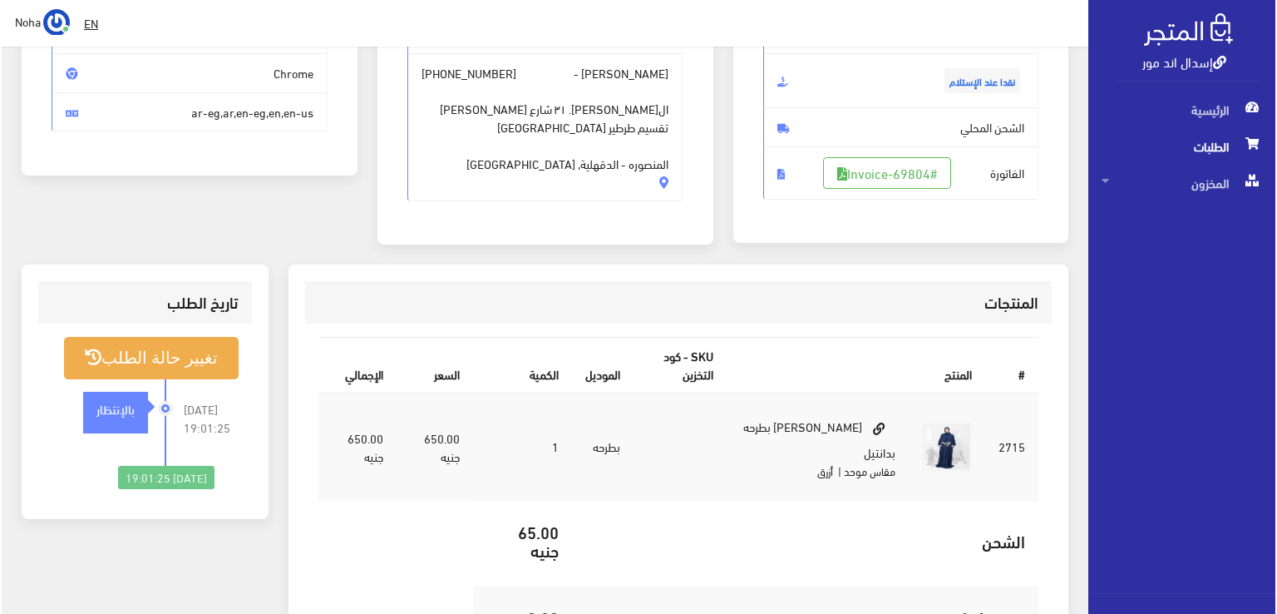
scroll to position [249, 0]
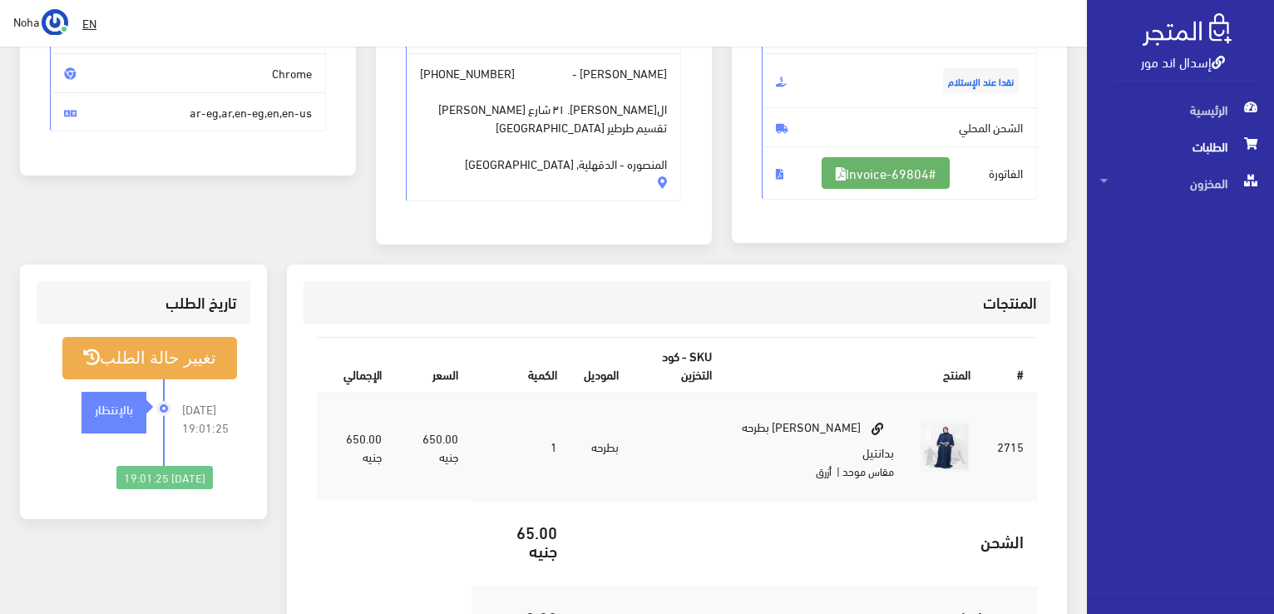
click at [874, 173] on link "#Invoice-69804" at bounding box center [886, 173] width 128 height 32
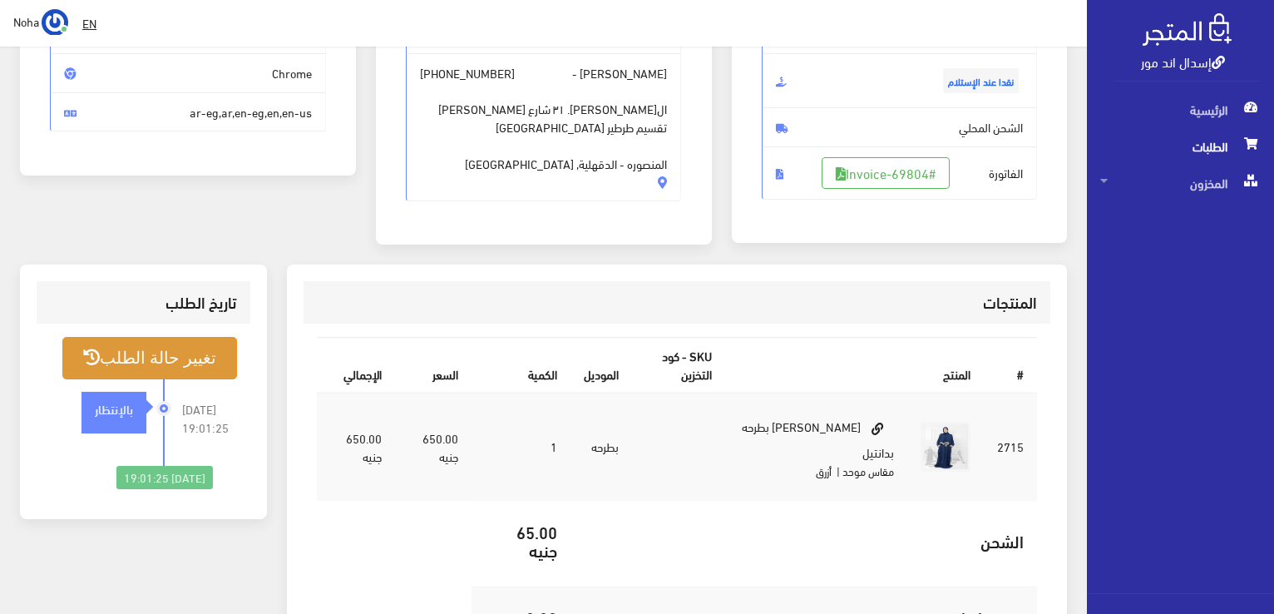
click at [186, 365] on button "تغيير حالة الطلب" at bounding box center [149, 358] width 175 height 42
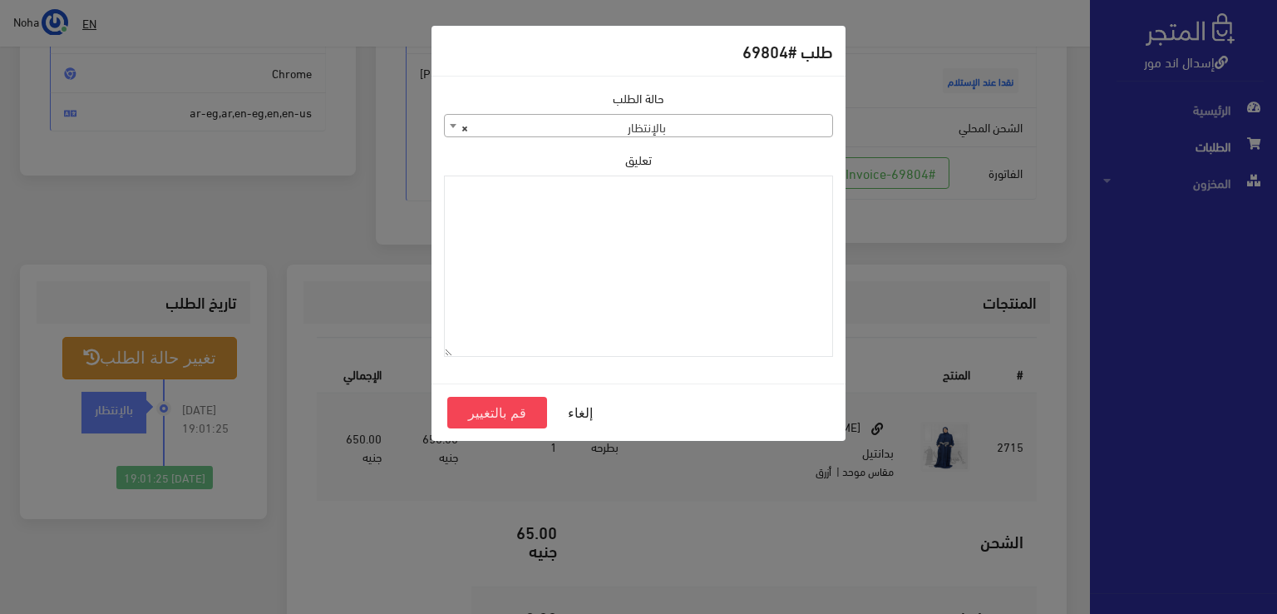
click at [686, 119] on span "× بالإنتظار" at bounding box center [639, 126] width 388 height 23
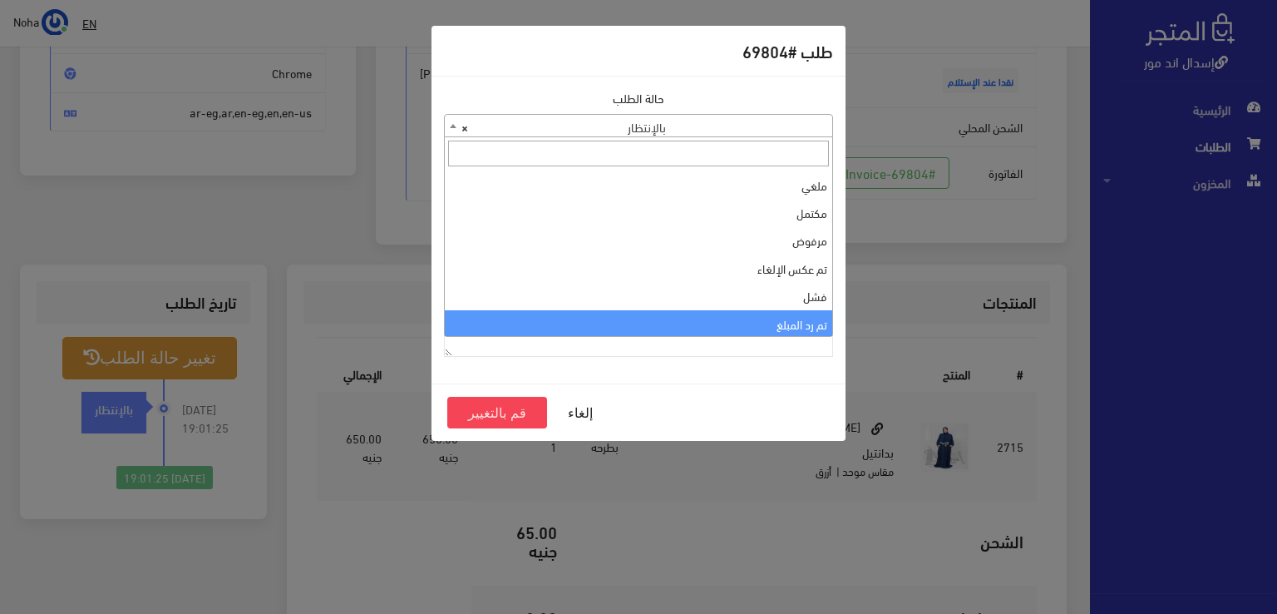
scroll to position [0, 0]
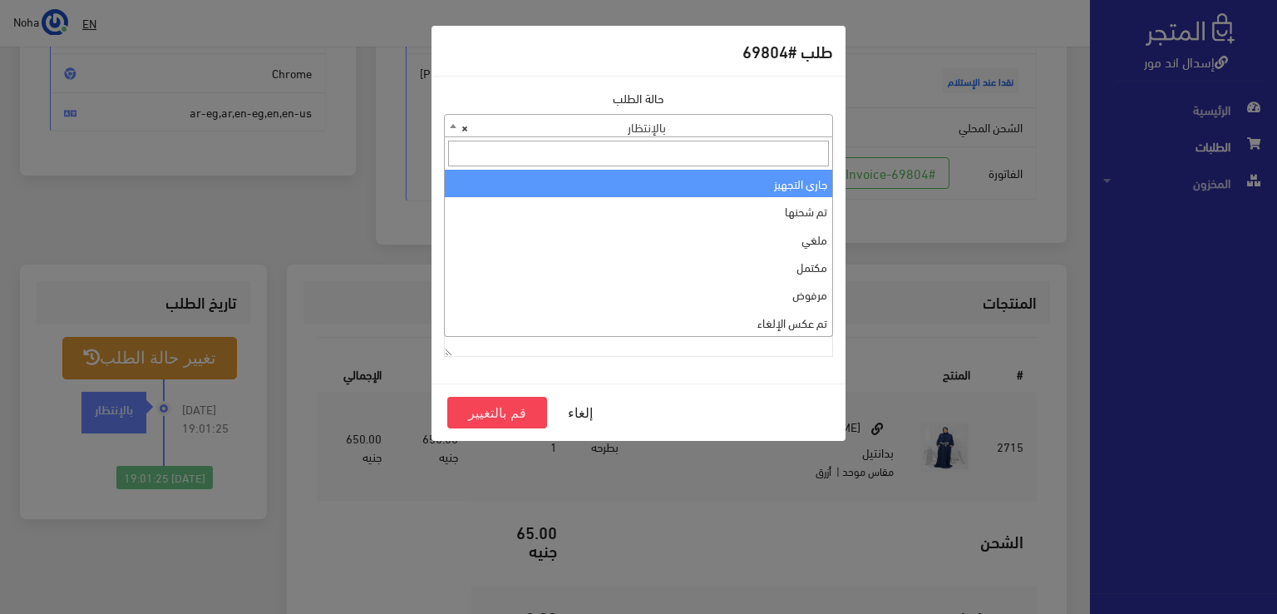
select select "1"
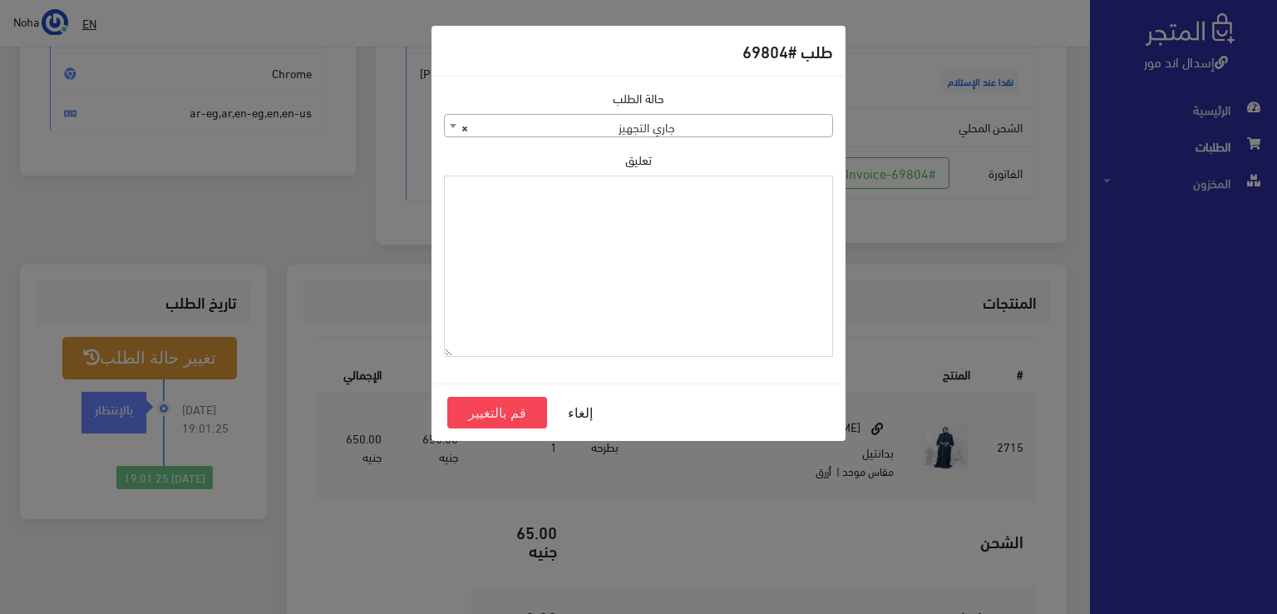
paste textarea "1109615"
type textarea "1109615"
click at [522, 407] on button "قم بالتغيير" at bounding box center [497, 413] width 100 height 32
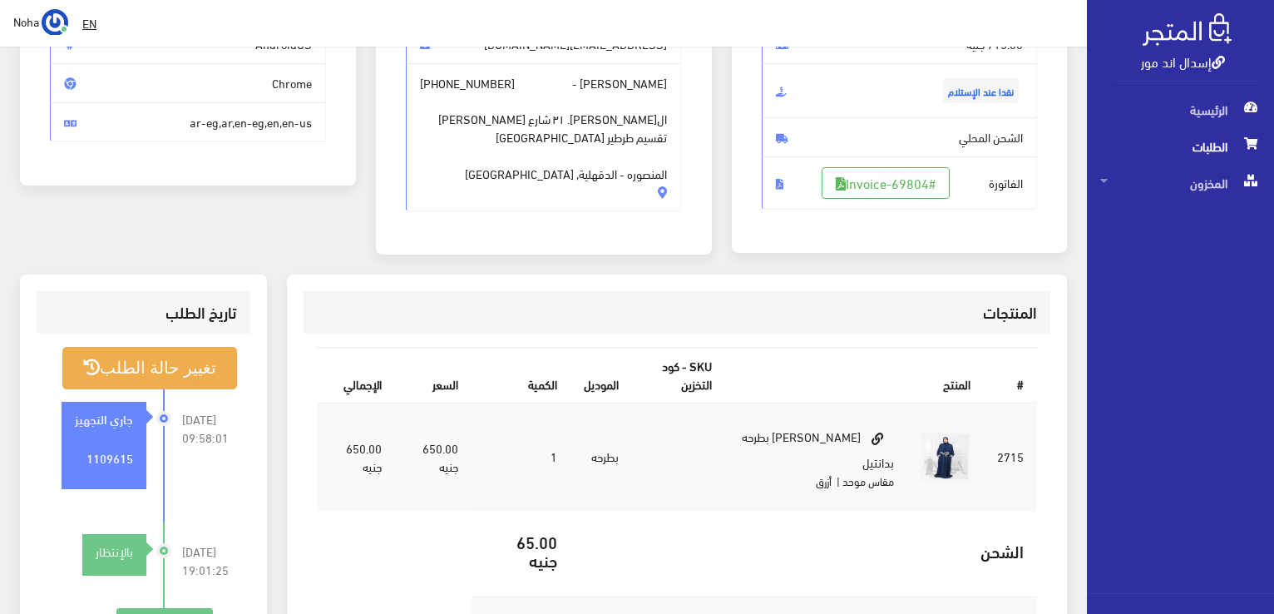
scroll to position [249, 0]
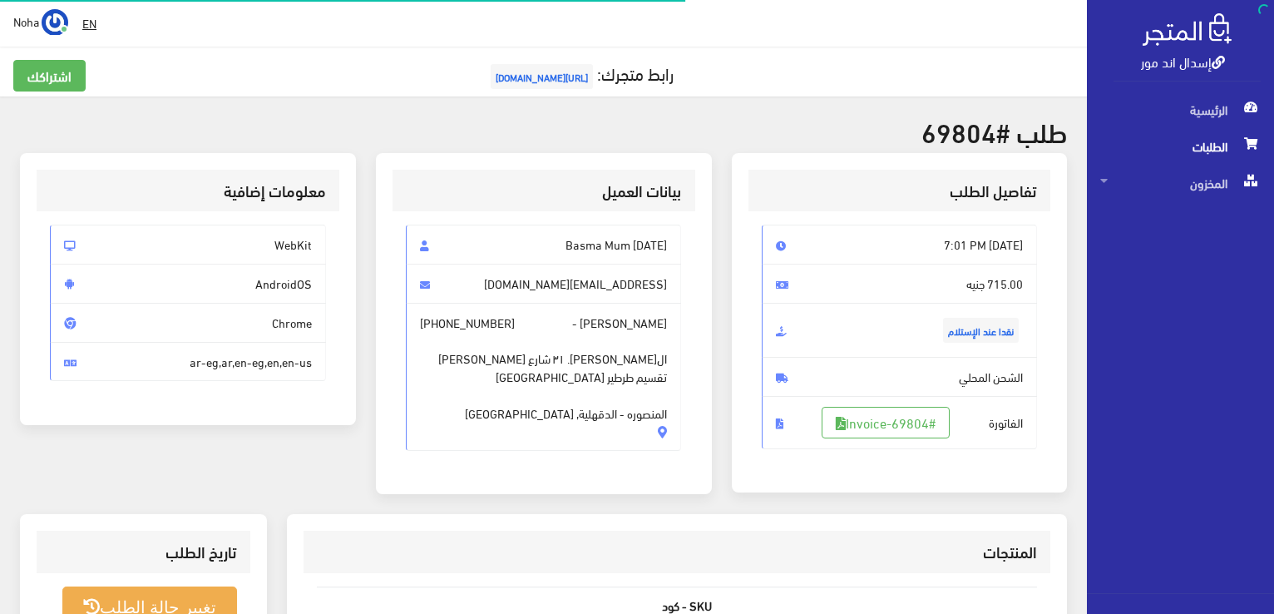
scroll to position [239, 0]
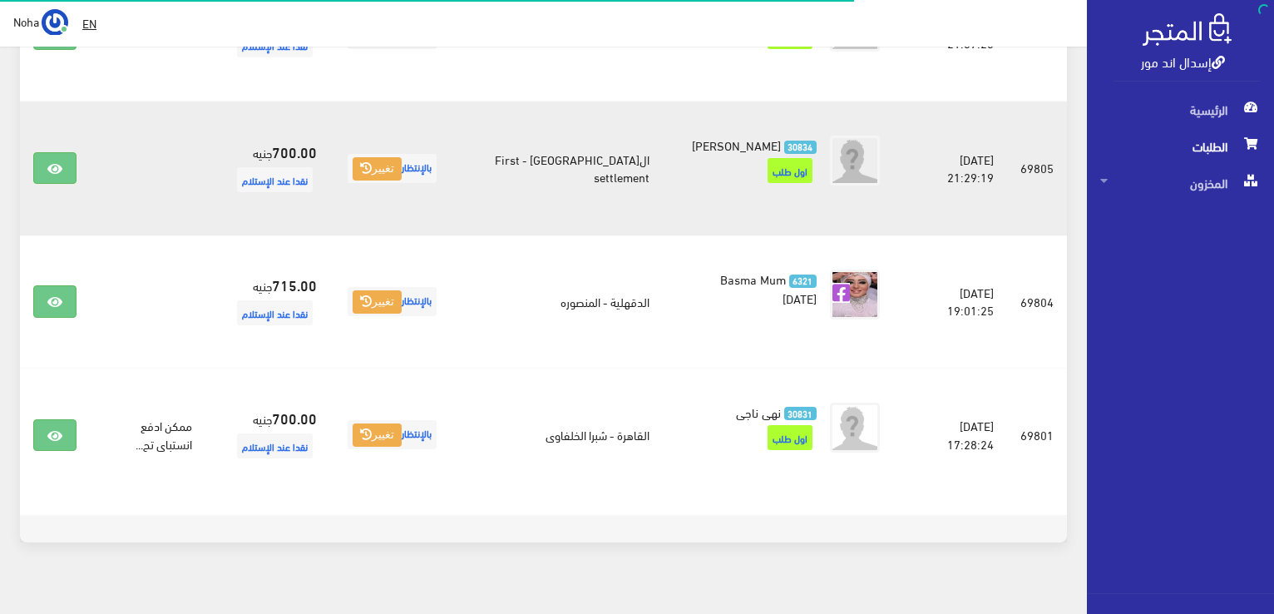
scroll to position [1001, 0]
click at [47, 162] on icon at bounding box center [54, 168] width 15 height 13
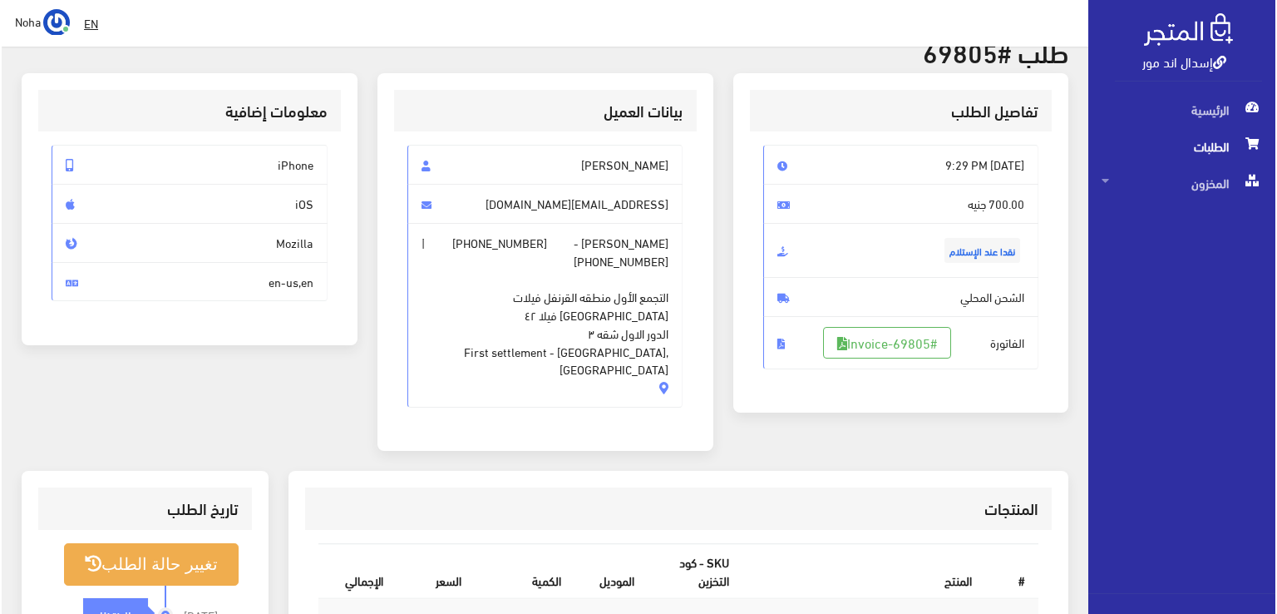
scroll to position [166, 0]
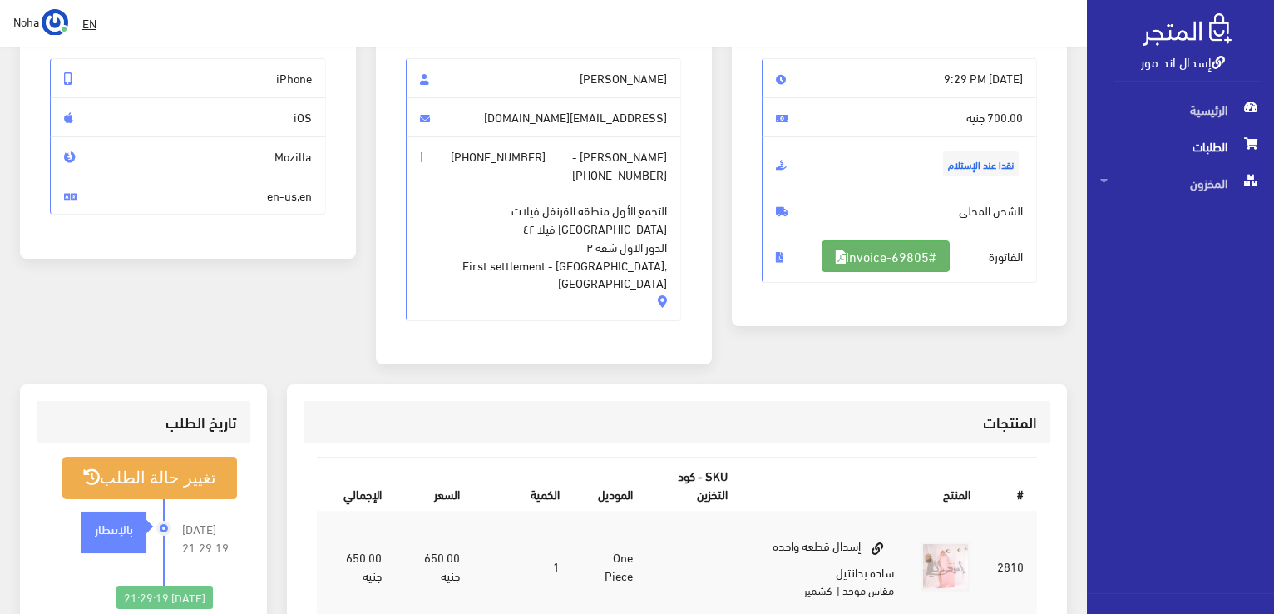
click at [950, 248] on link "#Invoice-69805" at bounding box center [886, 256] width 128 height 32
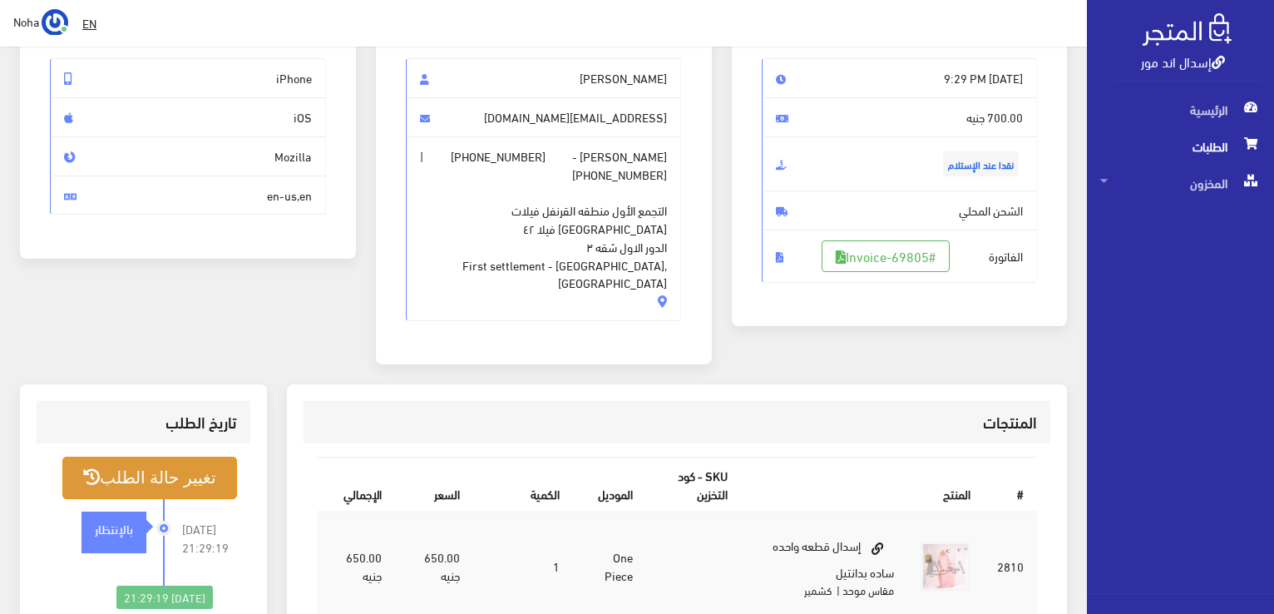
click at [219, 457] on button "تغيير حالة الطلب" at bounding box center [149, 478] width 175 height 42
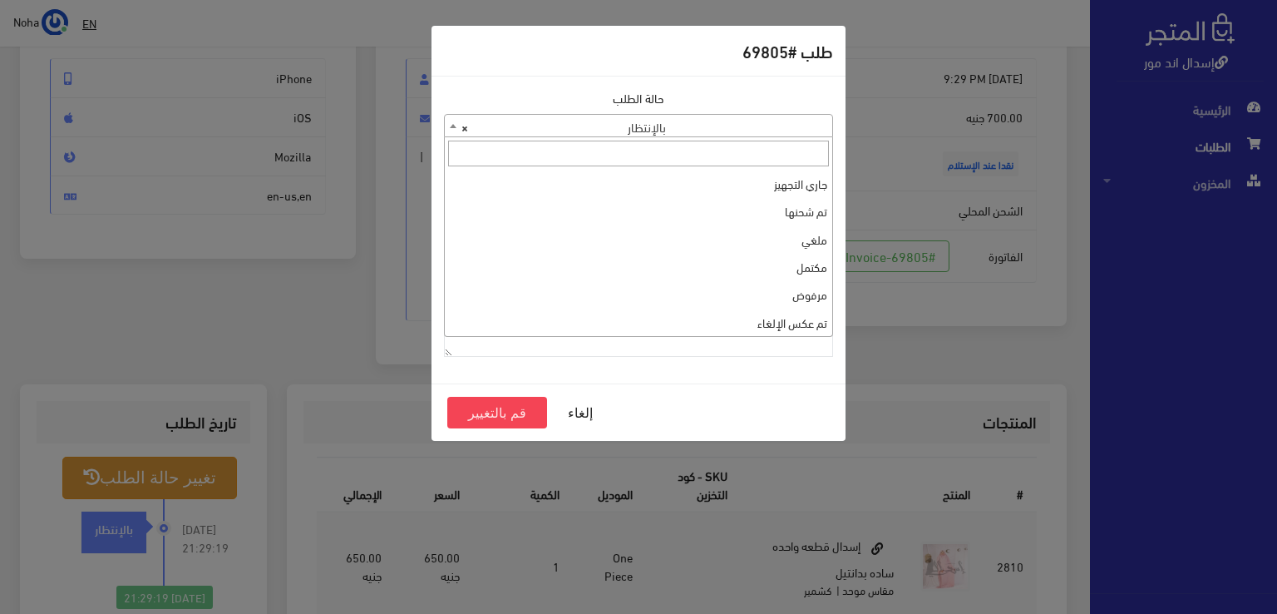
click at [797, 122] on span "× بالإنتظار" at bounding box center [639, 126] width 388 height 23
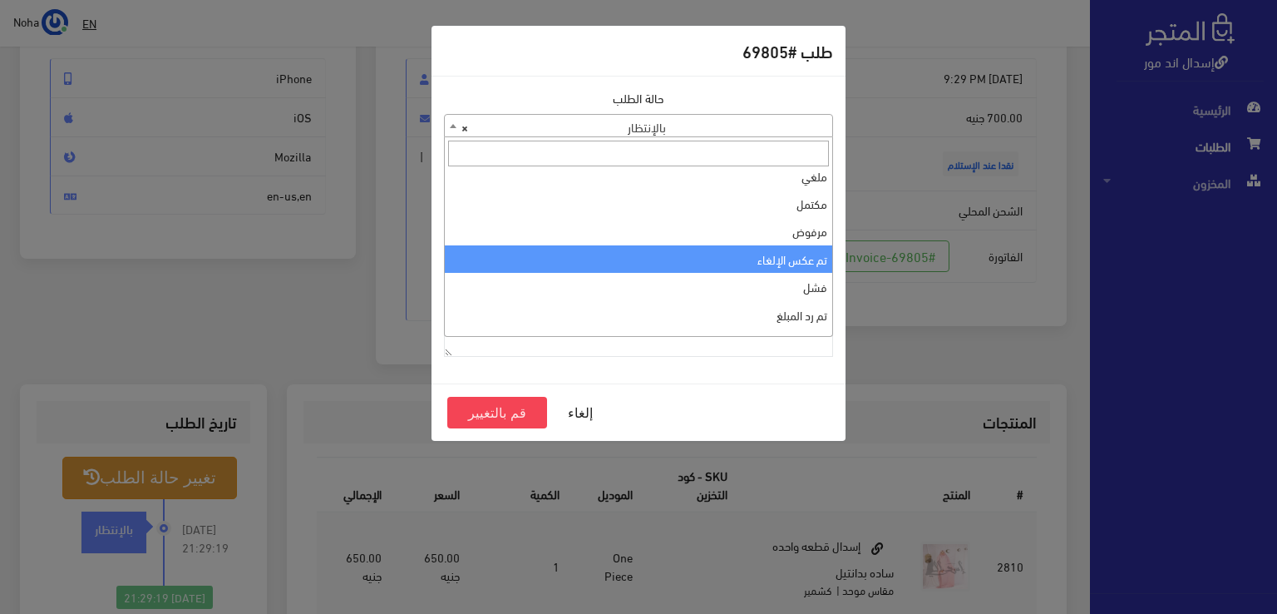
scroll to position [0, 0]
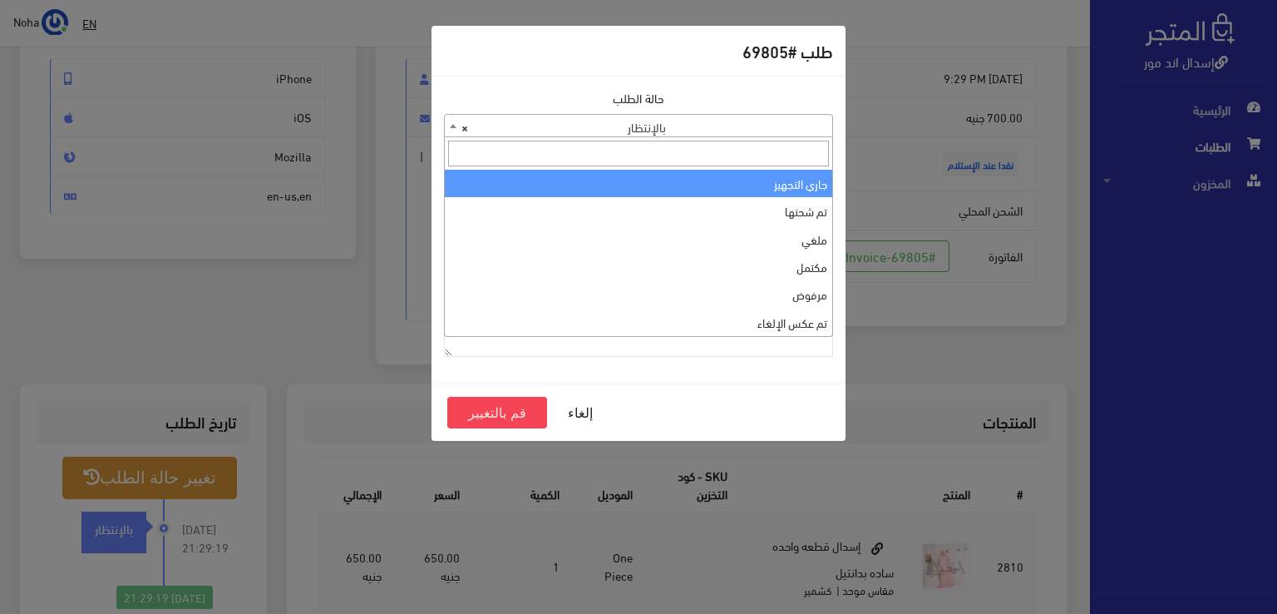
select select "1"
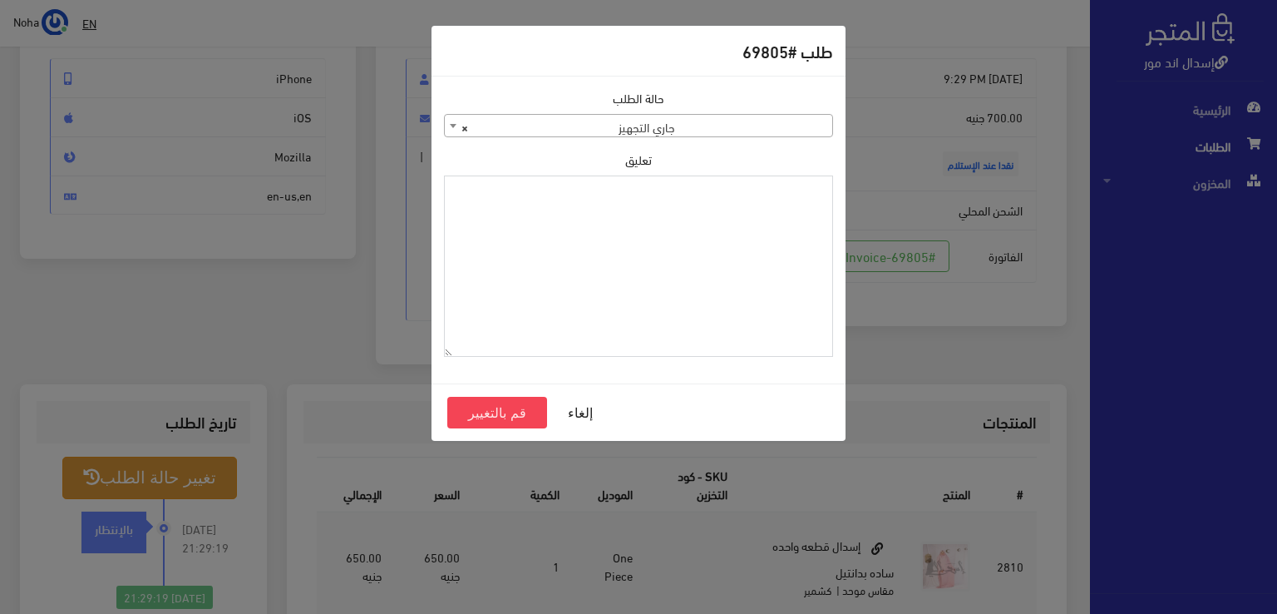
paste textarea "1109615"
type textarea "1109615"
click at [505, 416] on button "قم بالتغيير" at bounding box center [497, 413] width 100 height 32
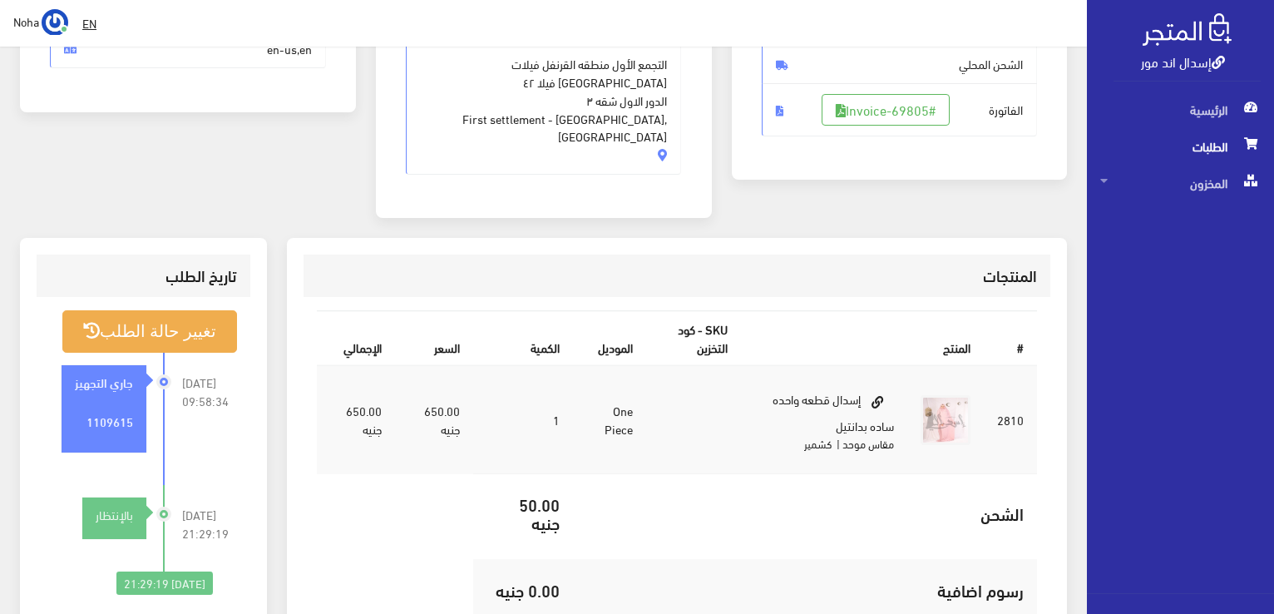
scroll to position [333, 0]
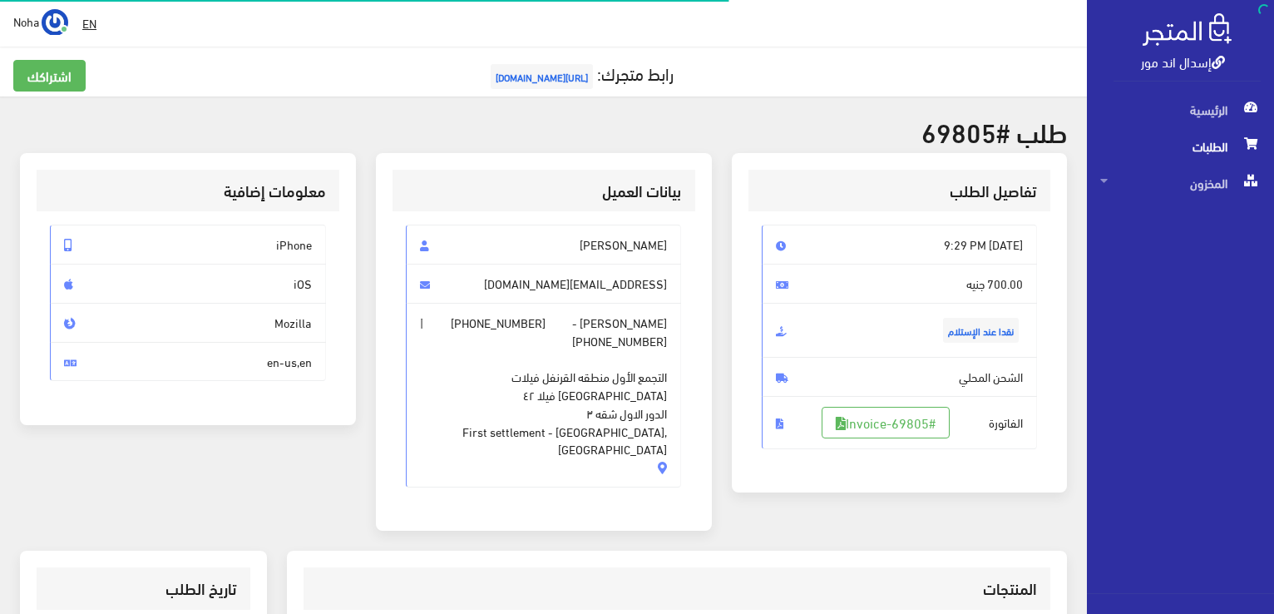
scroll to position [166, 0]
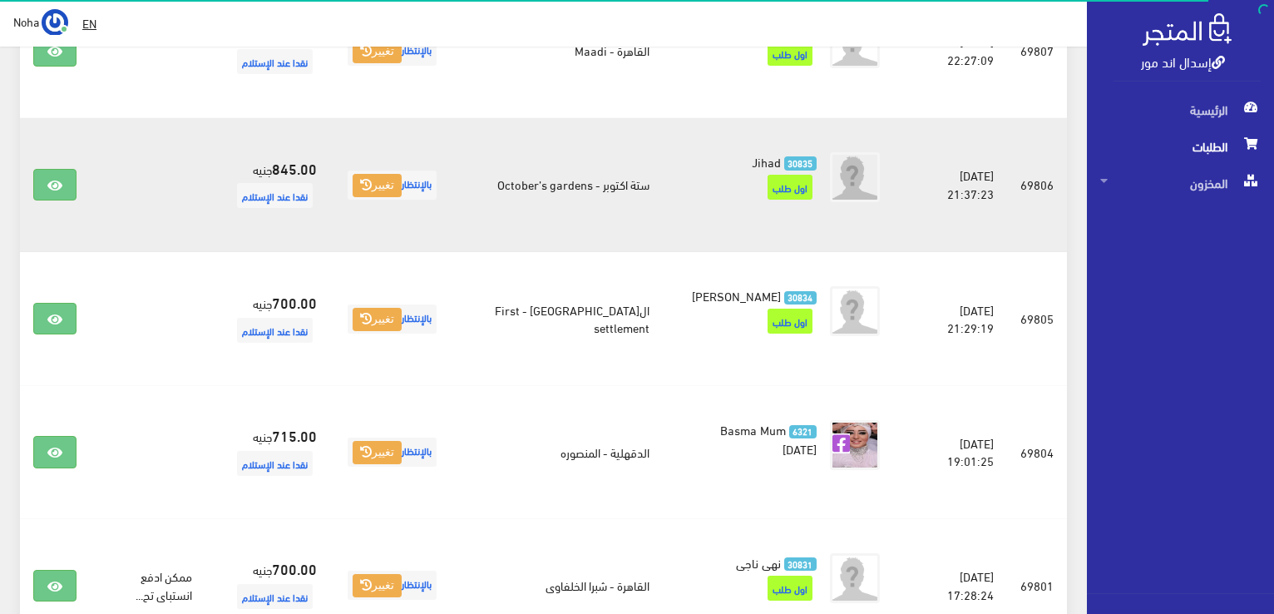
scroll to position [835, 0]
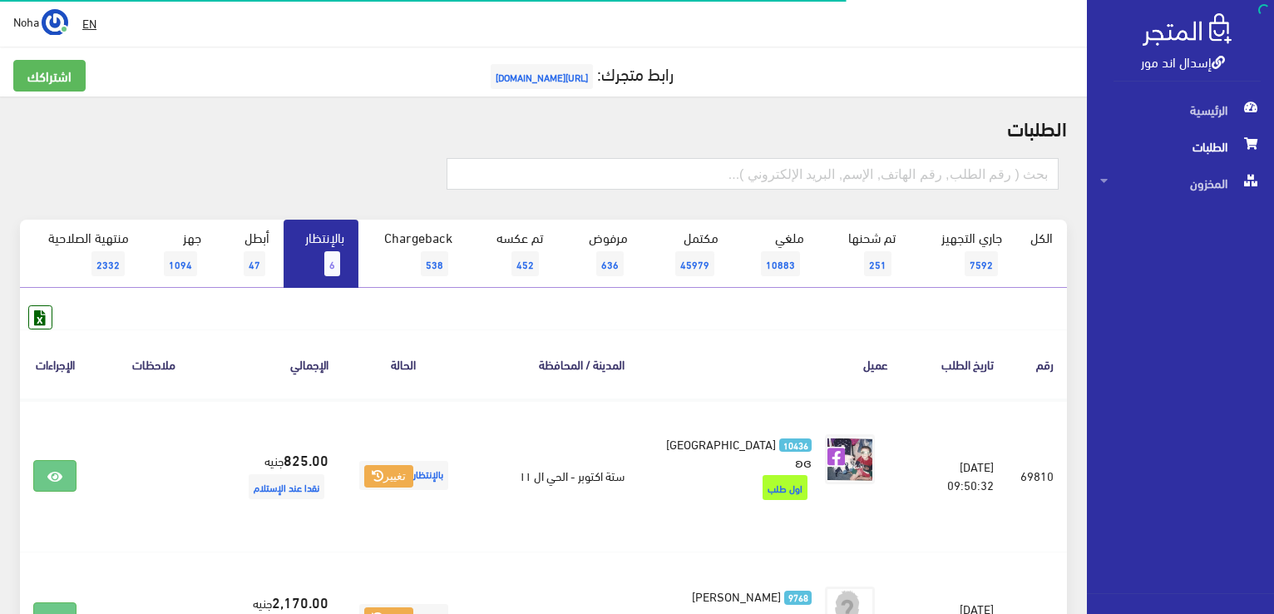
scroll to position [718, 0]
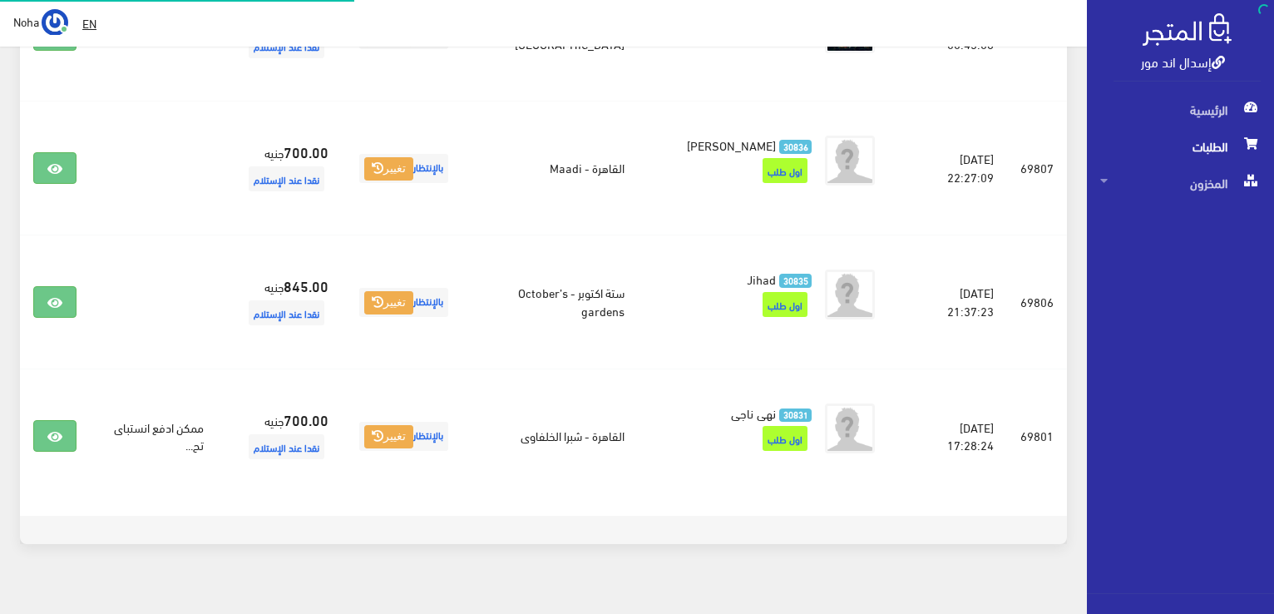
scroll to position [715, 0]
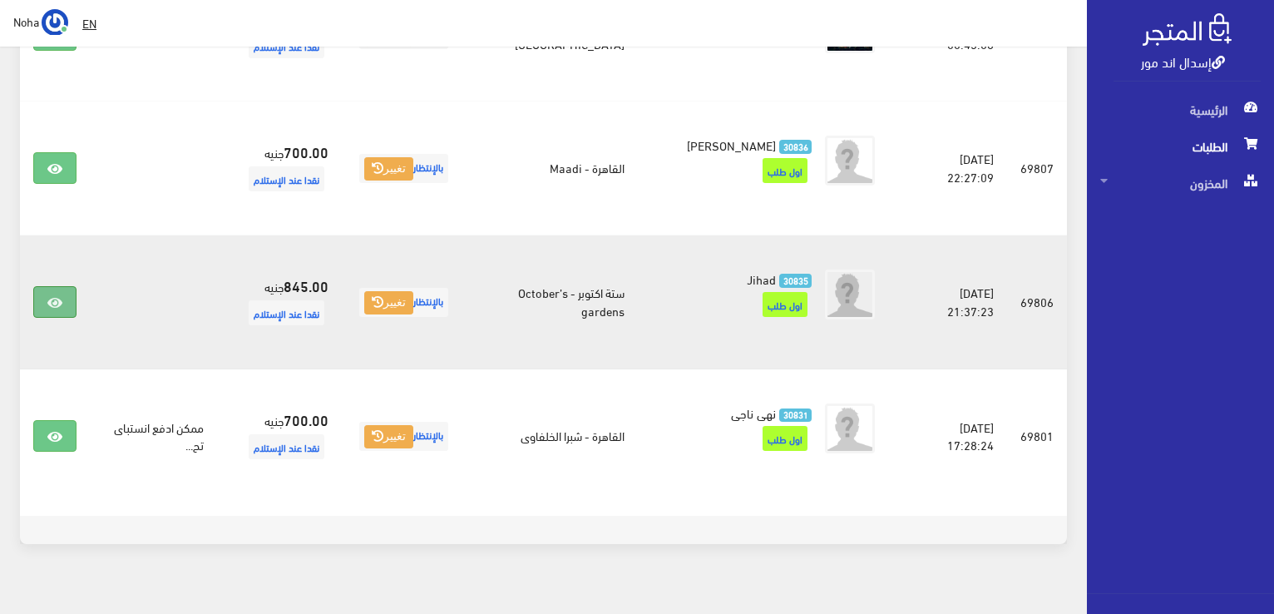
click at [52, 286] on link at bounding box center [54, 302] width 43 height 32
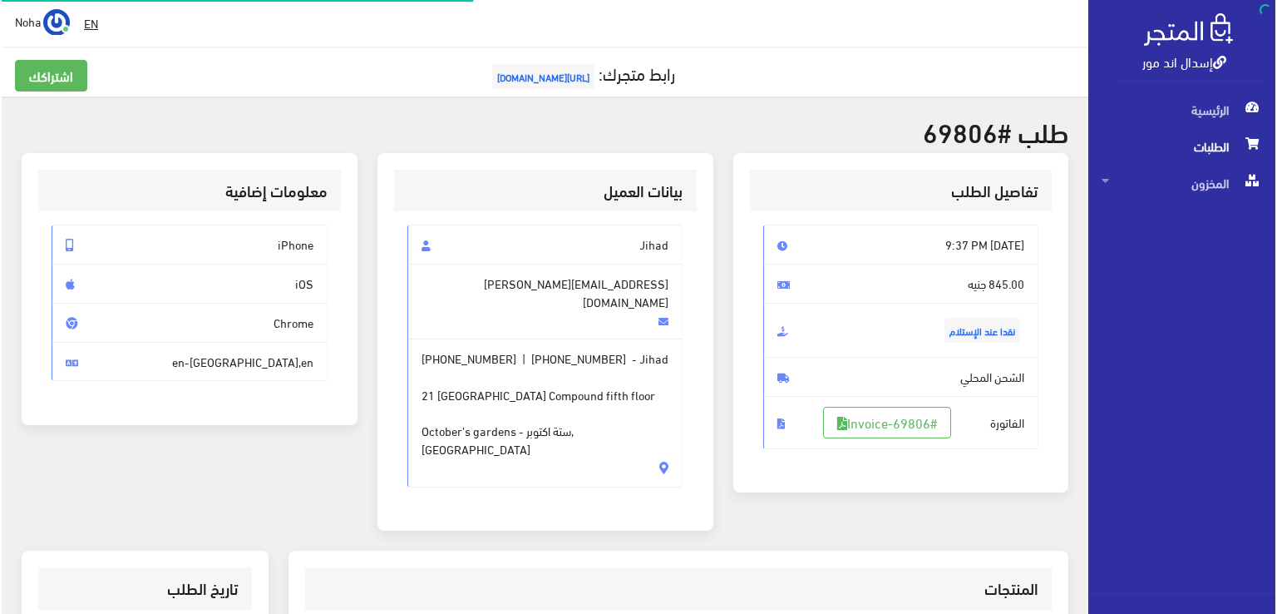
scroll to position [166, 0]
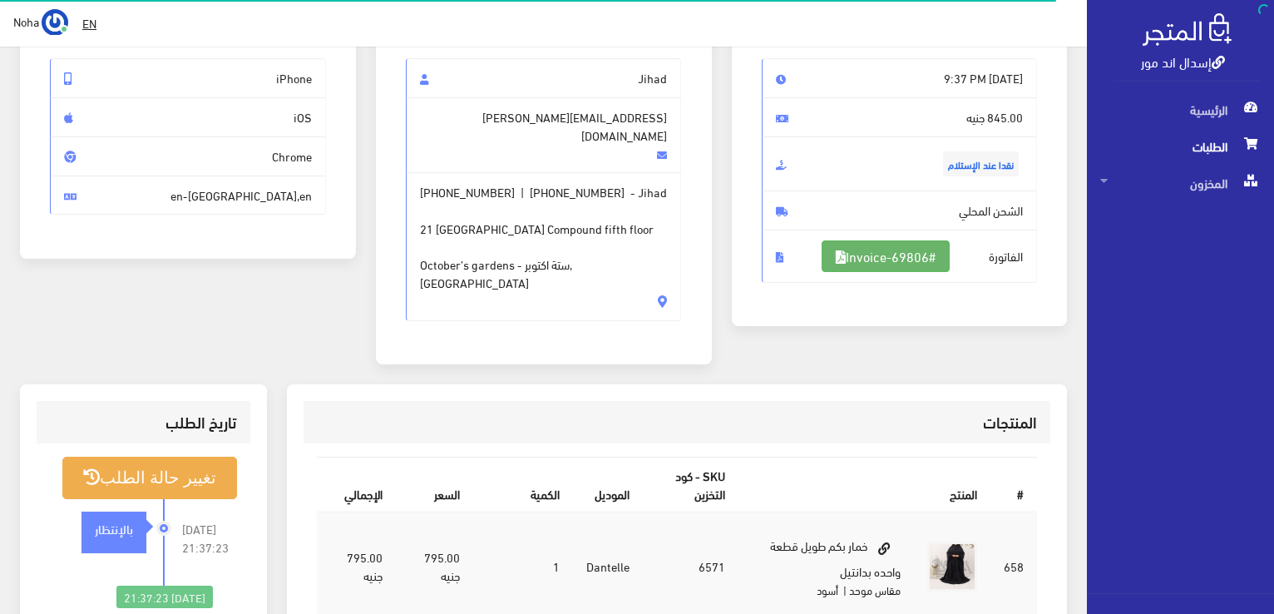
click at [905, 247] on link "#Invoice-69806" at bounding box center [886, 256] width 128 height 32
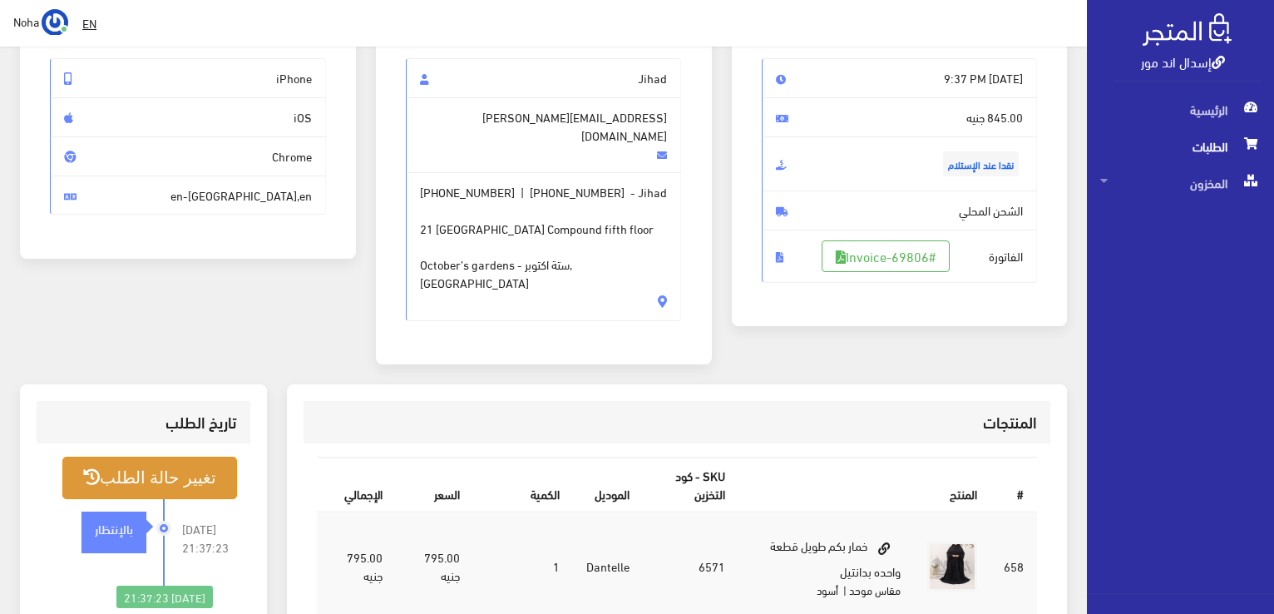
click at [212, 457] on button "تغيير حالة الطلب" at bounding box center [149, 478] width 175 height 42
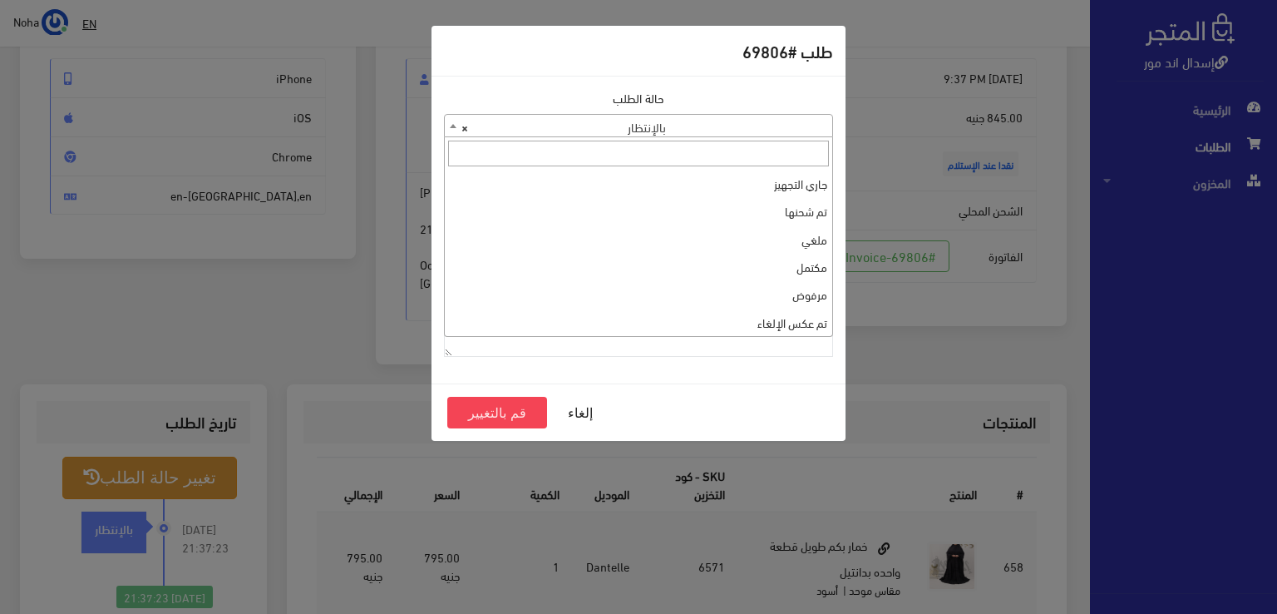
click at [732, 133] on span "× بالإنتظار" at bounding box center [639, 126] width 388 height 23
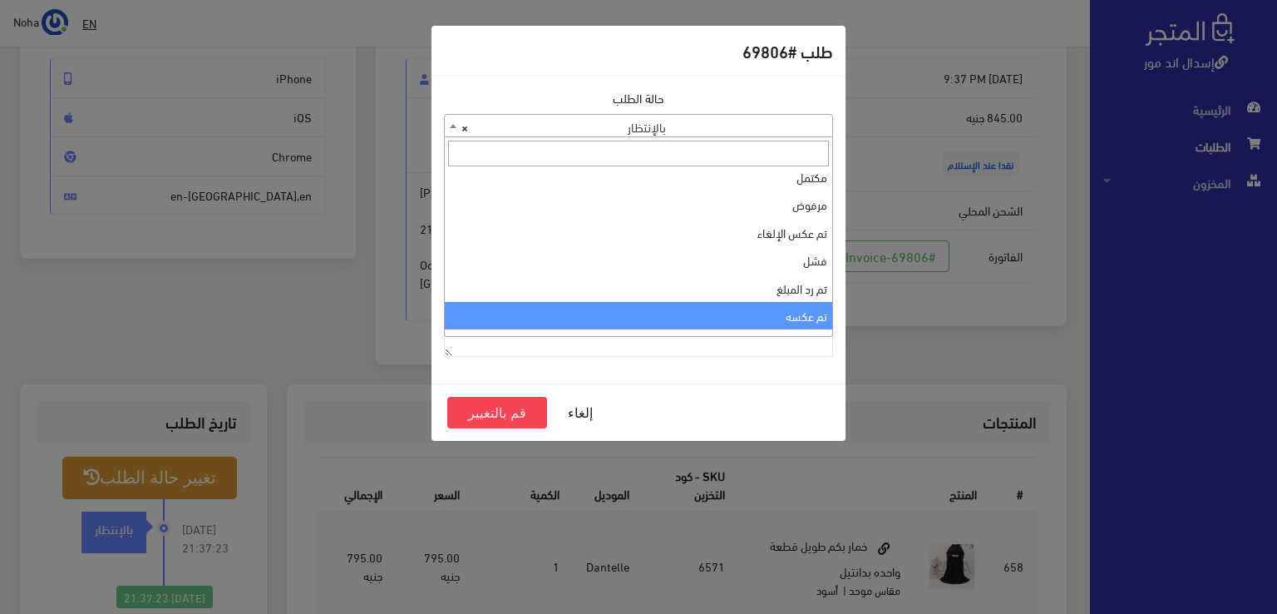
scroll to position [0, 0]
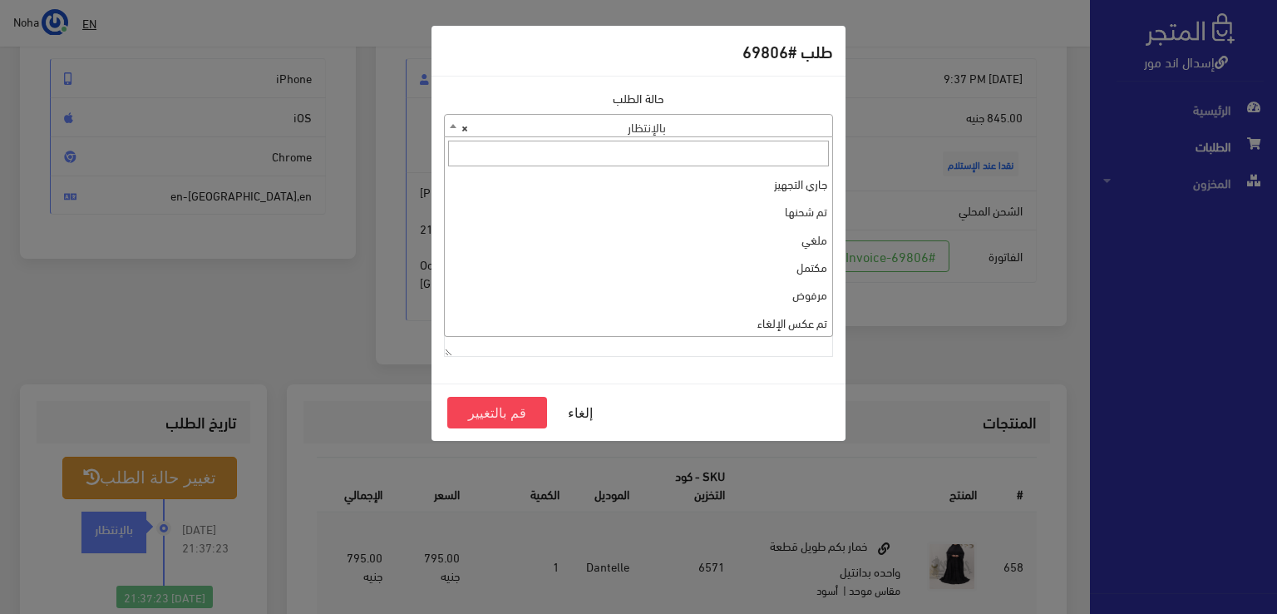
select select "1"
paste textarea "1109615"
type textarea "1109615"
click at [528, 416] on button "قم بالتغيير" at bounding box center [497, 413] width 100 height 32
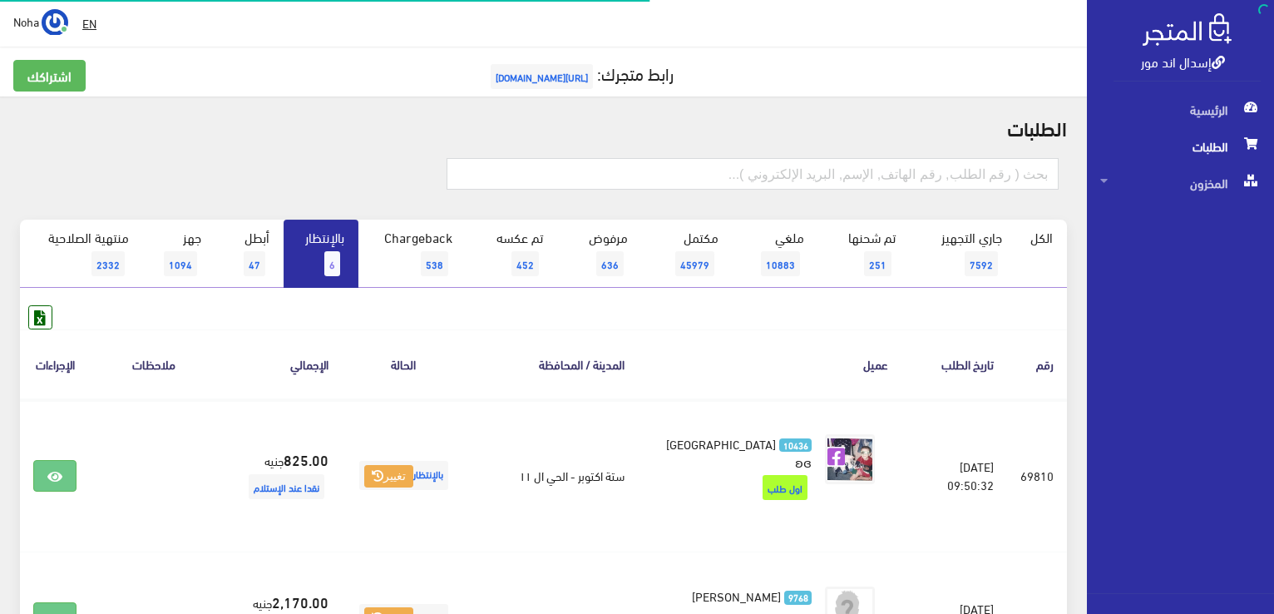
scroll to position [718, 0]
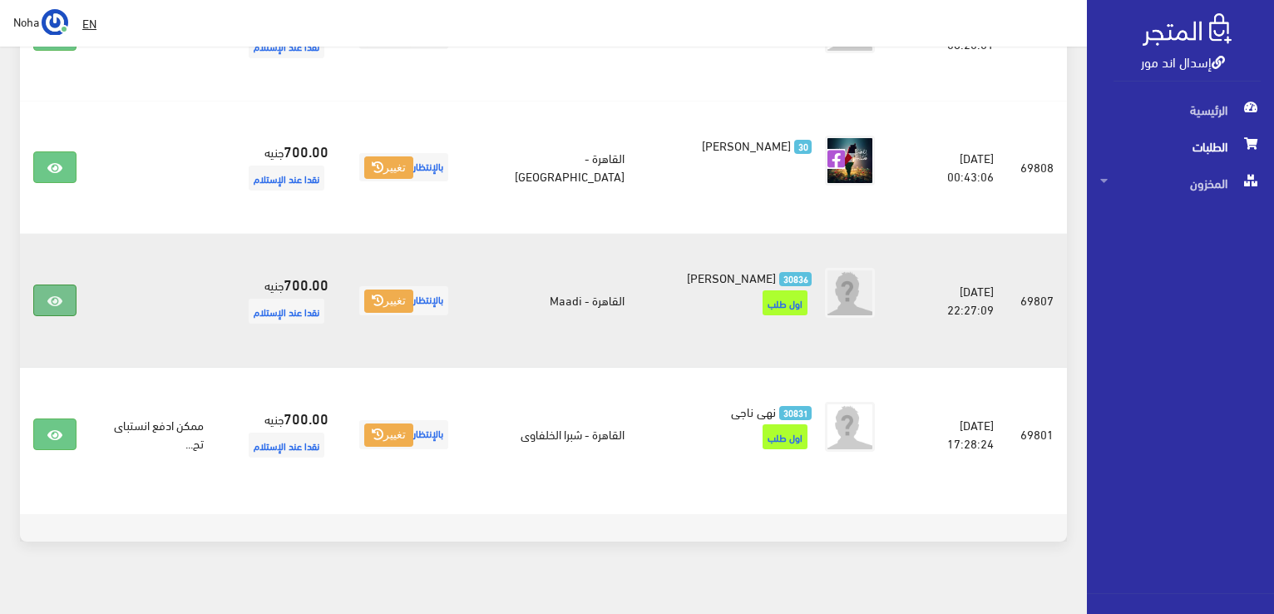
click at [46, 284] on link at bounding box center [54, 300] width 43 height 32
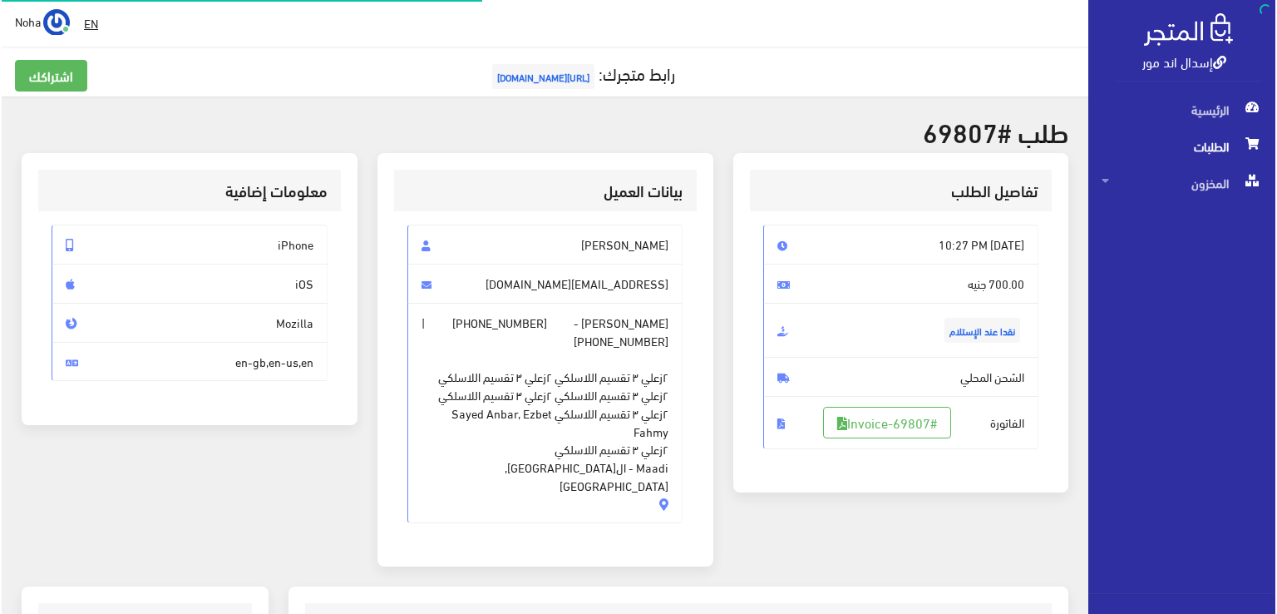
scroll to position [333, 0]
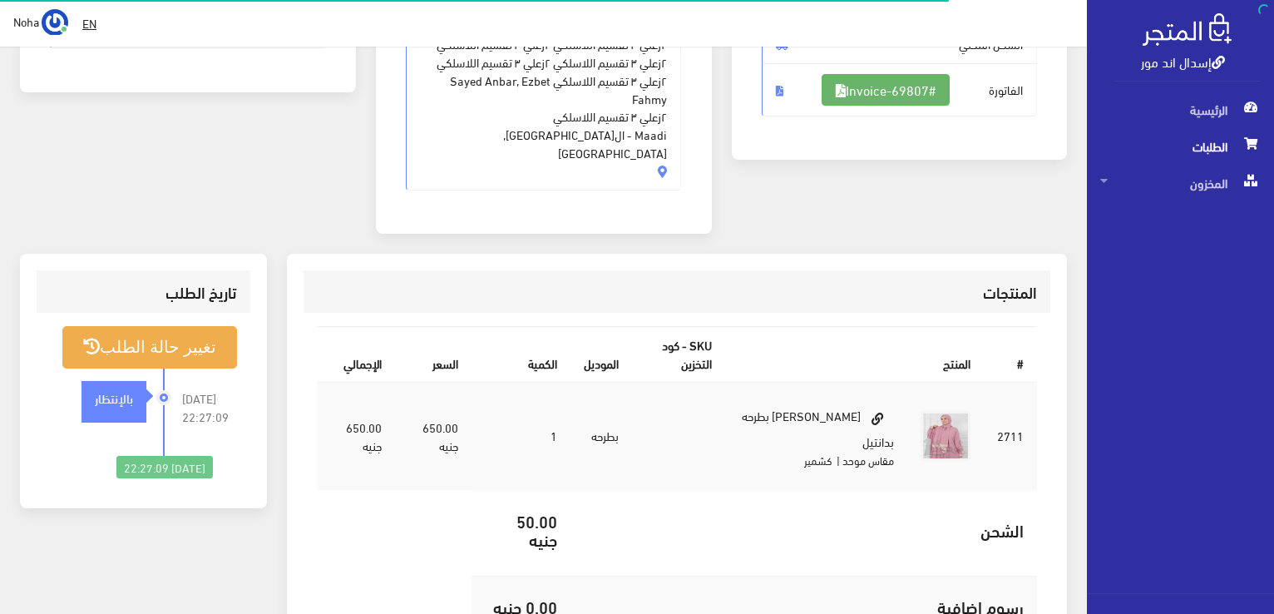
click at [918, 98] on link "#Invoice-69807" at bounding box center [886, 90] width 128 height 32
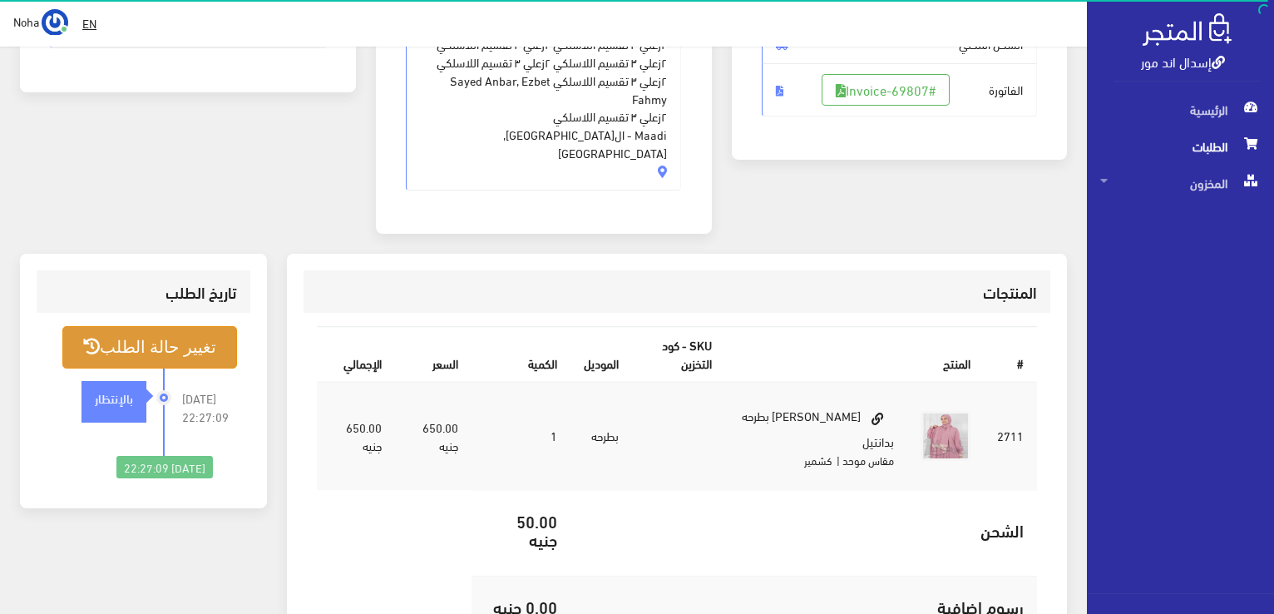
click at [203, 329] on button "تغيير حالة الطلب" at bounding box center [149, 347] width 175 height 42
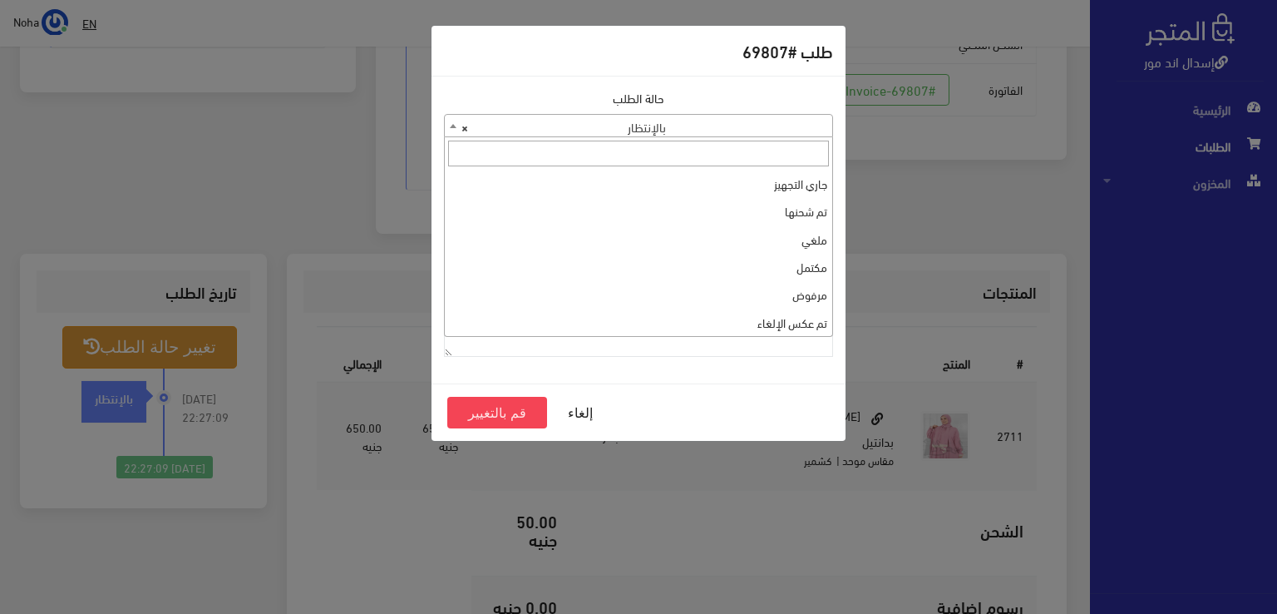
click at [665, 131] on span "× بالإنتظار" at bounding box center [639, 126] width 388 height 23
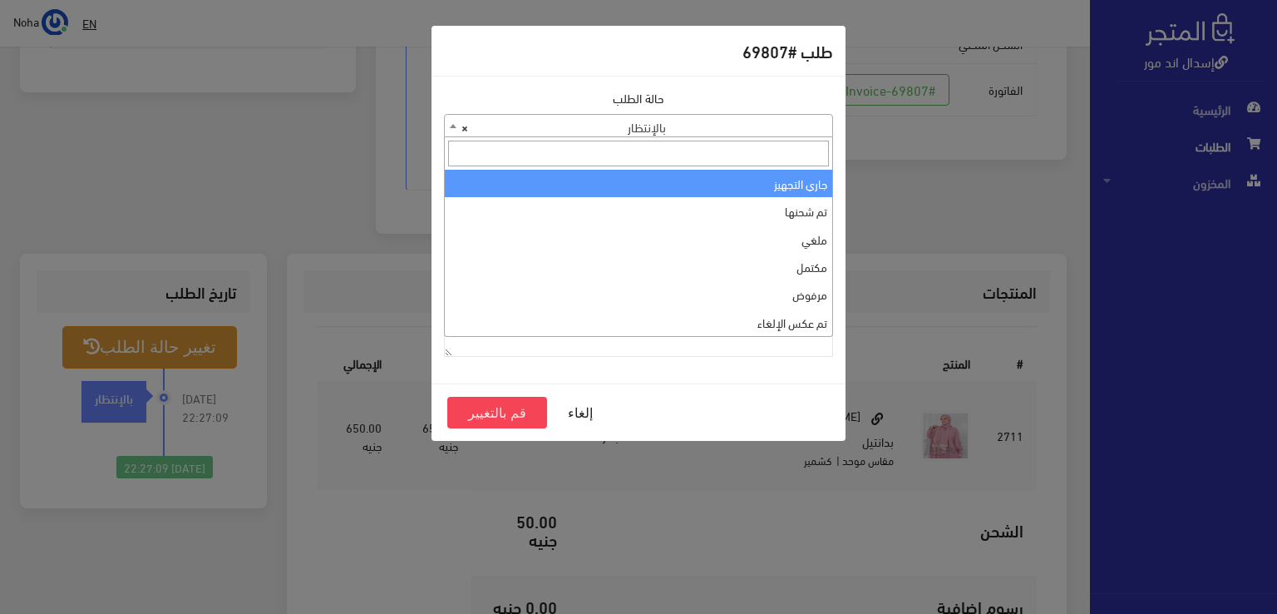
select select "1"
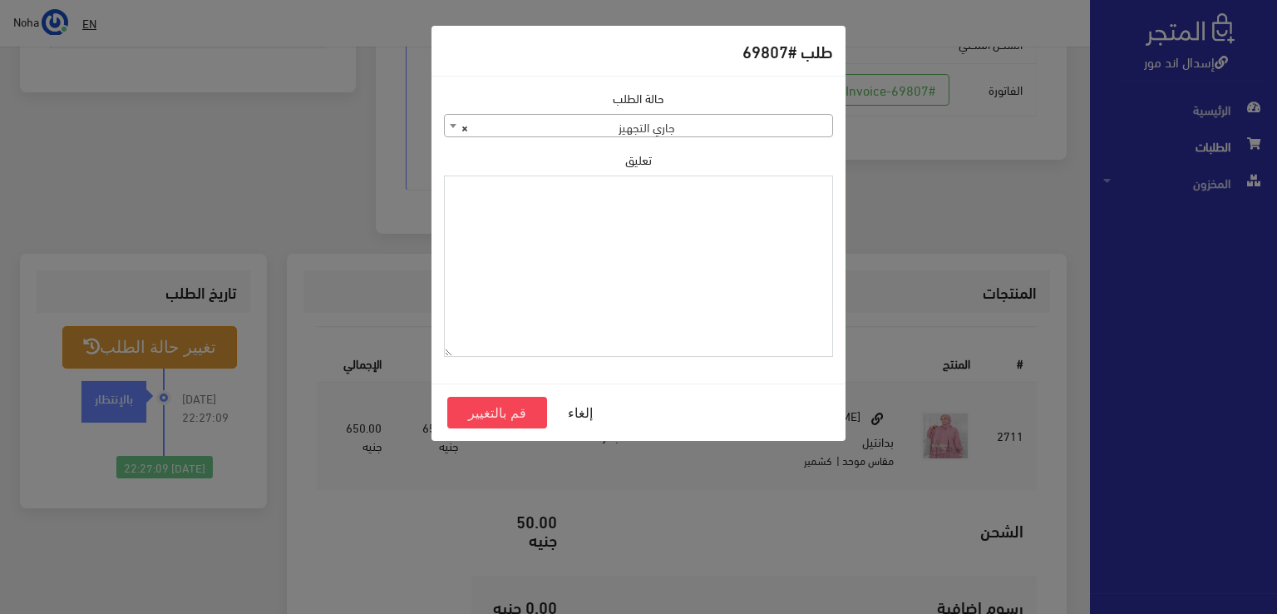
paste textarea "1109615"
type textarea "1109615"
click at [520, 407] on button "قم بالتغيير" at bounding box center [497, 413] width 100 height 32
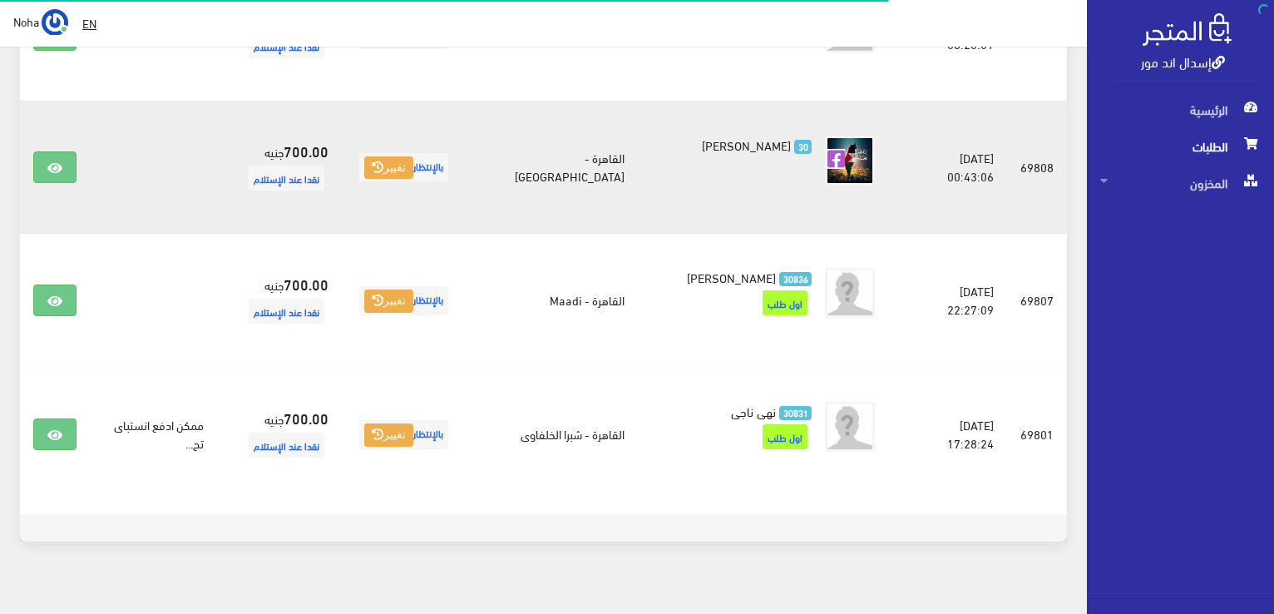
scroll to position [583, 0]
click at [67, 153] on link at bounding box center [54, 167] width 43 height 32
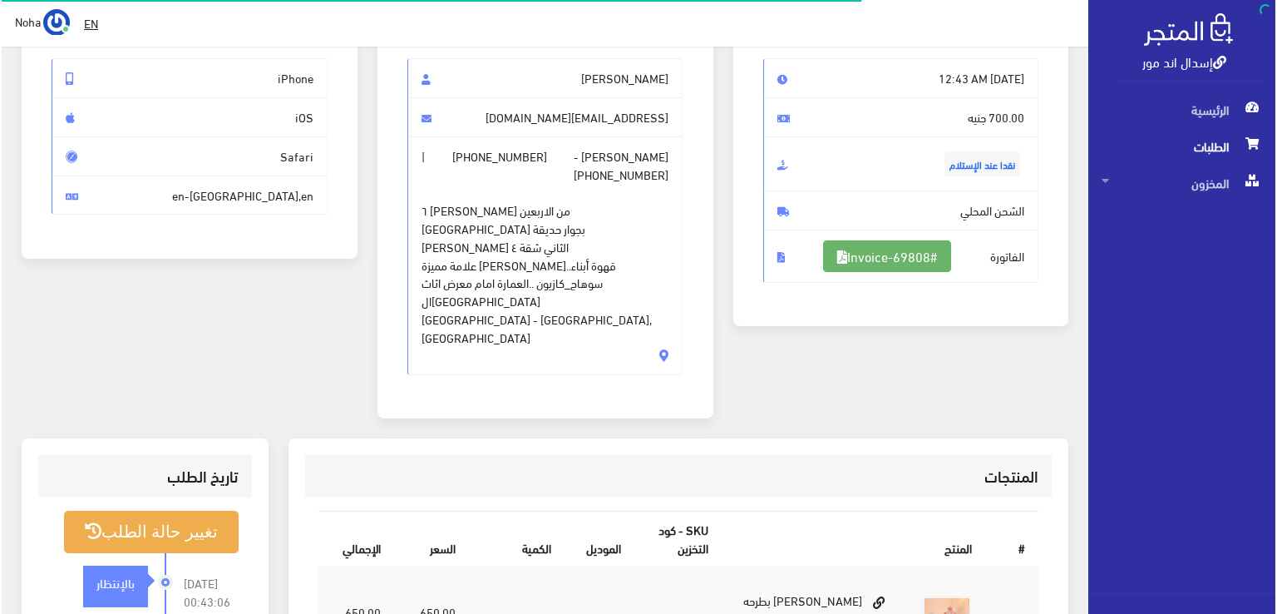
scroll to position [166, 0]
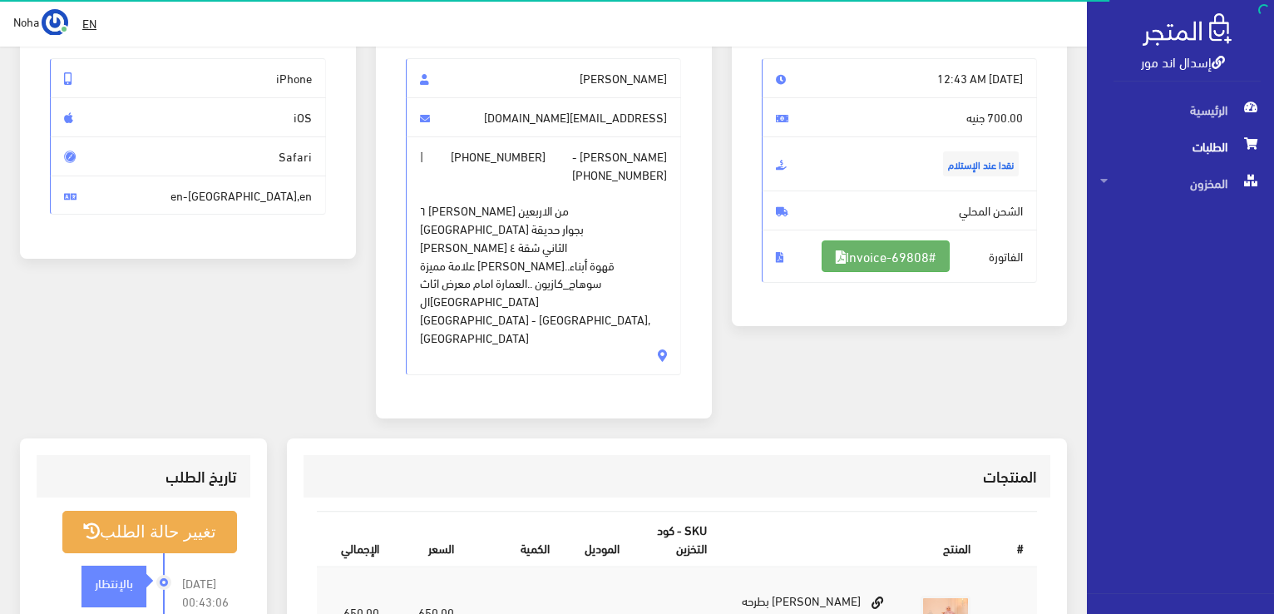
click at [880, 247] on link "#Invoice-69808" at bounding box center [886, 256] width 128 height 32
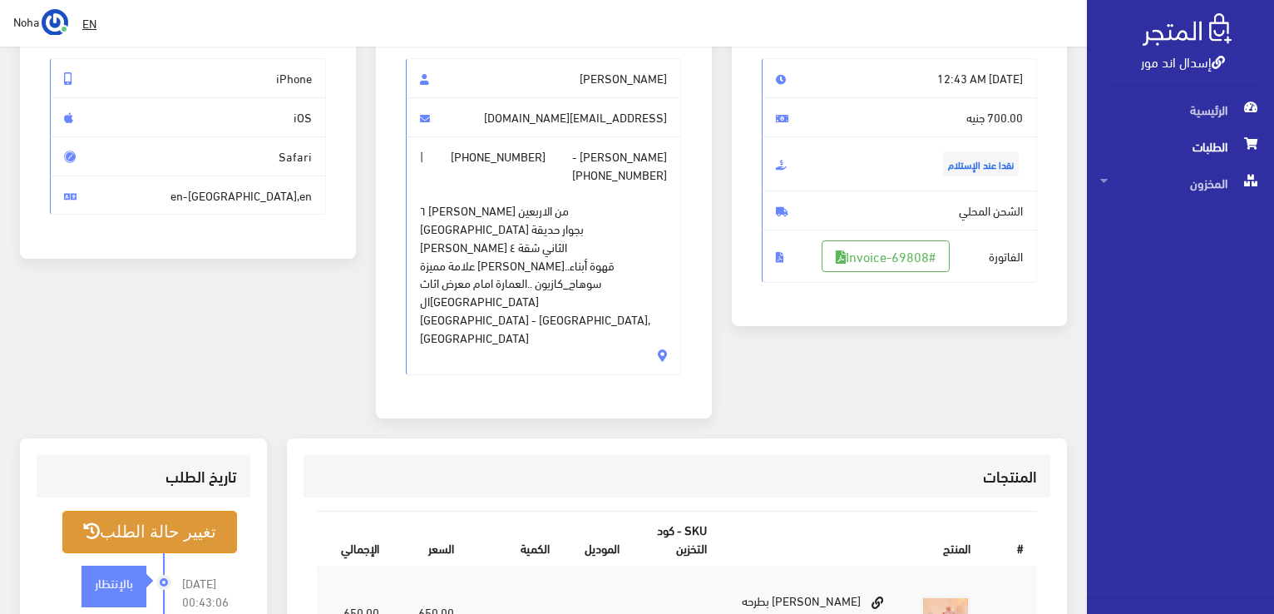
click at [212, 511] on button "تغيير حالة الطلب" at bounding box center [149, 532] width 175 height 42
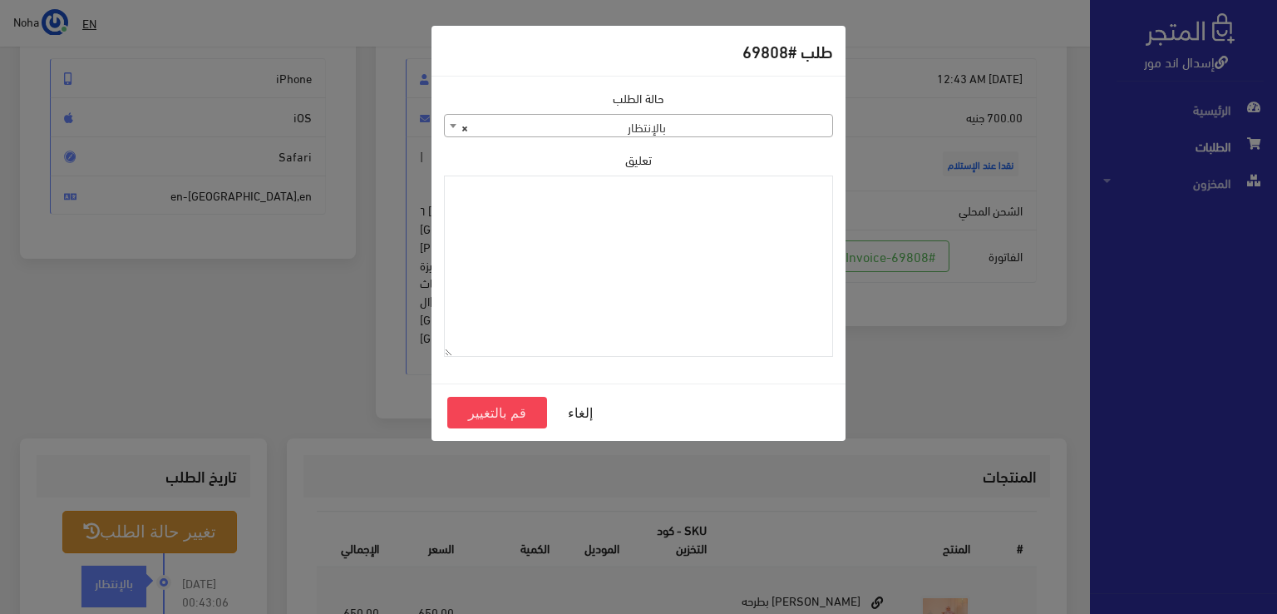
click at [713, 123] on span "× بالإنتظار" at bounding box center [639, 126] width 388 height 23
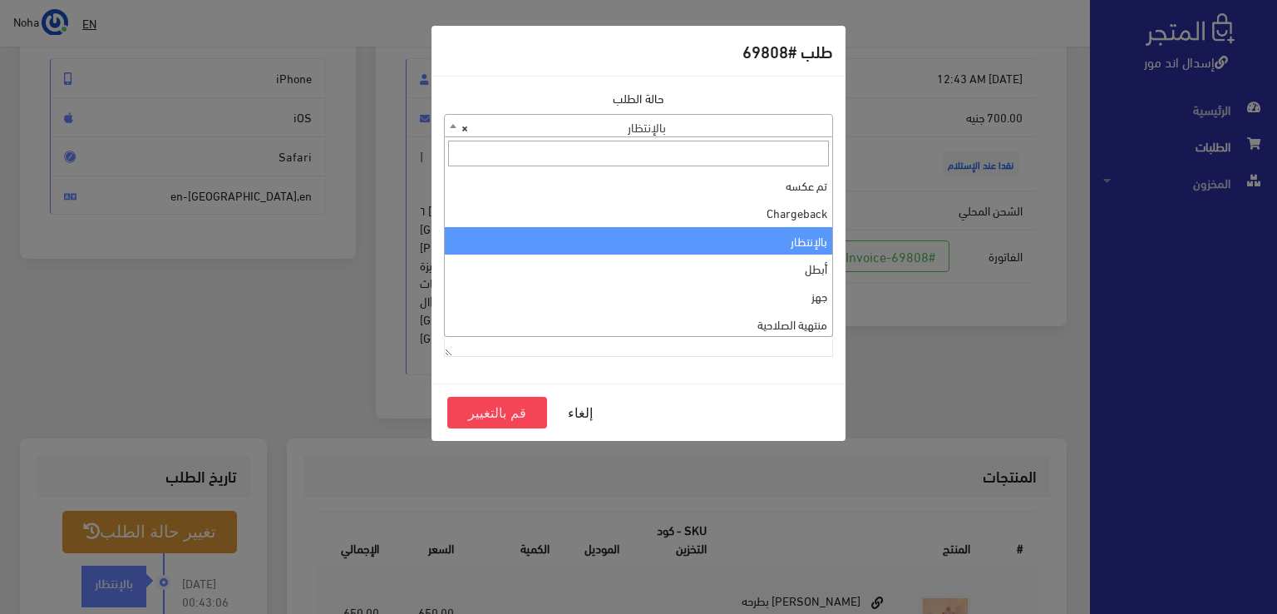
scroll to position [0, 0]
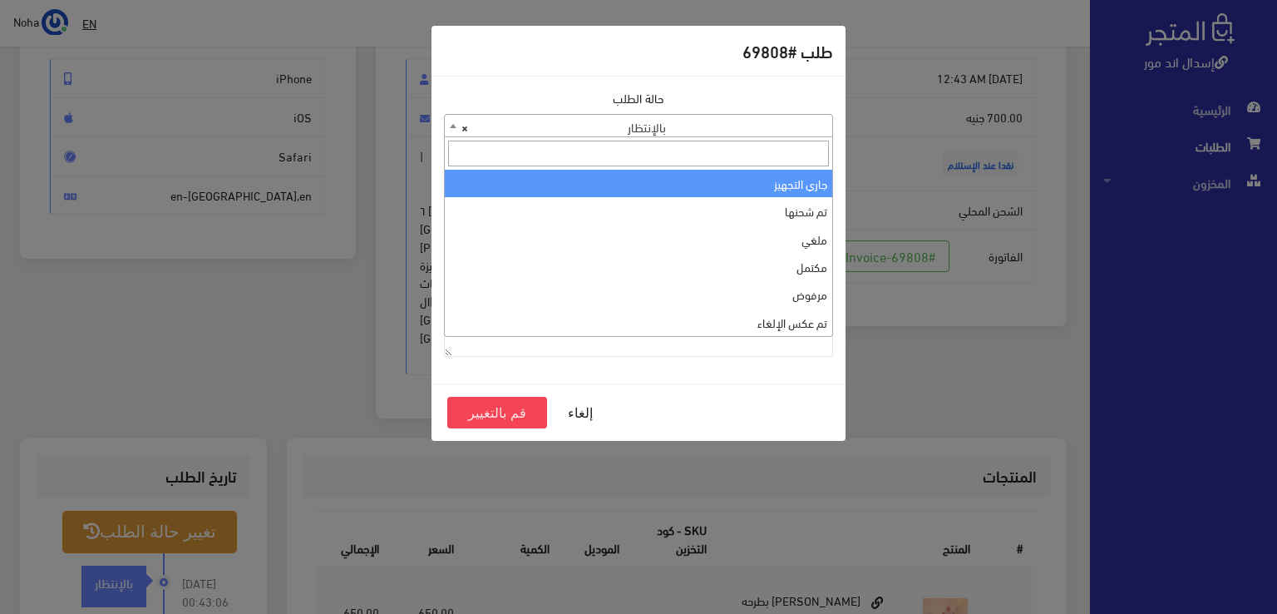
select select "1"
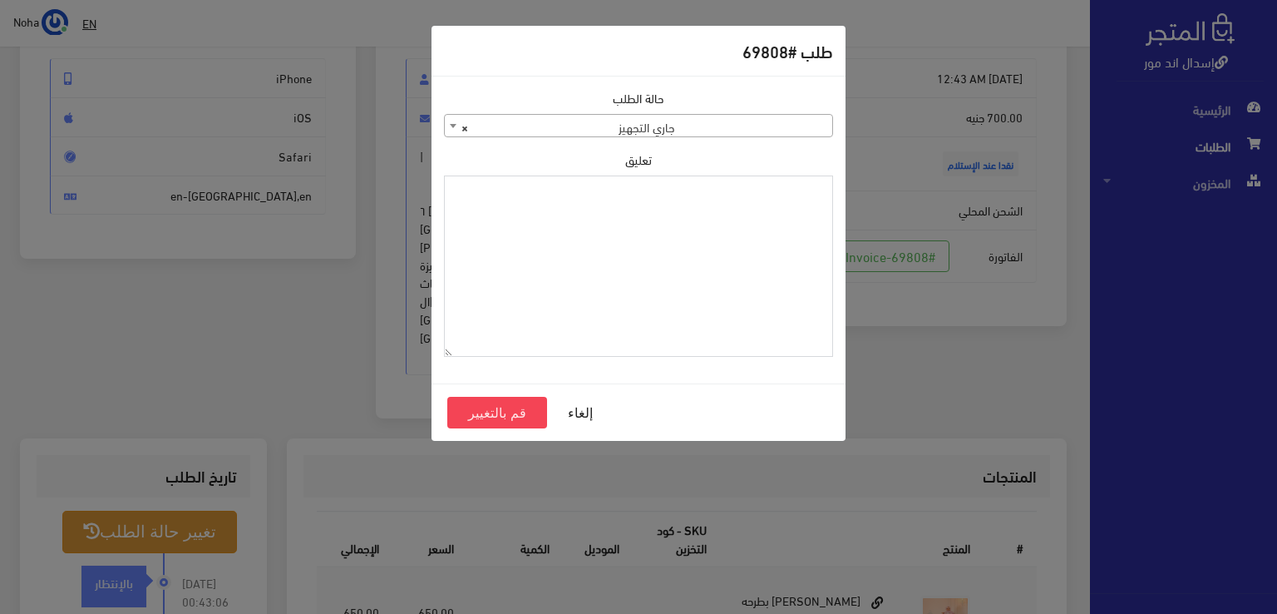
paste textarea "1109615"
type textarea "1109615"
click at [516, 403] on button "قم بالتغيير" at bounding box center [497, 413] width 100 height 32
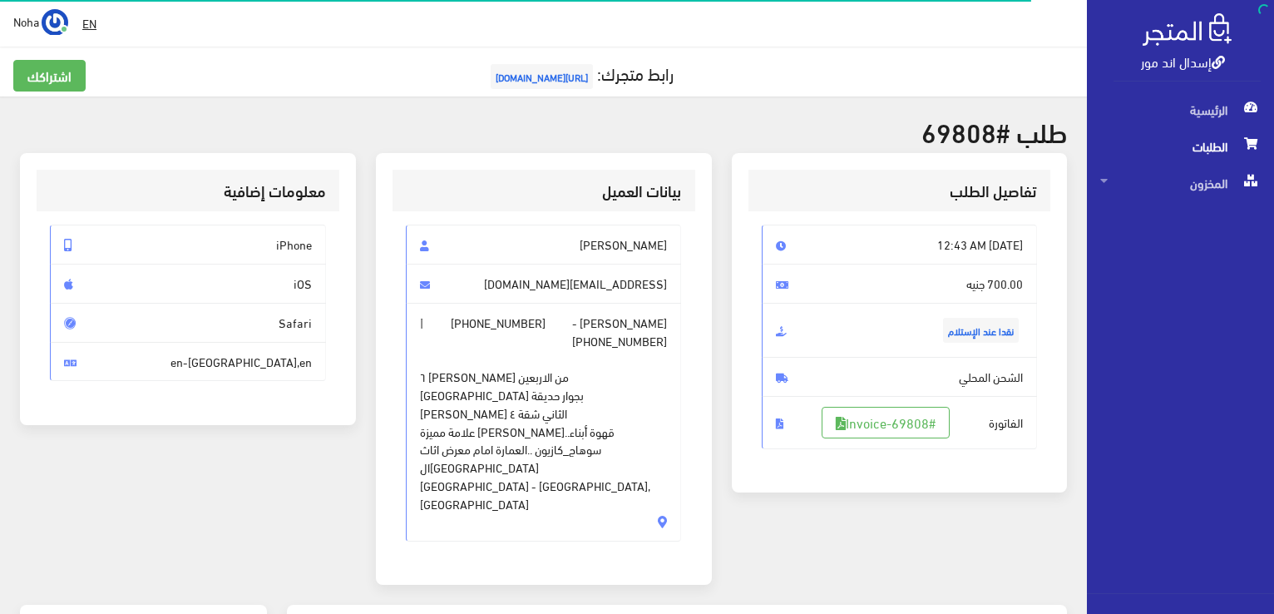
scroll to position [249, 0]
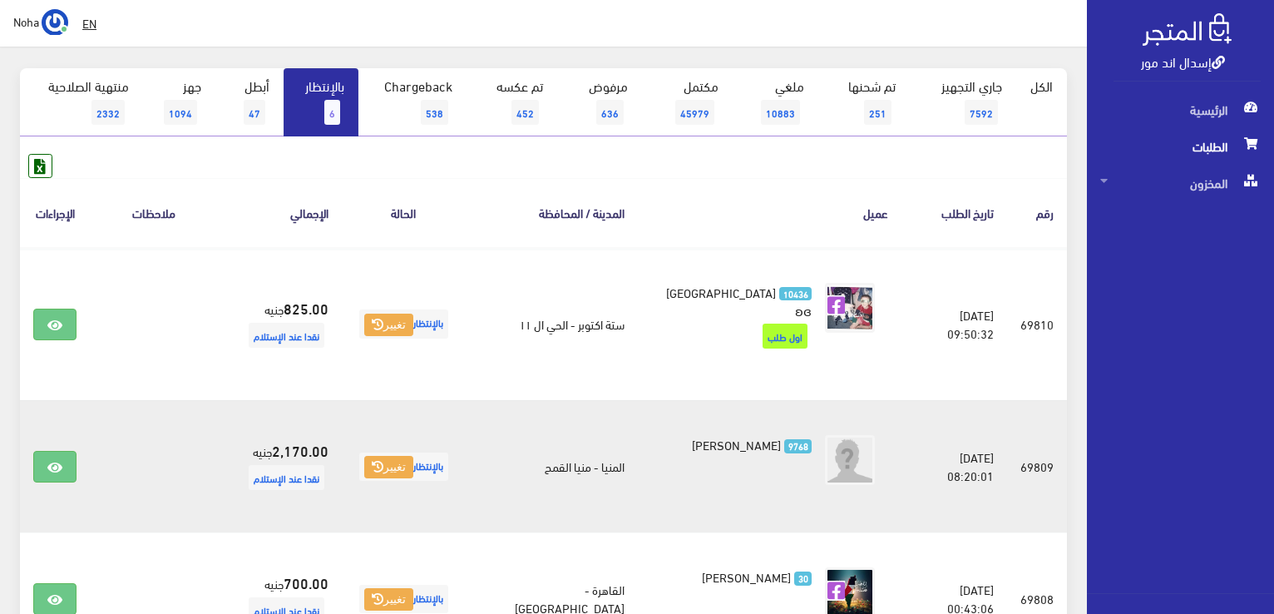
scroll to position [84, 0]
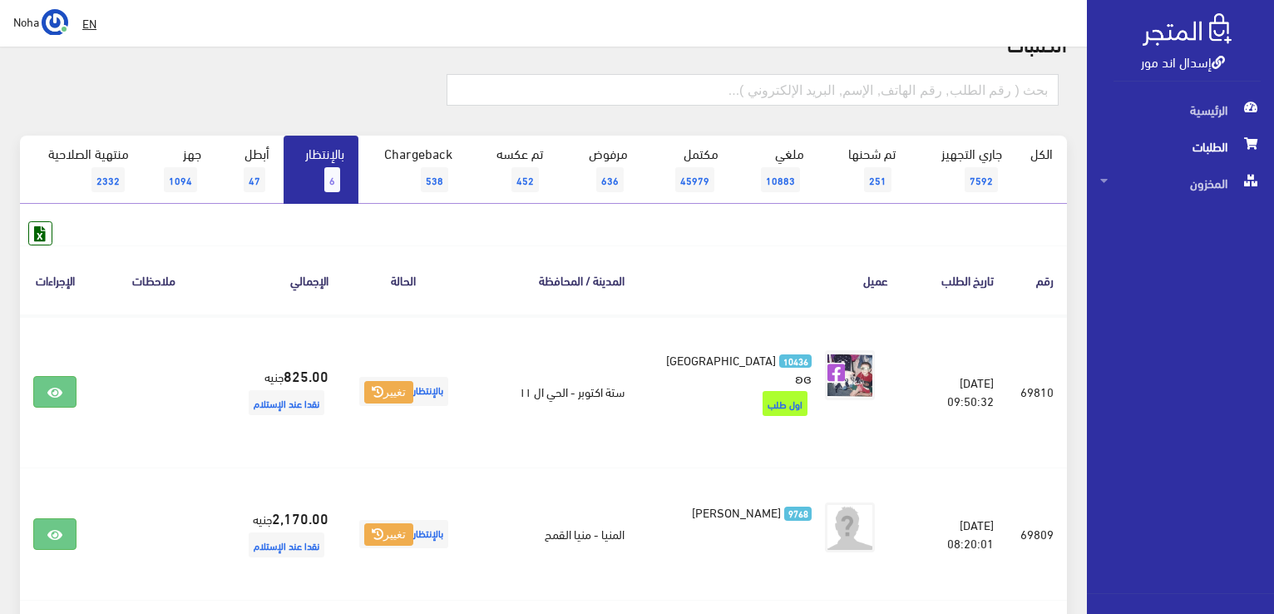
click at [338, 183] on span "6" at bounding box center [332, 179] width 16 height 25
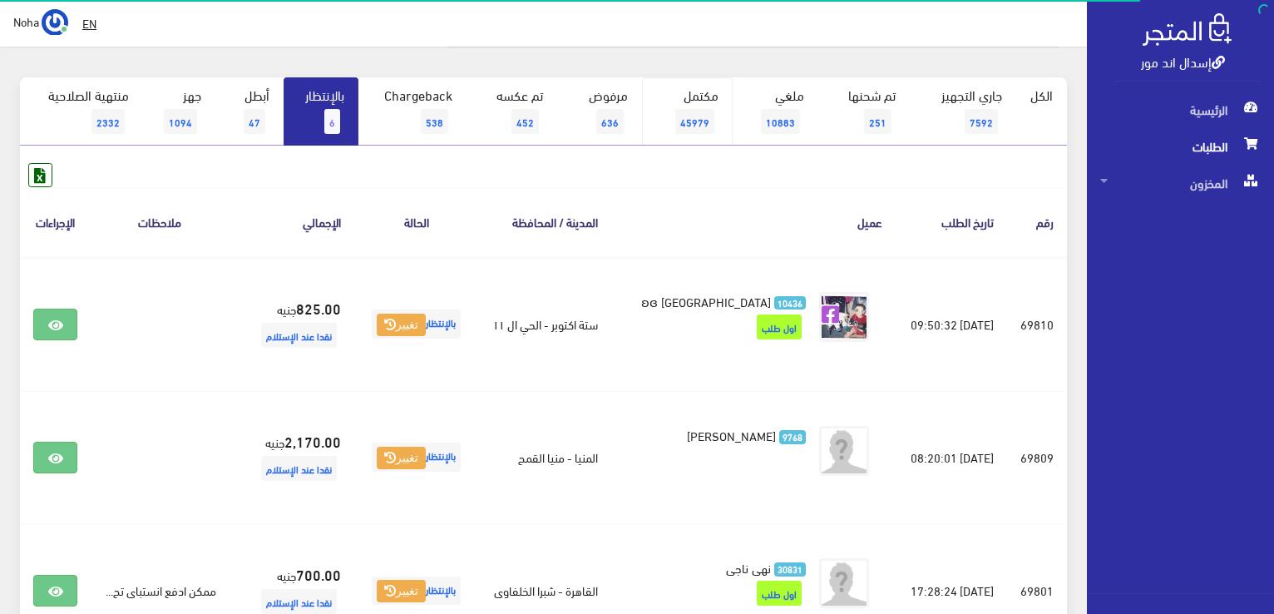
scroll to position [249, 0]
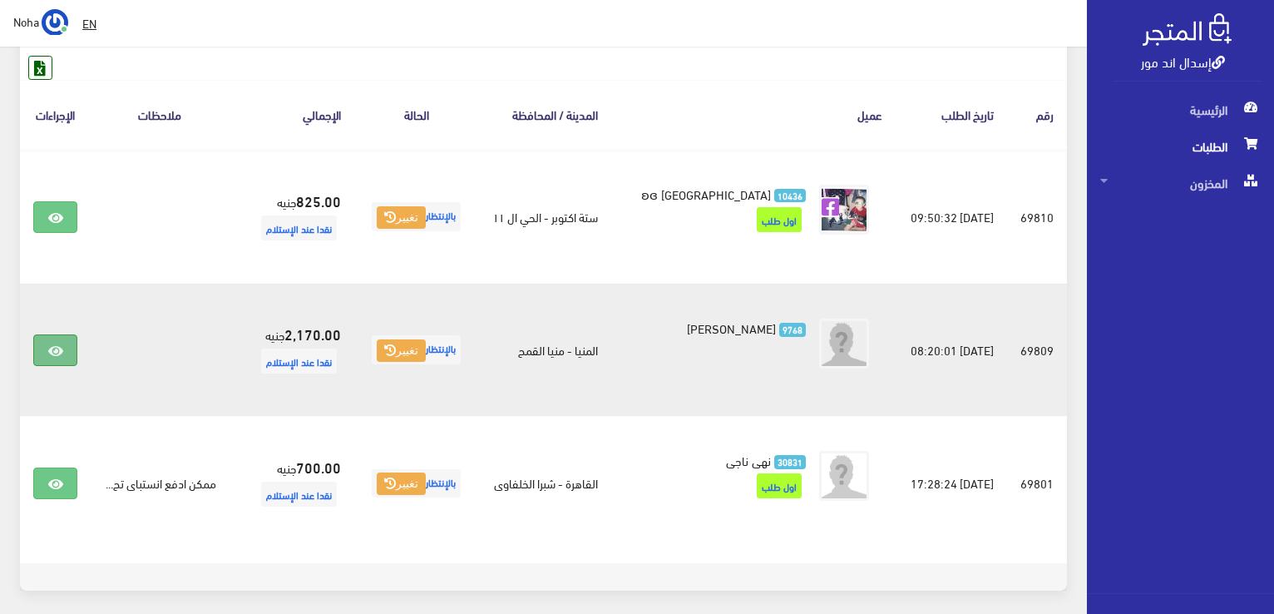
click at [66, 356] on link at bounding box center [54, 350] width 43 height 32
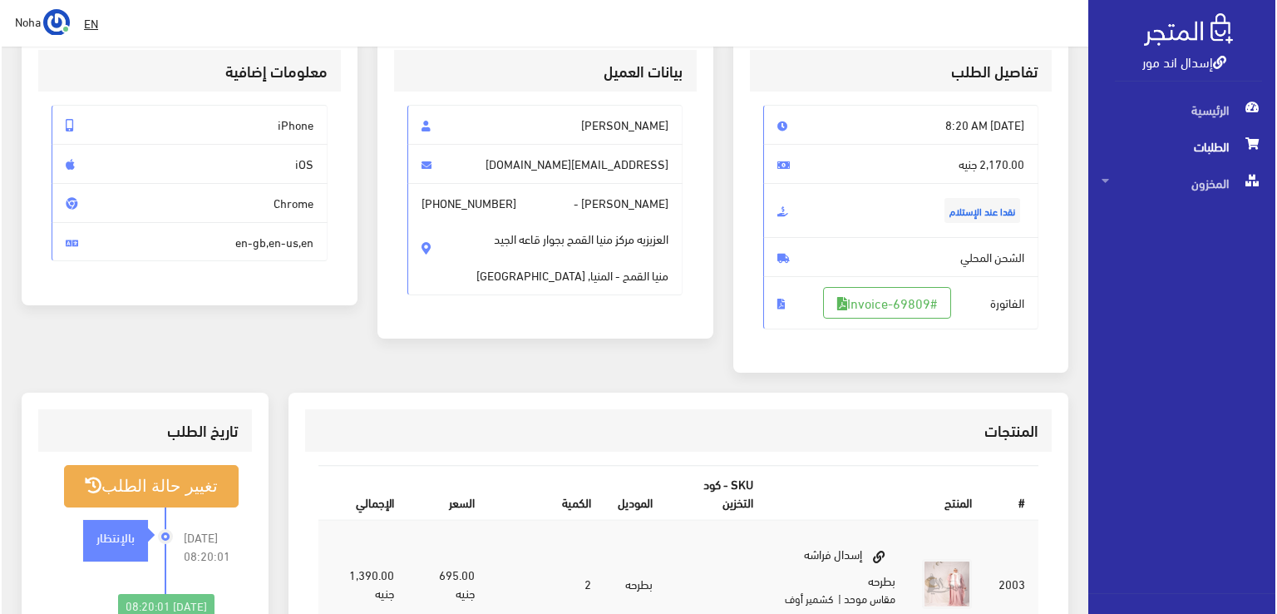
scroll to position [249, 0]
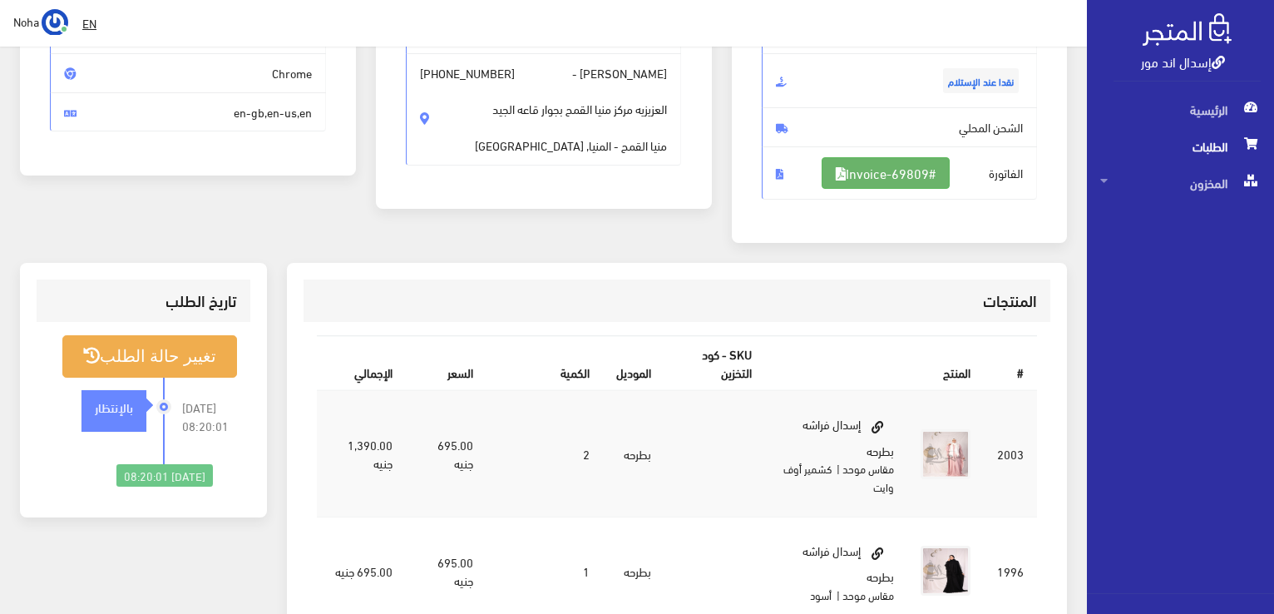
click at [865, 174] on link "#Invoice-69809" at bounding box center [886, 173] width 128 height 32
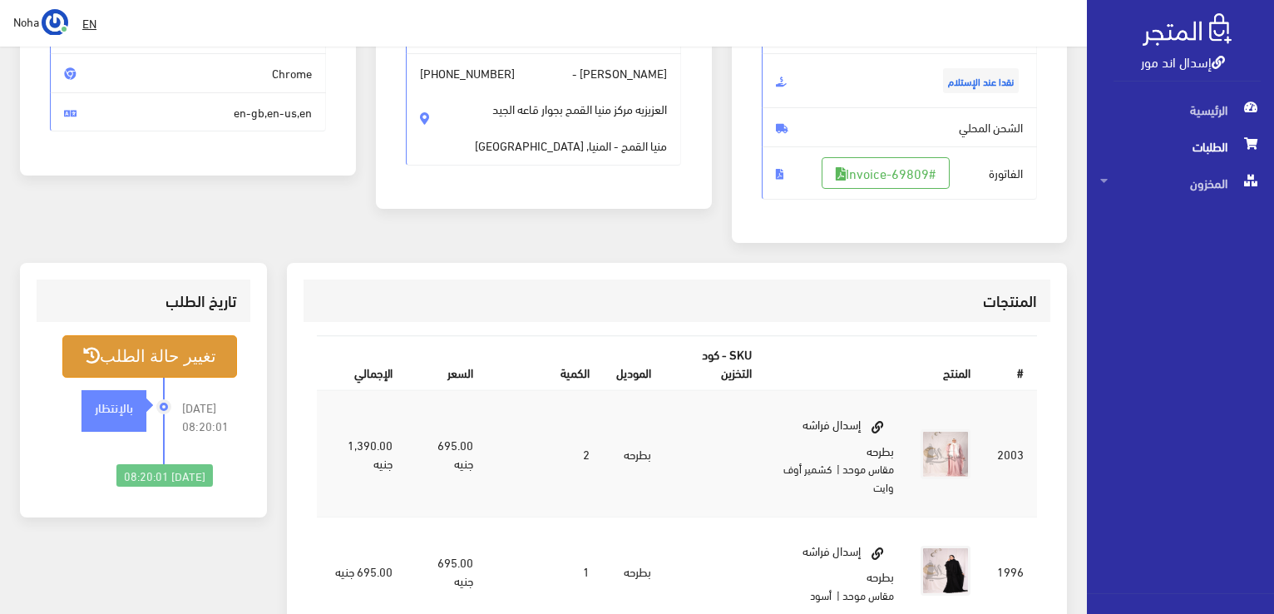
click at [200, 359] on button "تغيير حالة الطلب" at bounding box center [149, 356] width 175 height 42
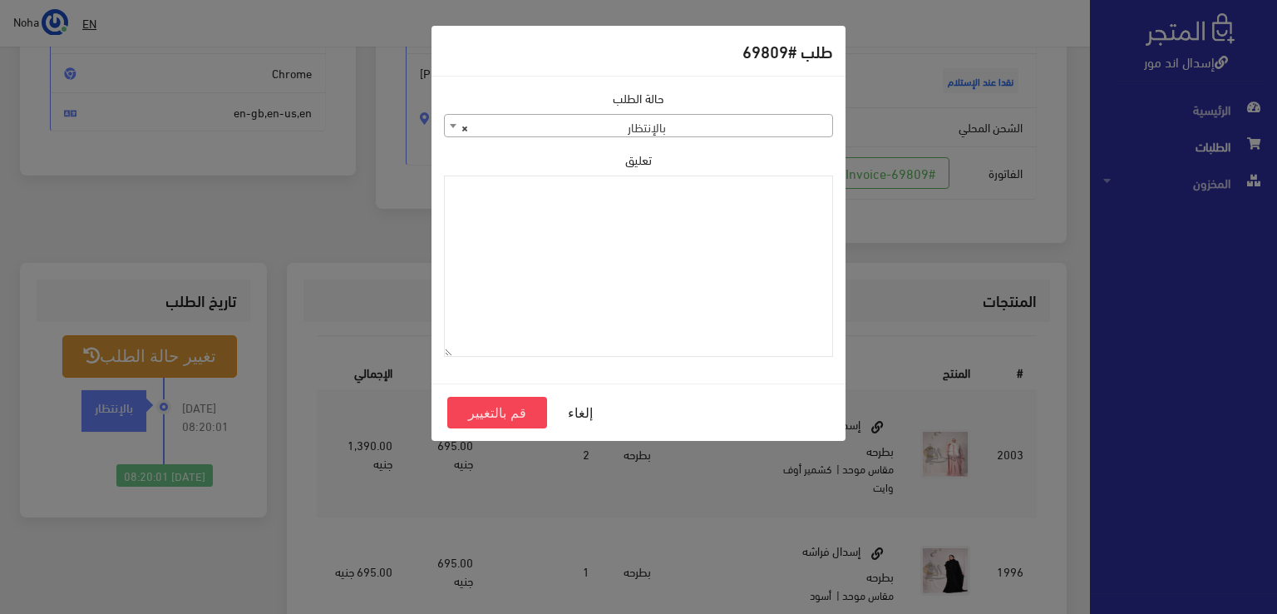
click at [680, 117] on span "× بالإنتظار" at bounding box center [639, 126] width 388 height 23
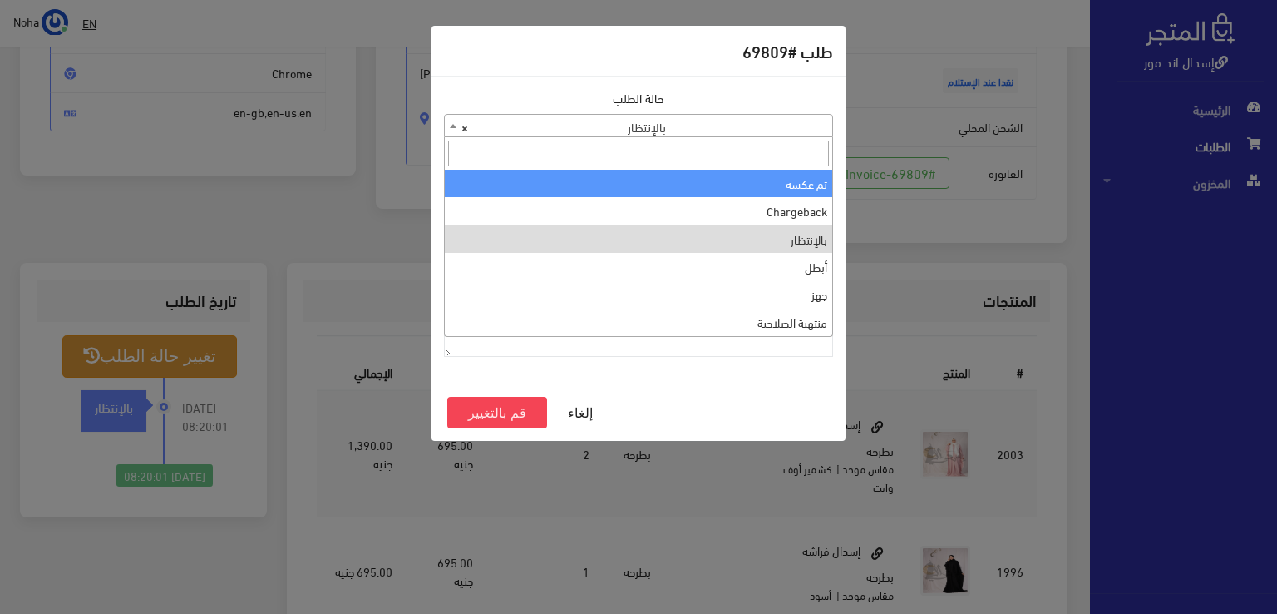
scroll to position [0, 0]
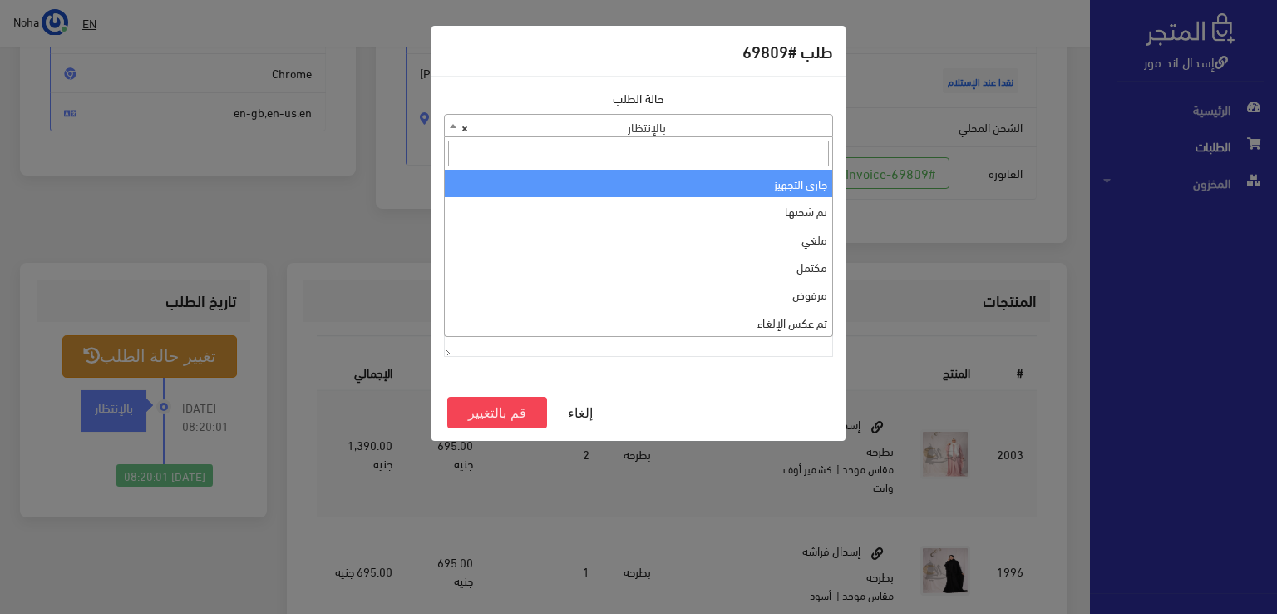
select select "1"
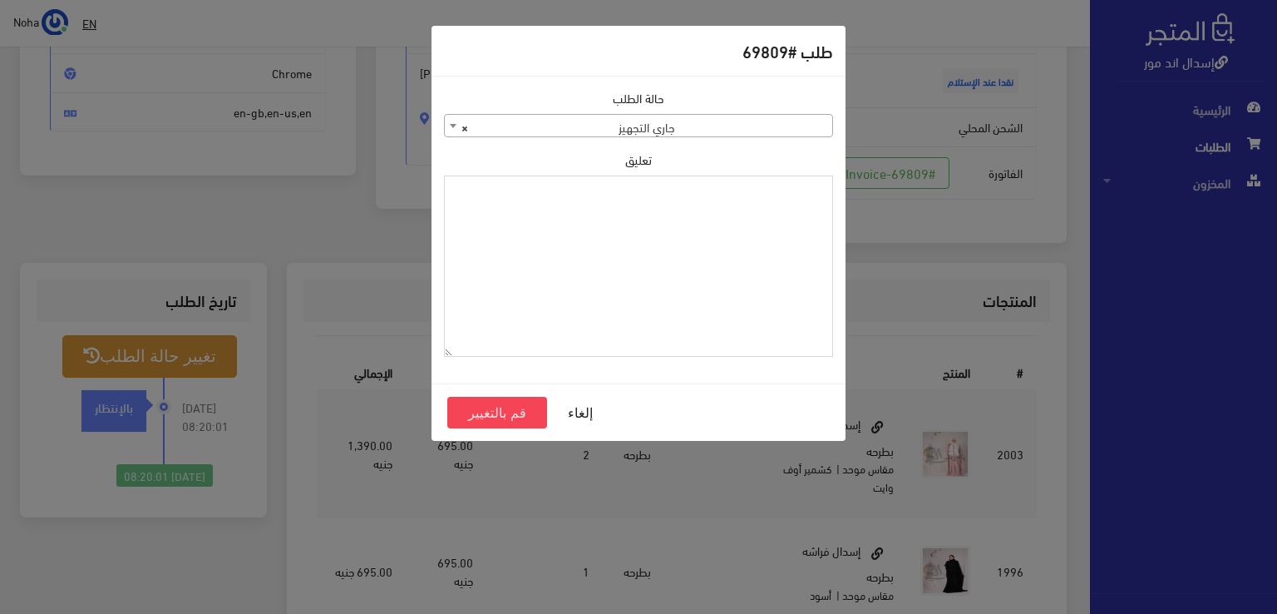
paste textarea "1109615"
type textarea "1109615"
click at [494, 410] on button "قم بالتغيير" at bounding box center [497, 413] width 100 height 32
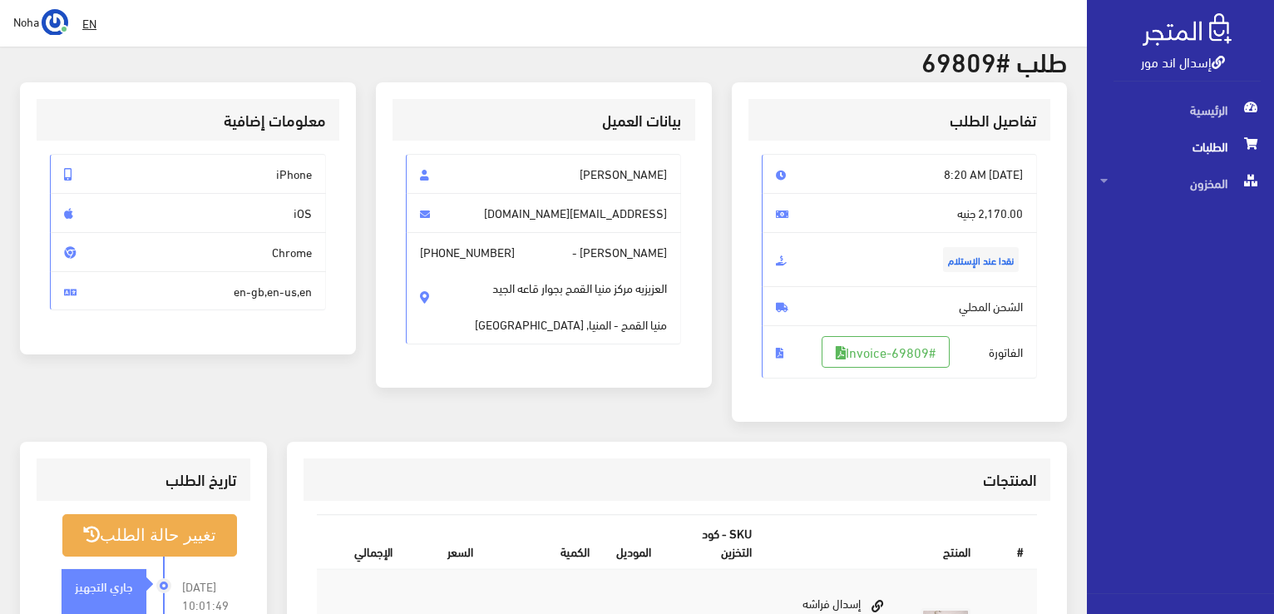
scroll to position [166, 0]
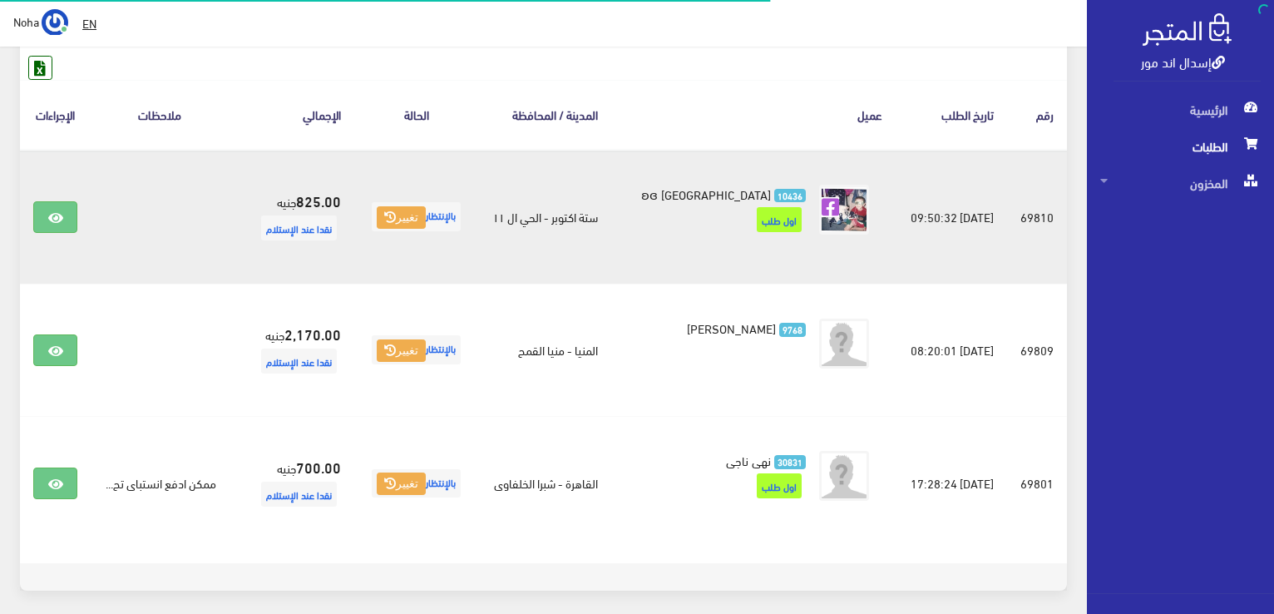
scroll to position [249, 0]
click at [52, 220] on icon at bounding box center [55, 217] width 15 height 13
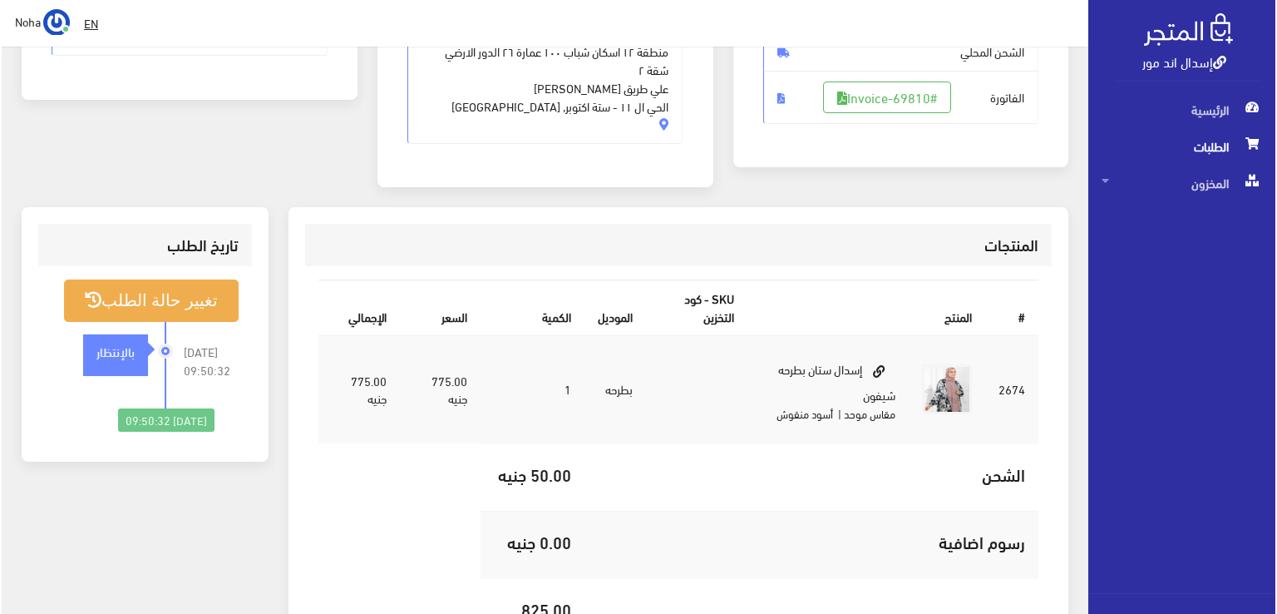
scroll to position [333, 0]
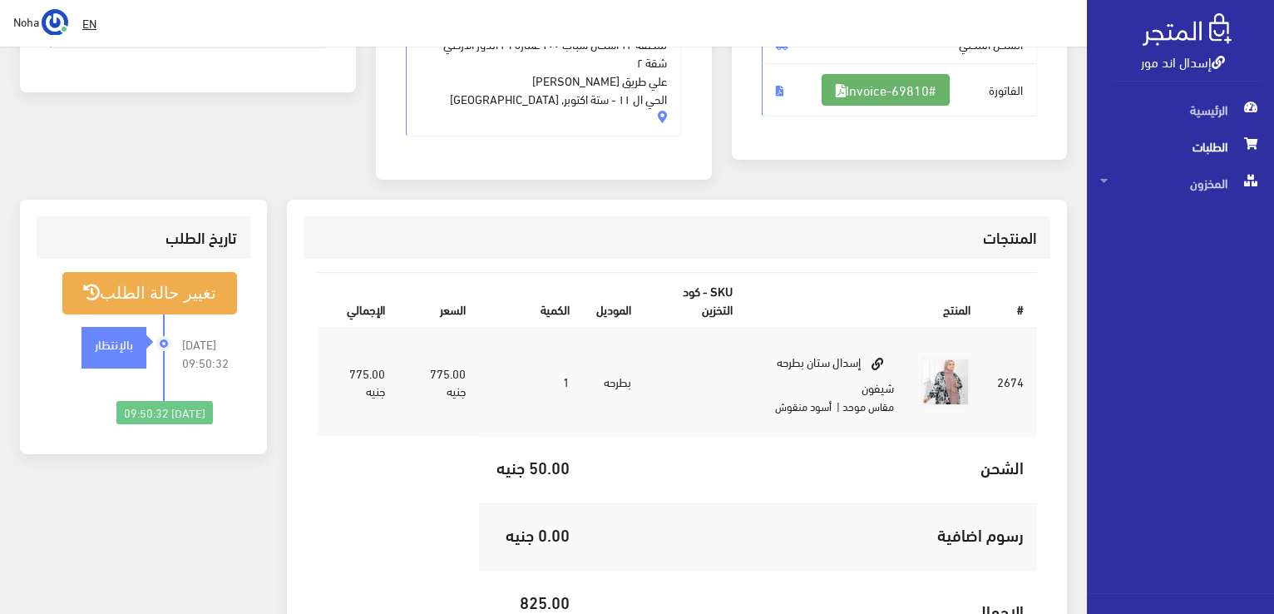
click at [885, 96] on link "#Invoice-69810" at bounding box center [886, 90] width 128 height 32
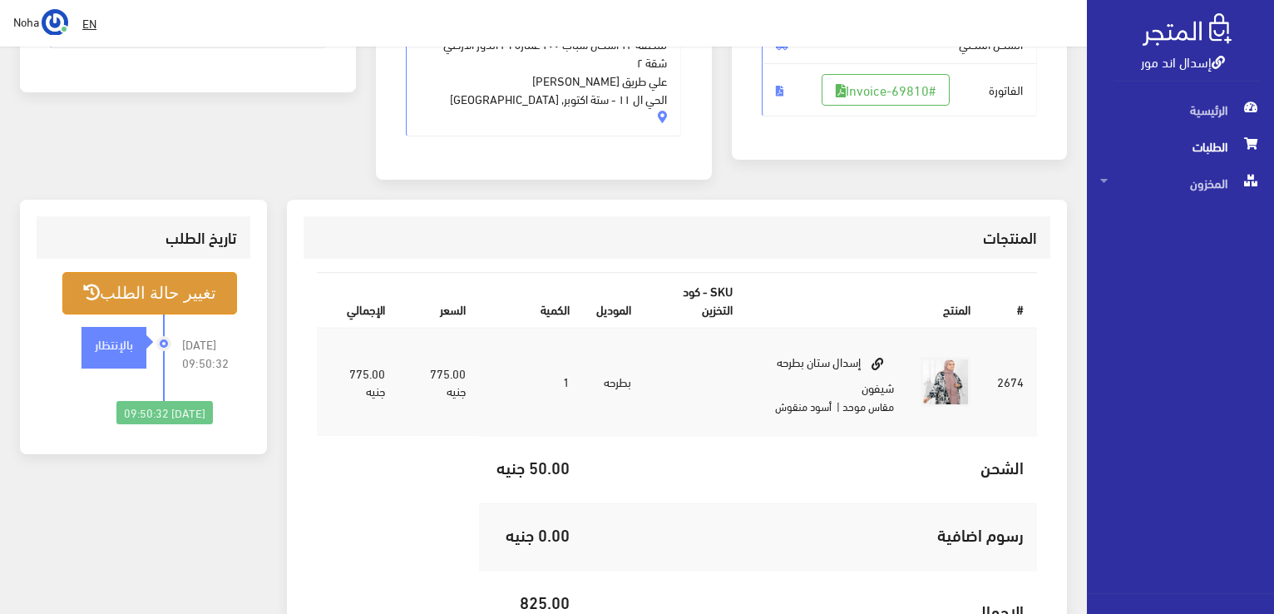
click at [183, 301] on button "تغيير حالة الطلب" at bounding box center [149, 293] width 175 height 42
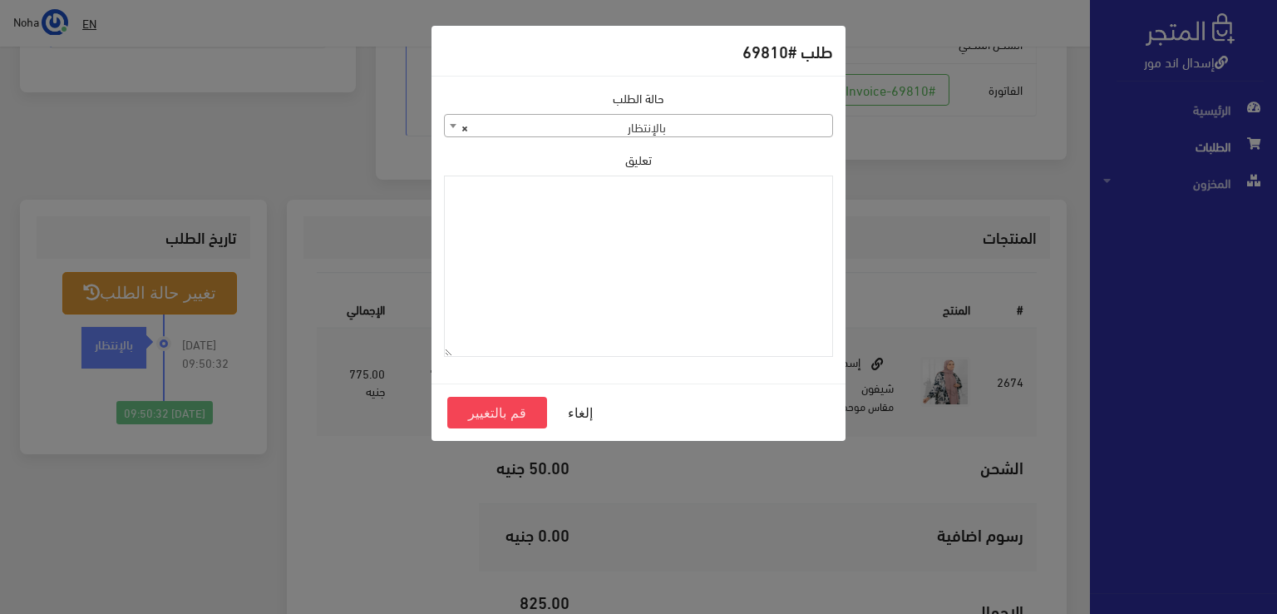
click at [690, 131] on span "× بالإنتظار" at bounding box center [639, 126] width 388 height 23
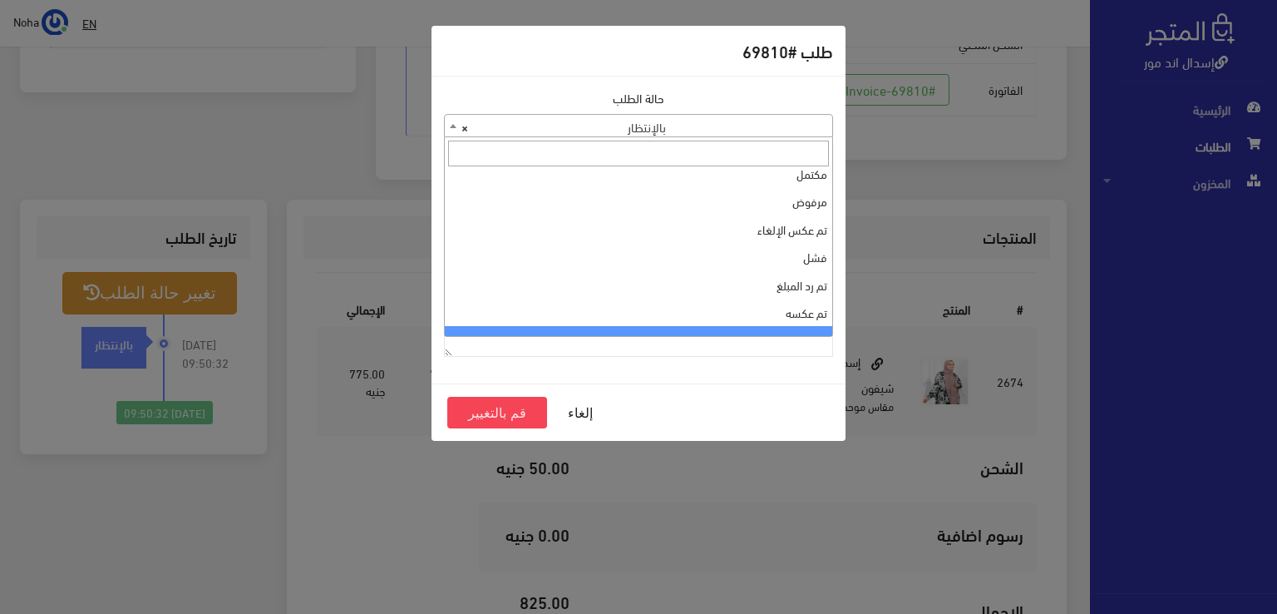
scroll to position [0, 0]
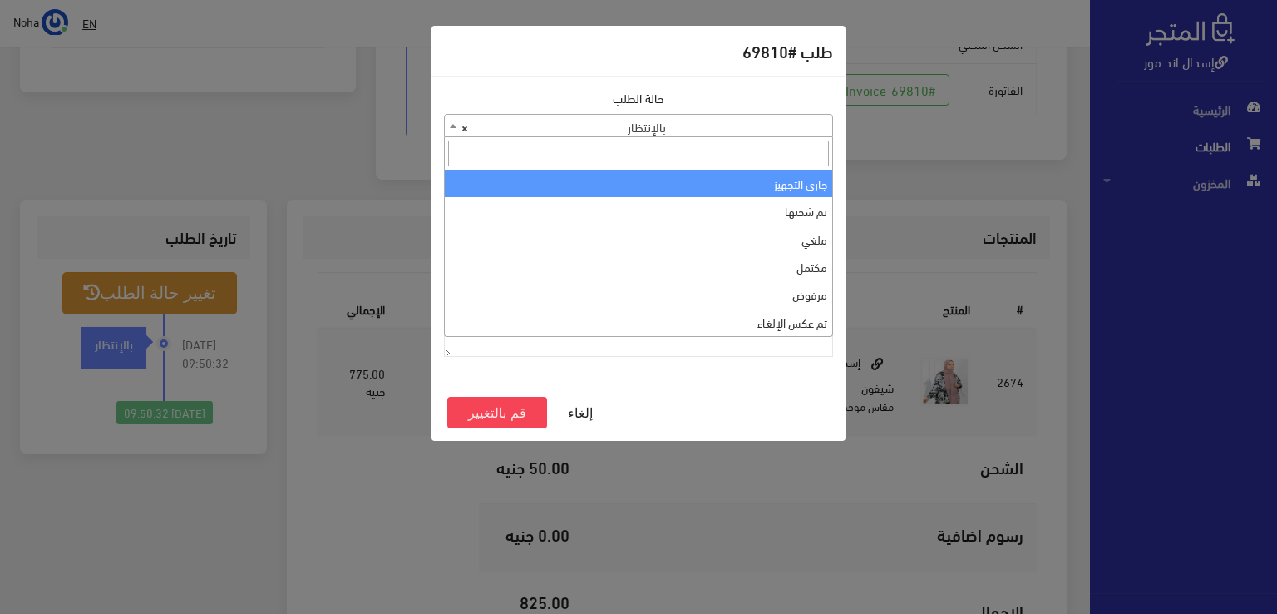
select select "1"
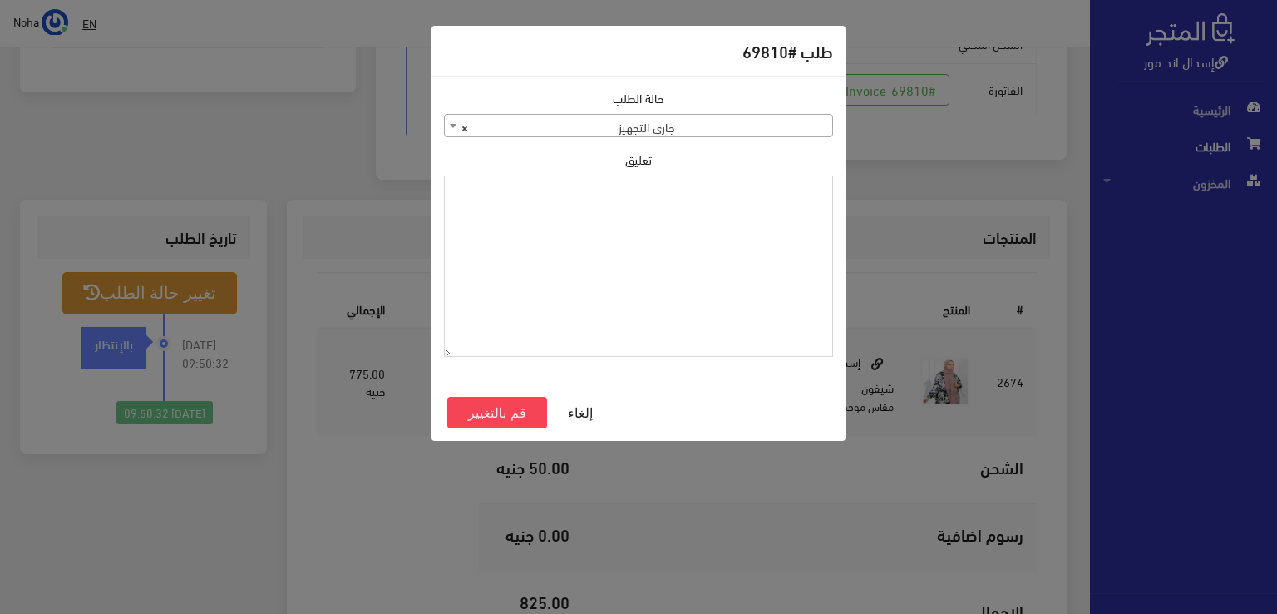
paste textarea "1109615"
type textarea "1109615"
click at [472, 410] on button "قم بالتغيير" at bounding box center [497, 413] width 100 height 32
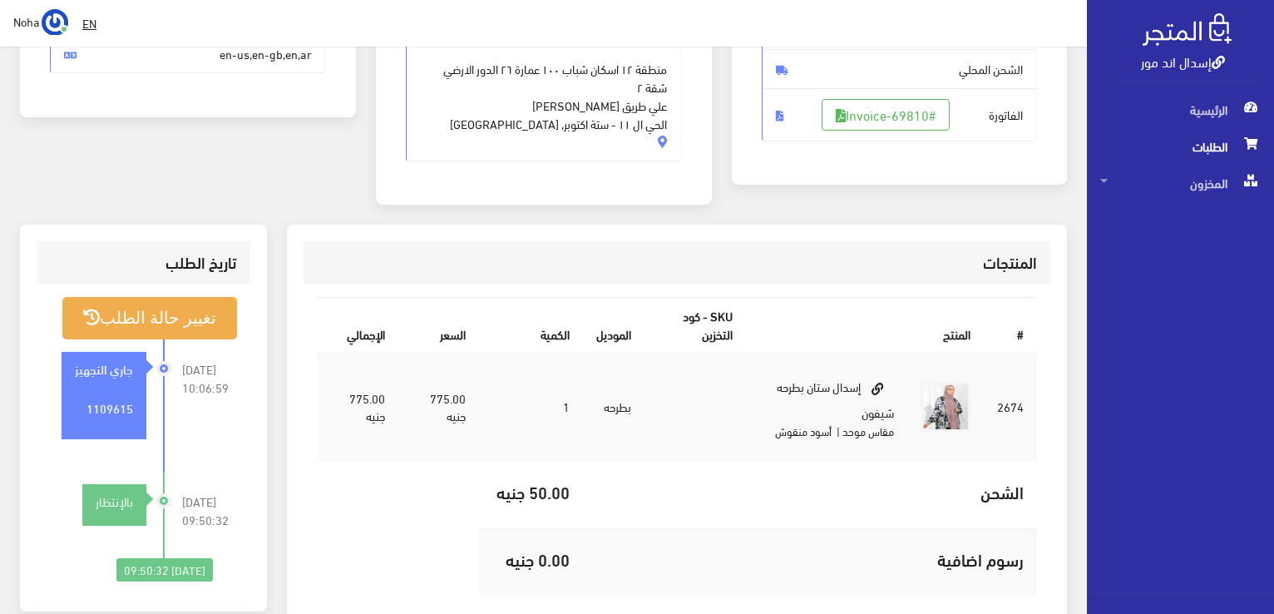
scroll to position [333, 0]
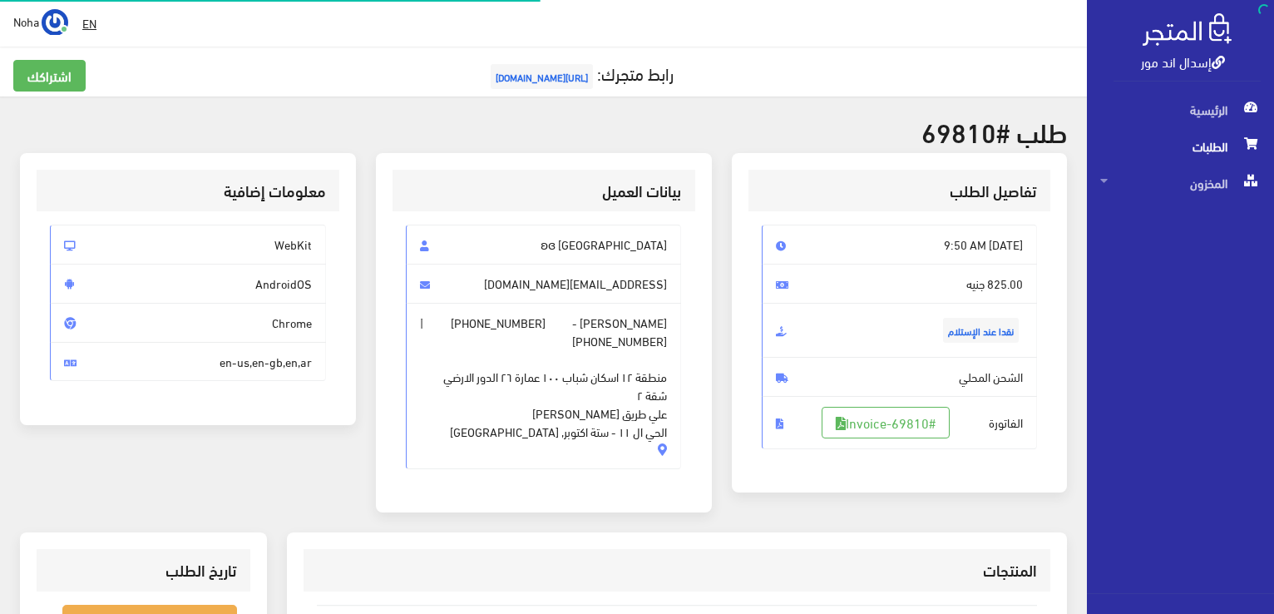
scroll to position [327, 0]
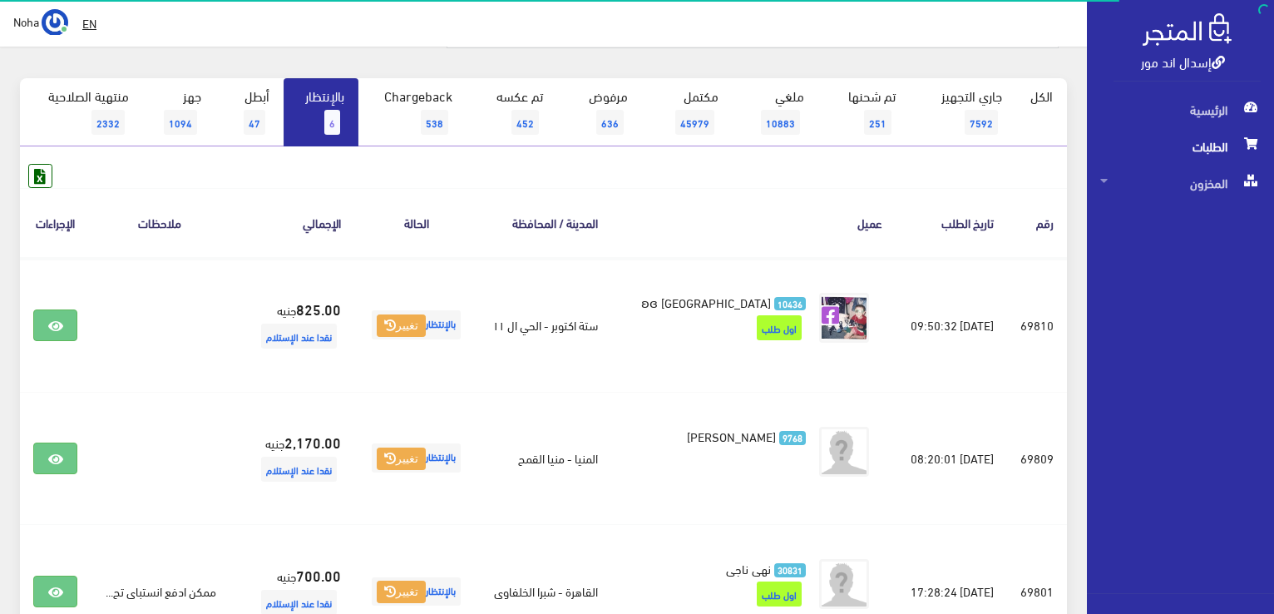
scroll to position [83, 0]
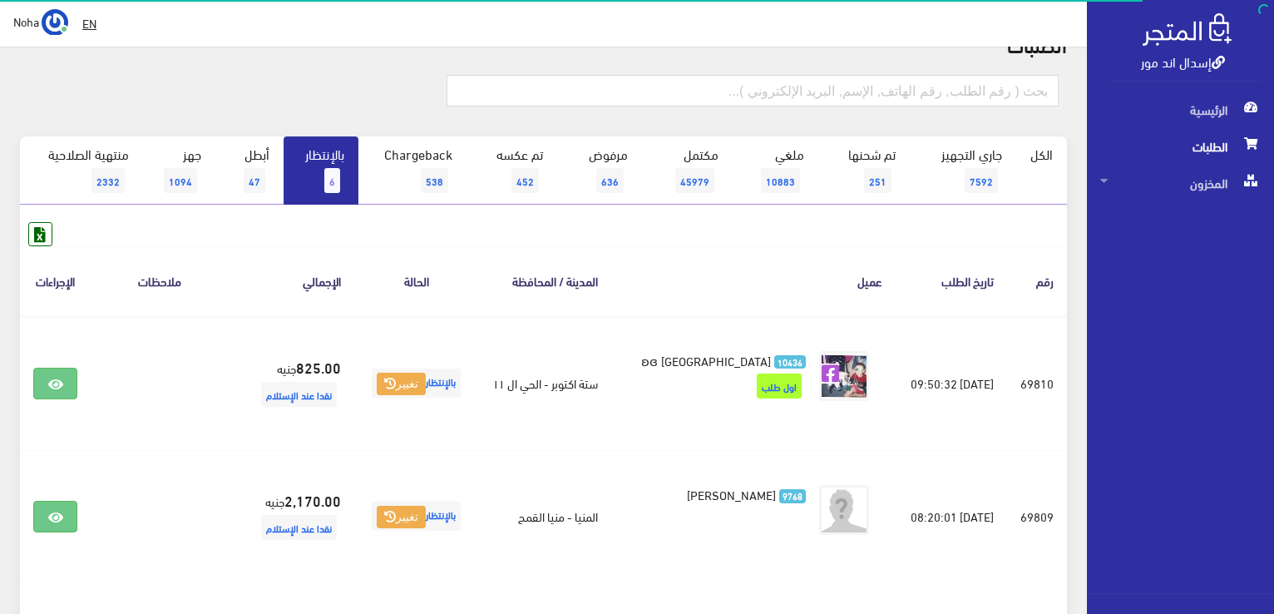
click at [312, 157] on link "بالإنتظار 6" at bounding box center [321, 170] width 75 height 68
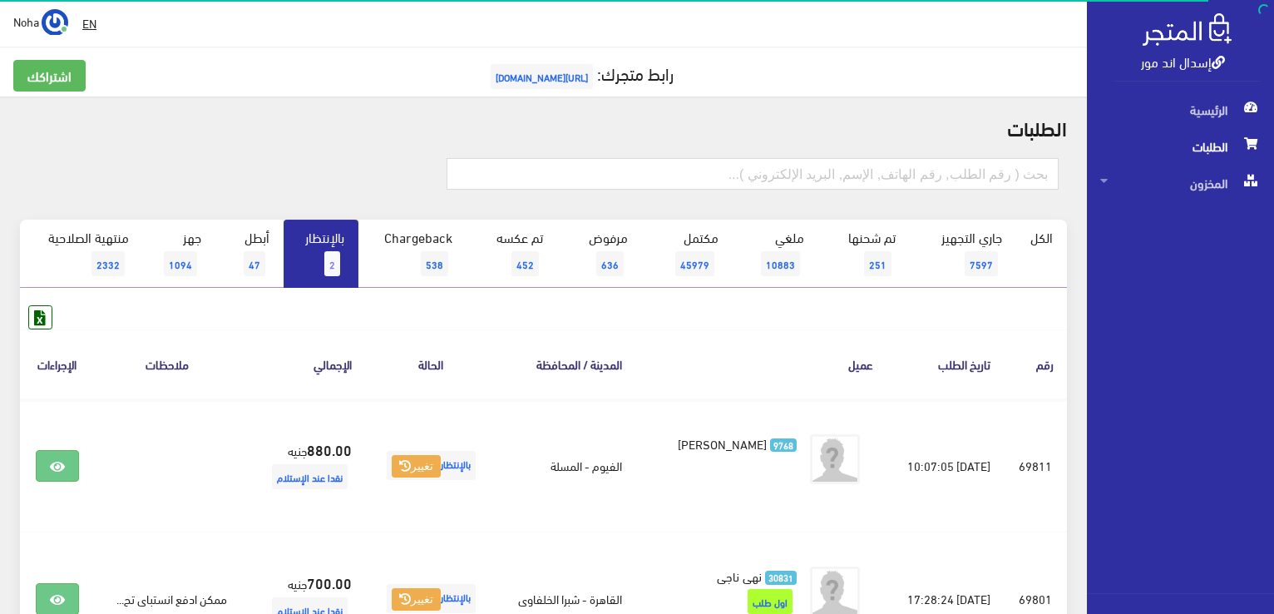
scroll to position [83, 0]
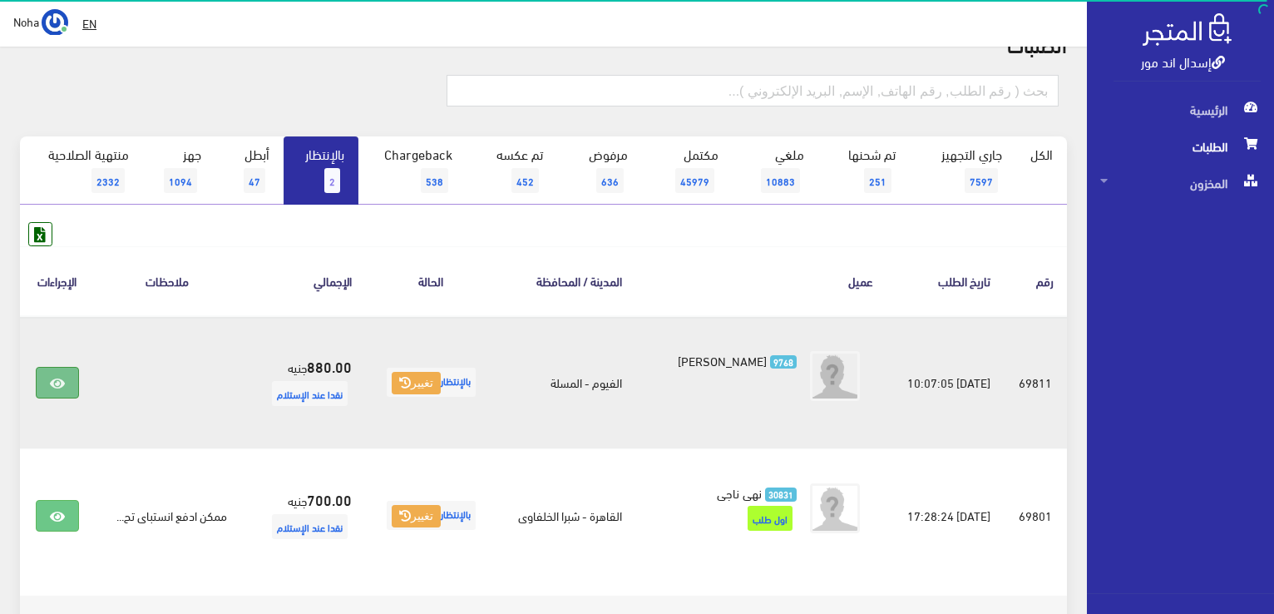
click at [50, 381] on icon at bounding box center [57, 383] width 15 height 13
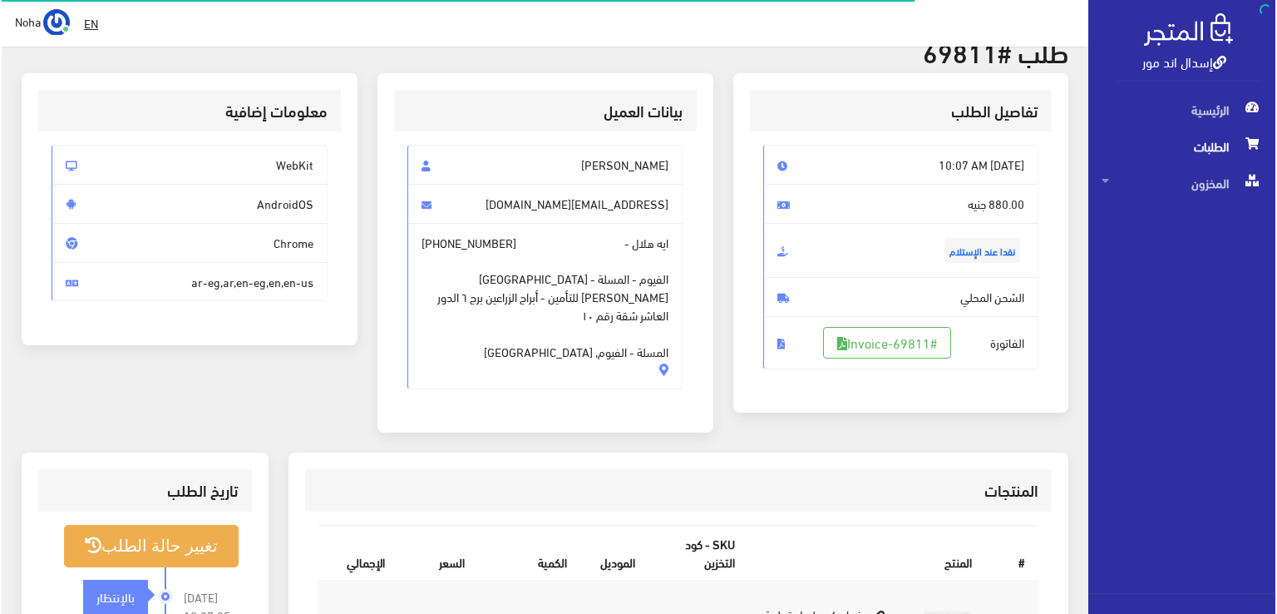
scroll to position [249, 0]
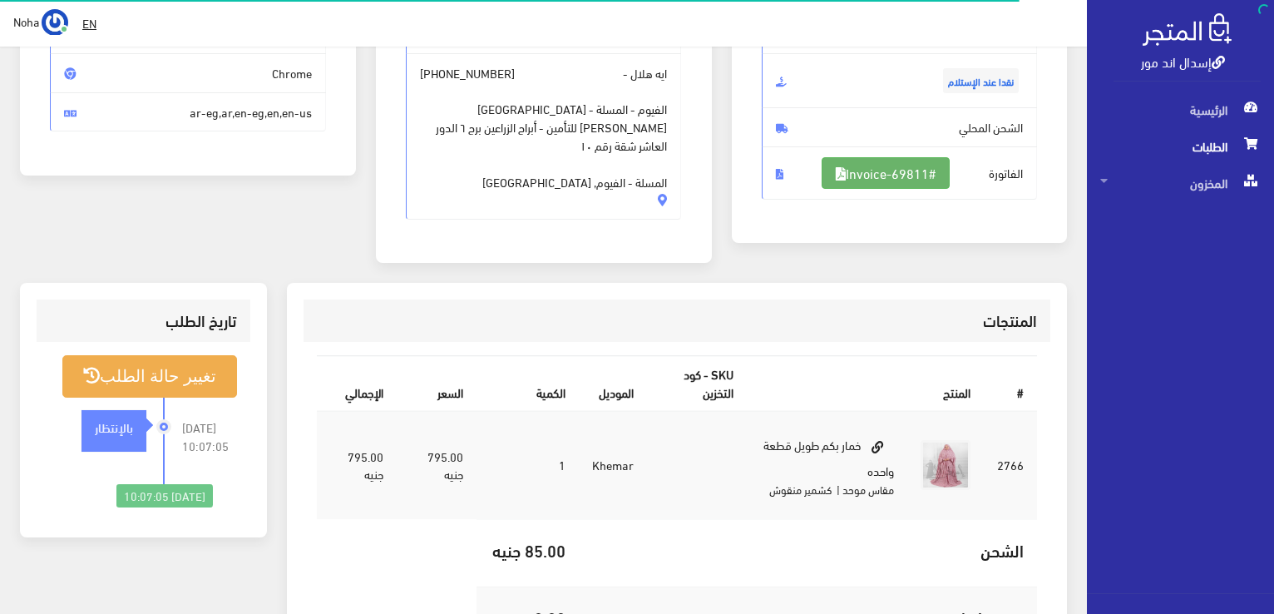
click at [847, 167] on link "#Invoice-69811" at bounding box center [886, 173] width 128 height 32
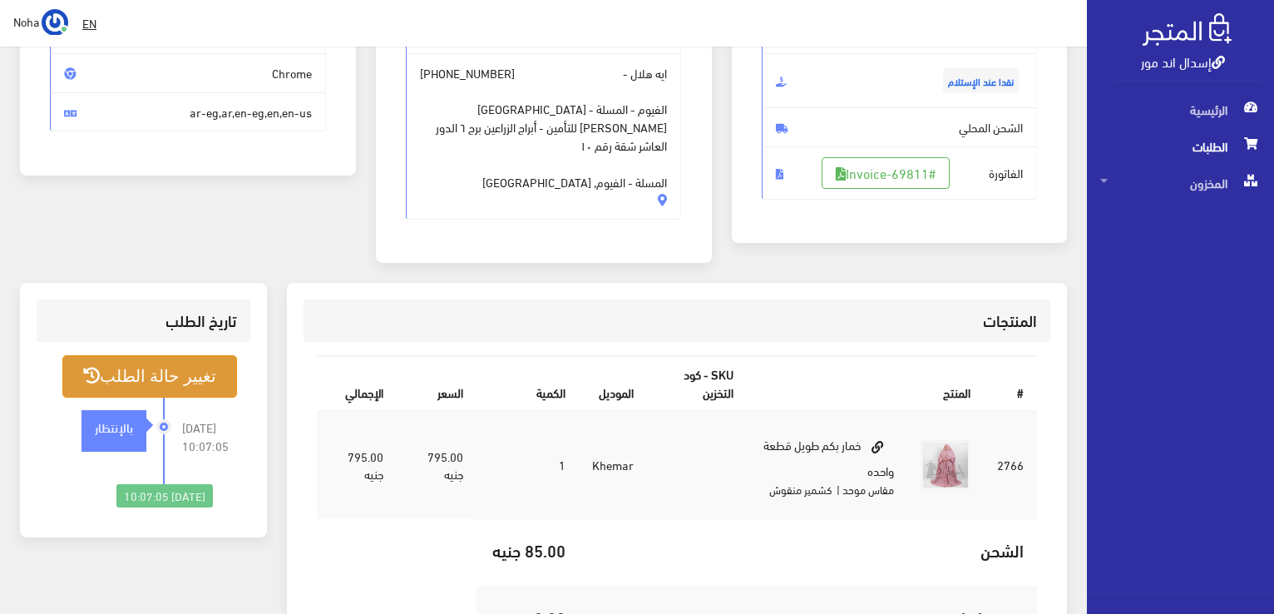
click at [161, 378] on button "تغيير حالة الطلب" at bounding box center [149, 376] width 175 height 42
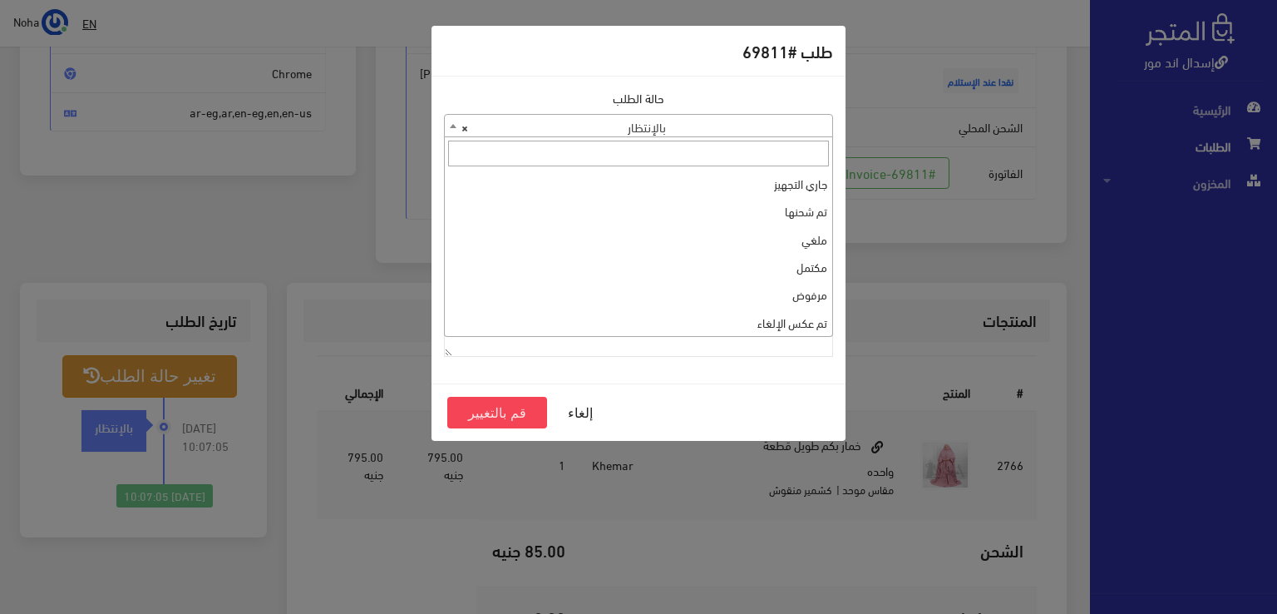
click at [597, 135] on span "× بالإنتظار" at bounding box center [639, 126] width 388 height 23
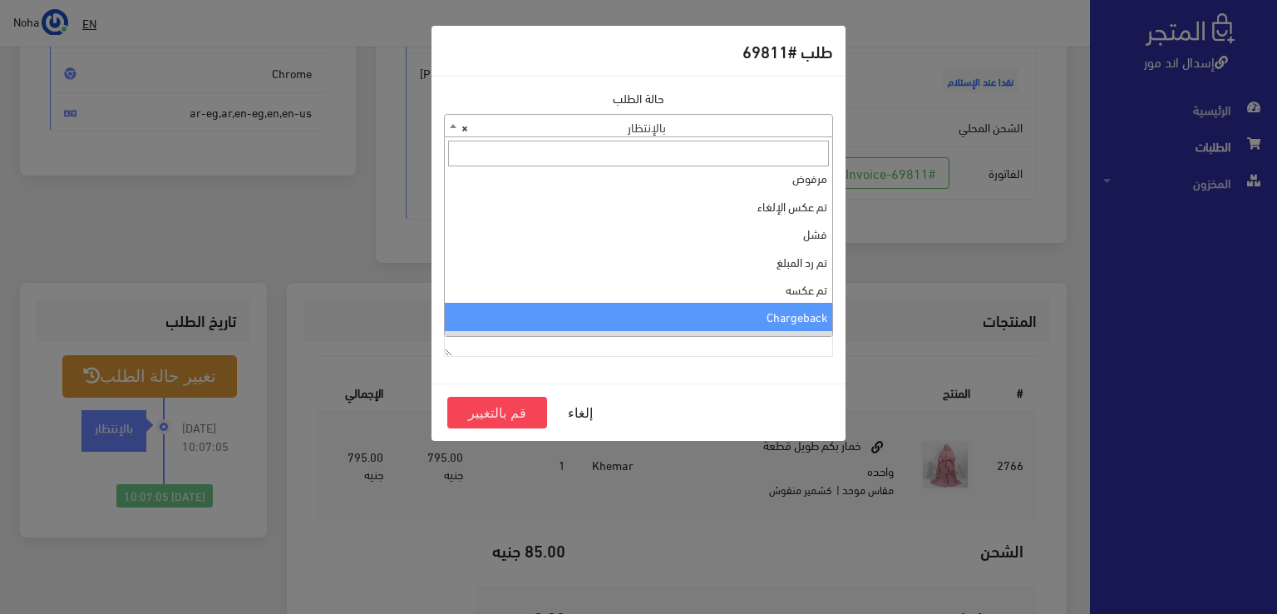
scroll to position [0, 0]
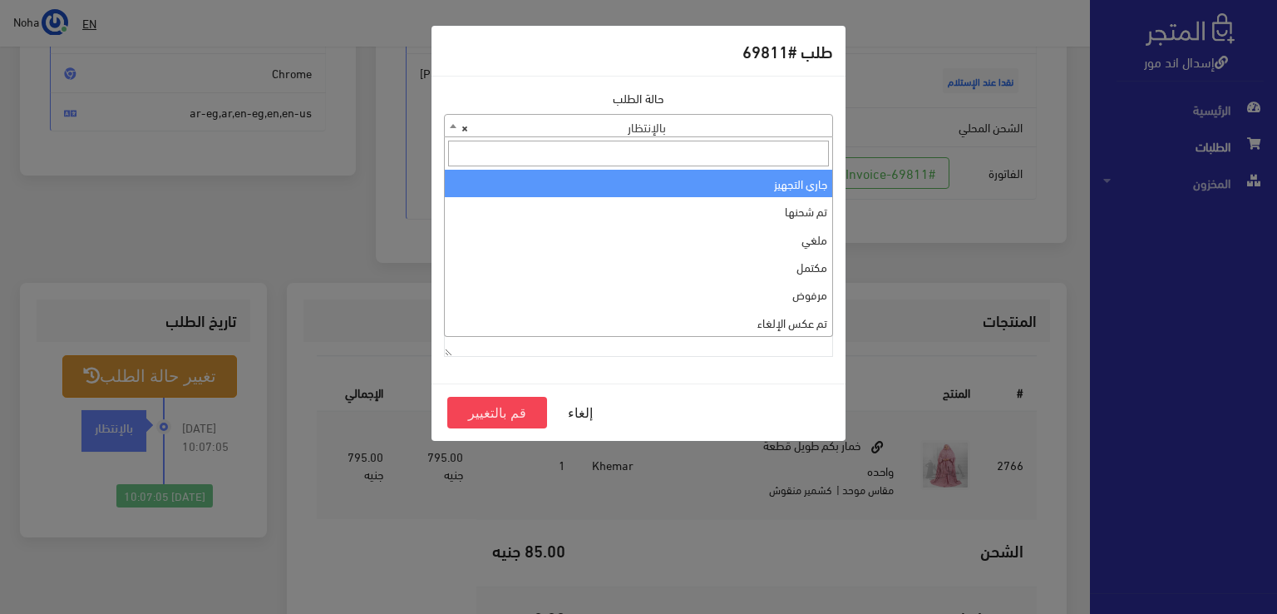
select select "1"
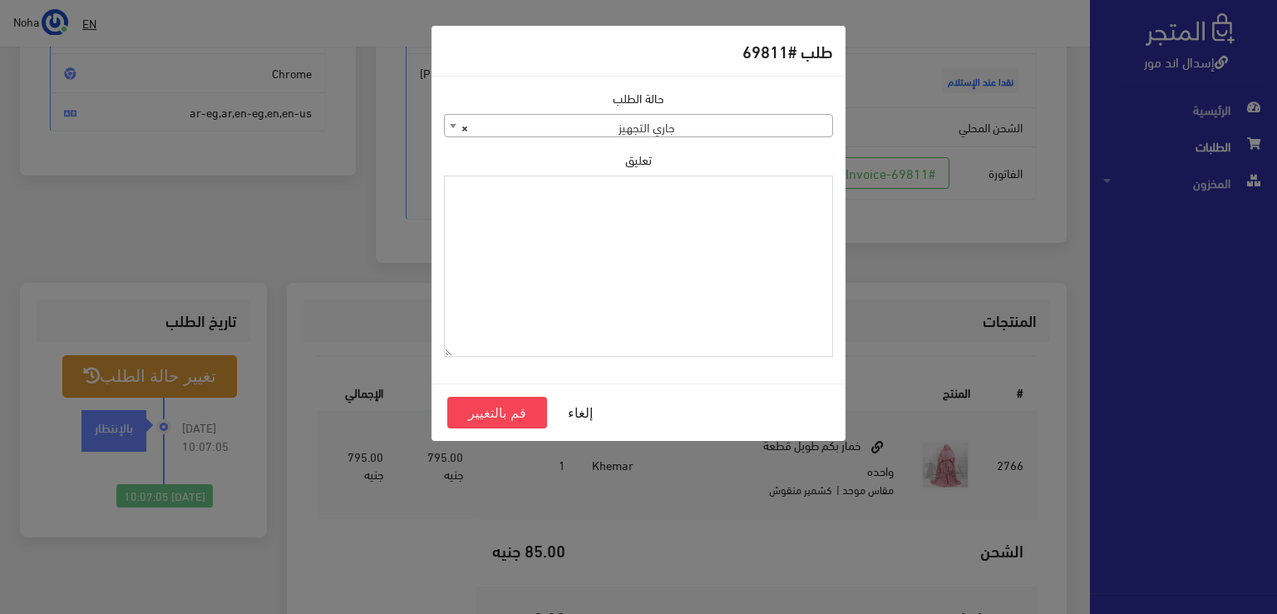
paste textarea "1109615"
type textarea "1109615"
click at [462, 409] on button "قم بالتغيير" at bounding box center [497, 413] width 100 height 32
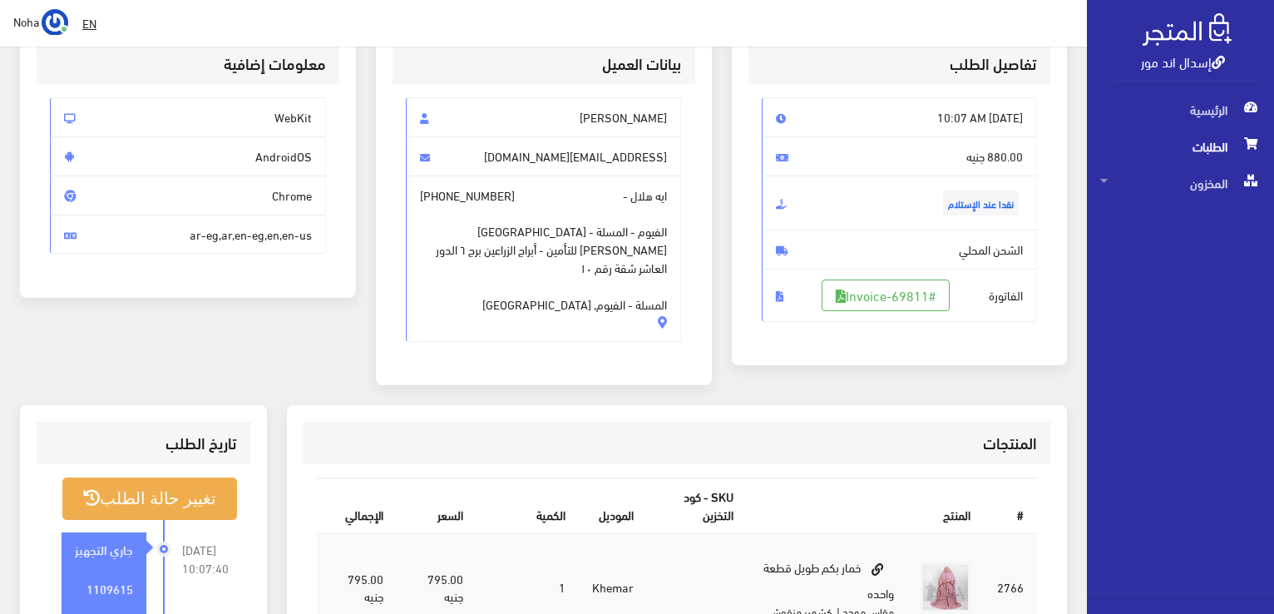
scroll to position [249, 0]
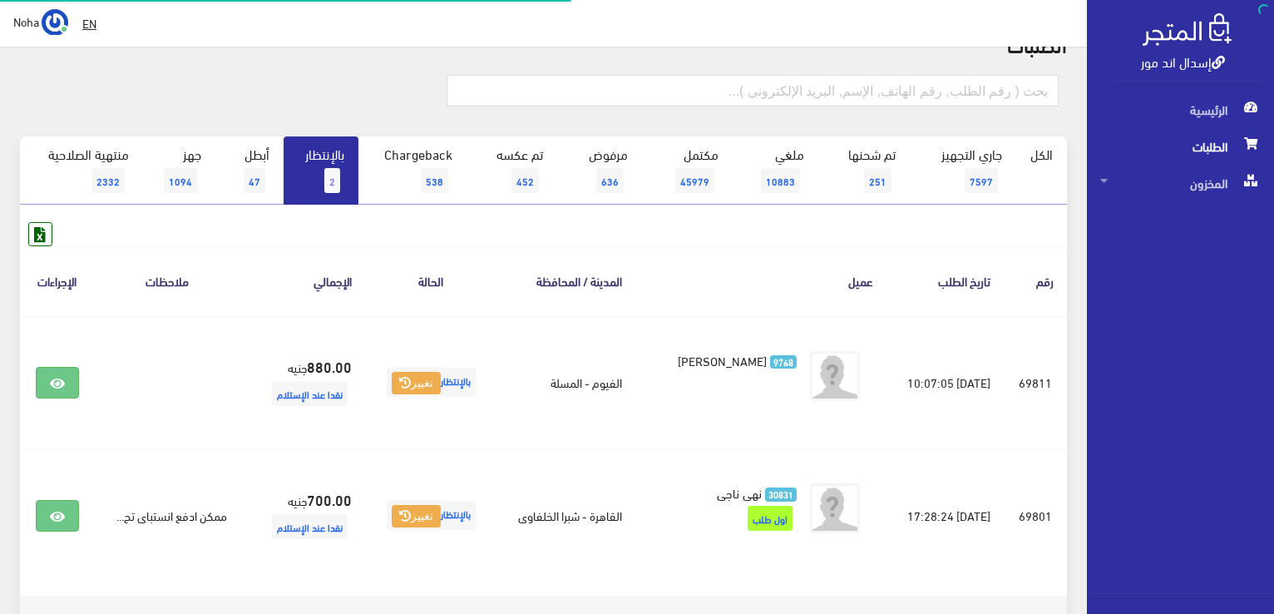
scroll to position [83, 0]
click at [329, 160] on link "بالإنتظار 2" at bounding box center [321, 170] width 75 height 68
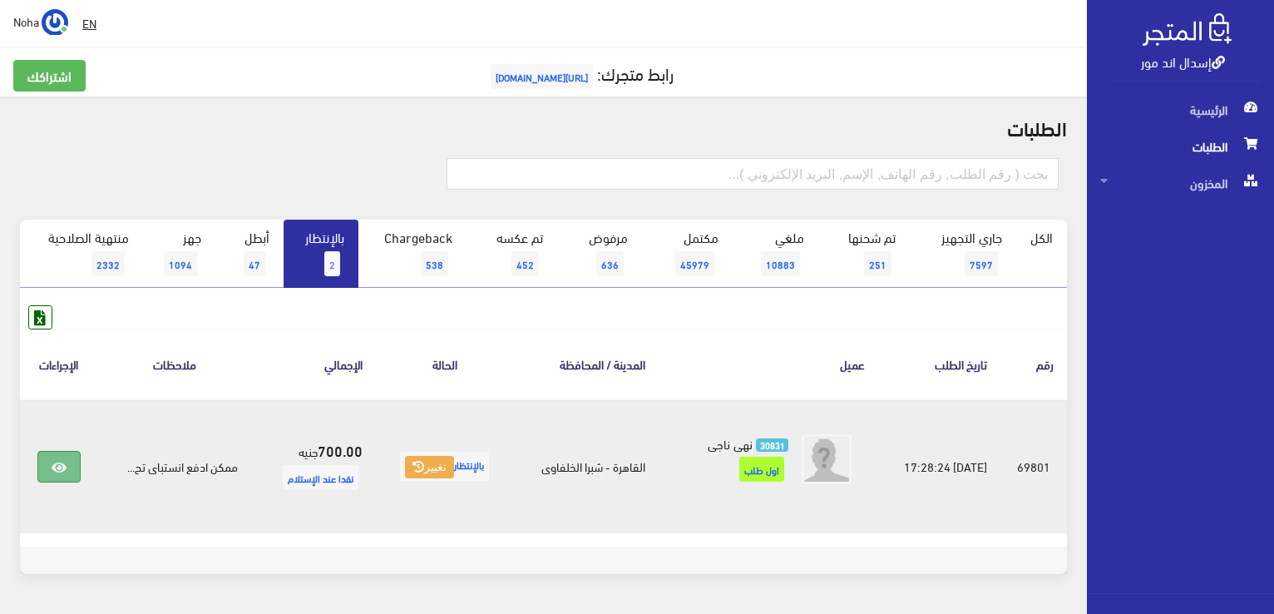
click at [63, 462] on icon at bounding box center [59, 467] width 15 height 13
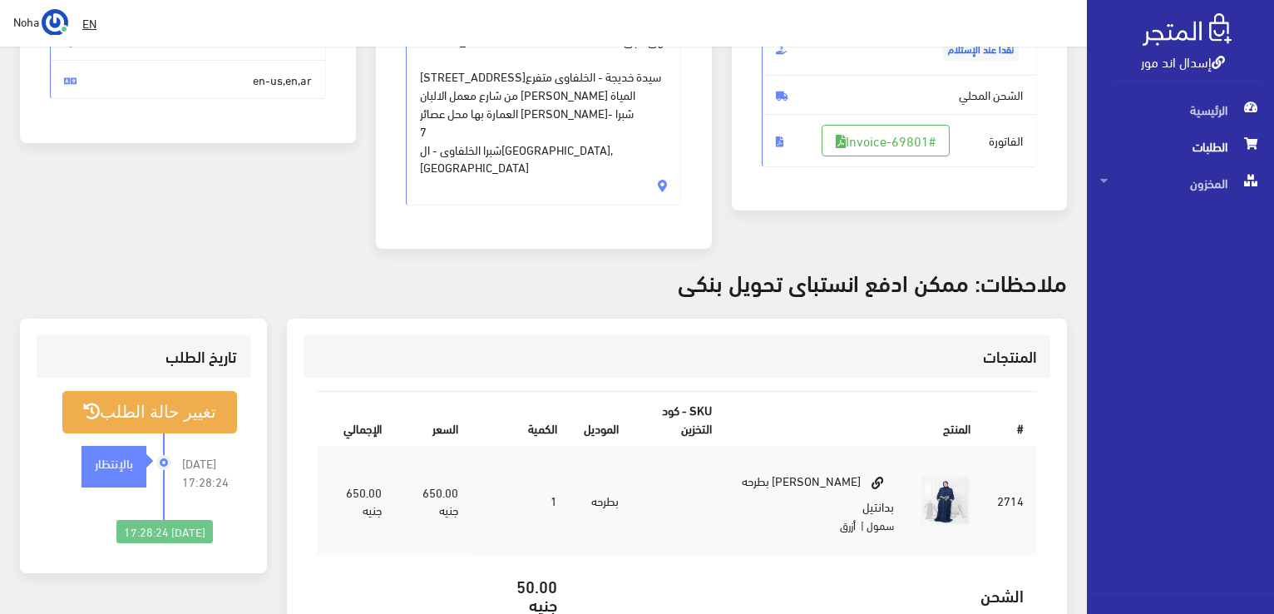
scroll to position [416, 0]
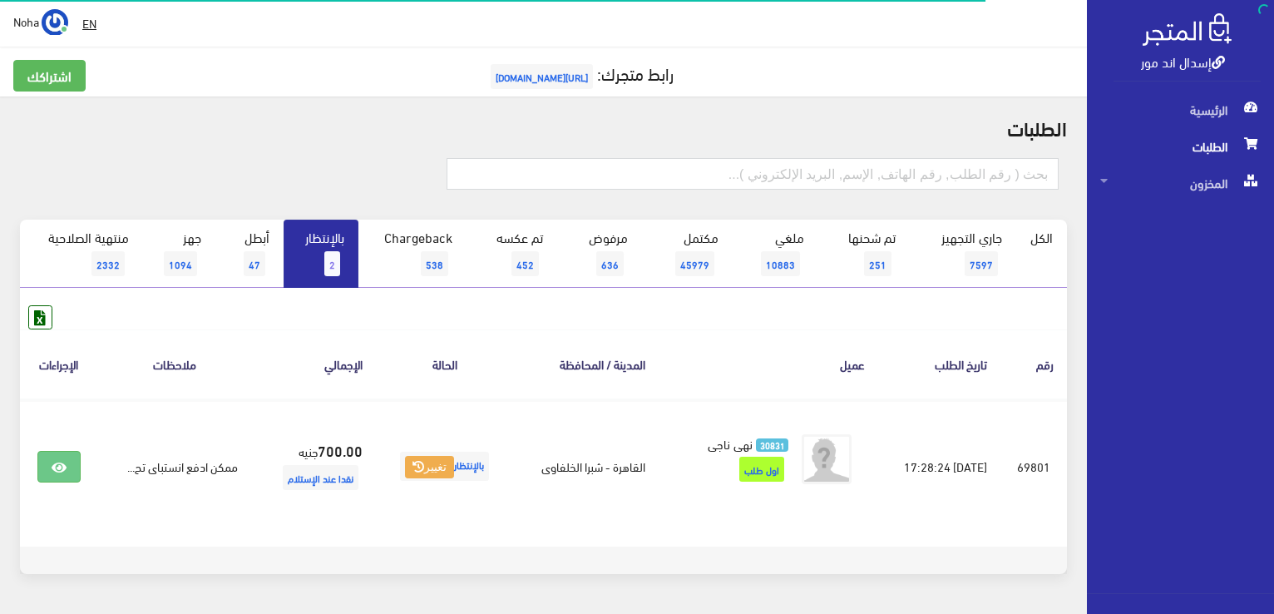
click at [356, 250] on link "بالإنتظار 2" at bounding box center [321, 254] width 75 height 68
